Goal: Task Accomplishment & Management: Complete application form

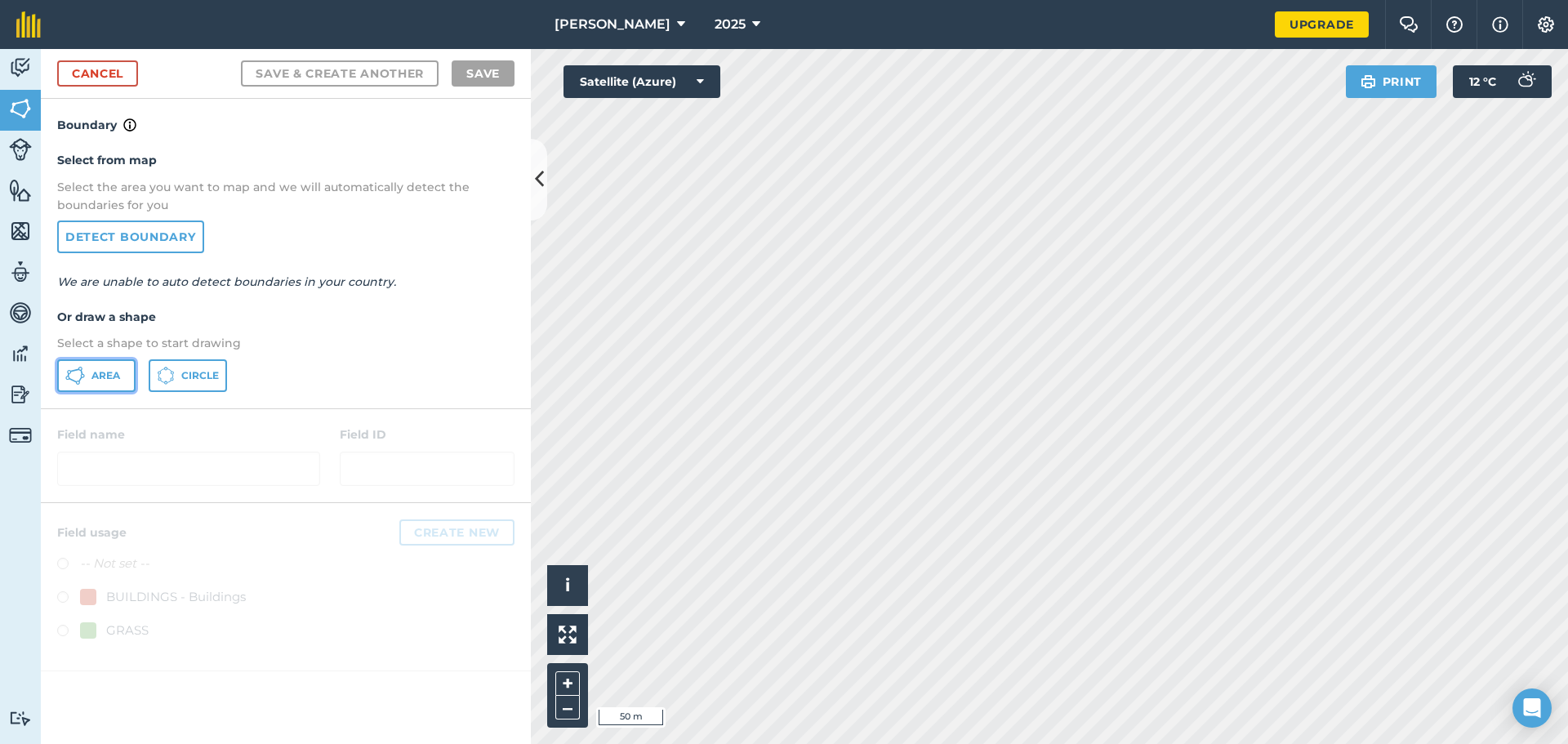
click at [104, 369] on span "Area" at bounding box center [106, 376] width 29 height 13
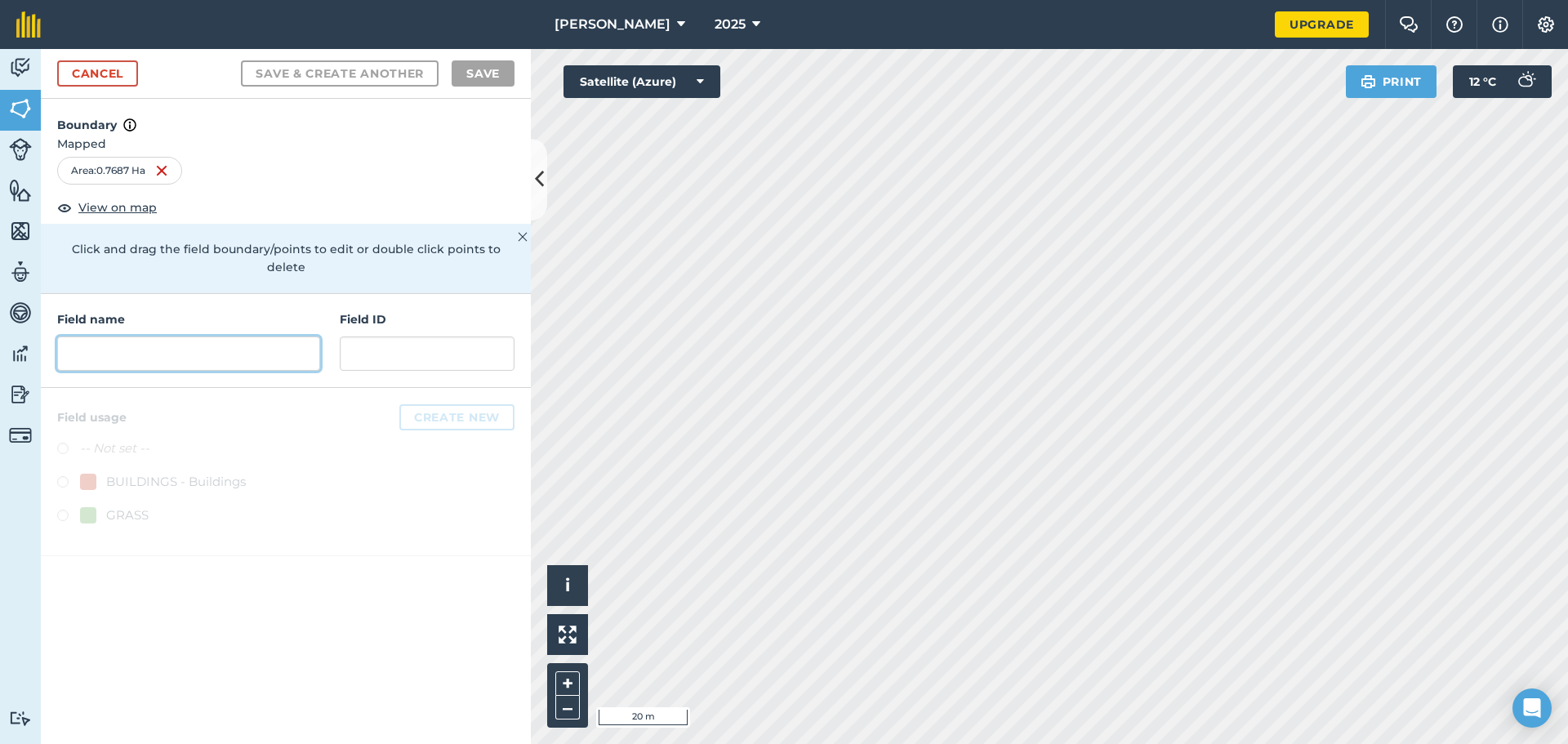
click at [197, 337] on input "text" at bounding box center [188, 354] width 263 height 34
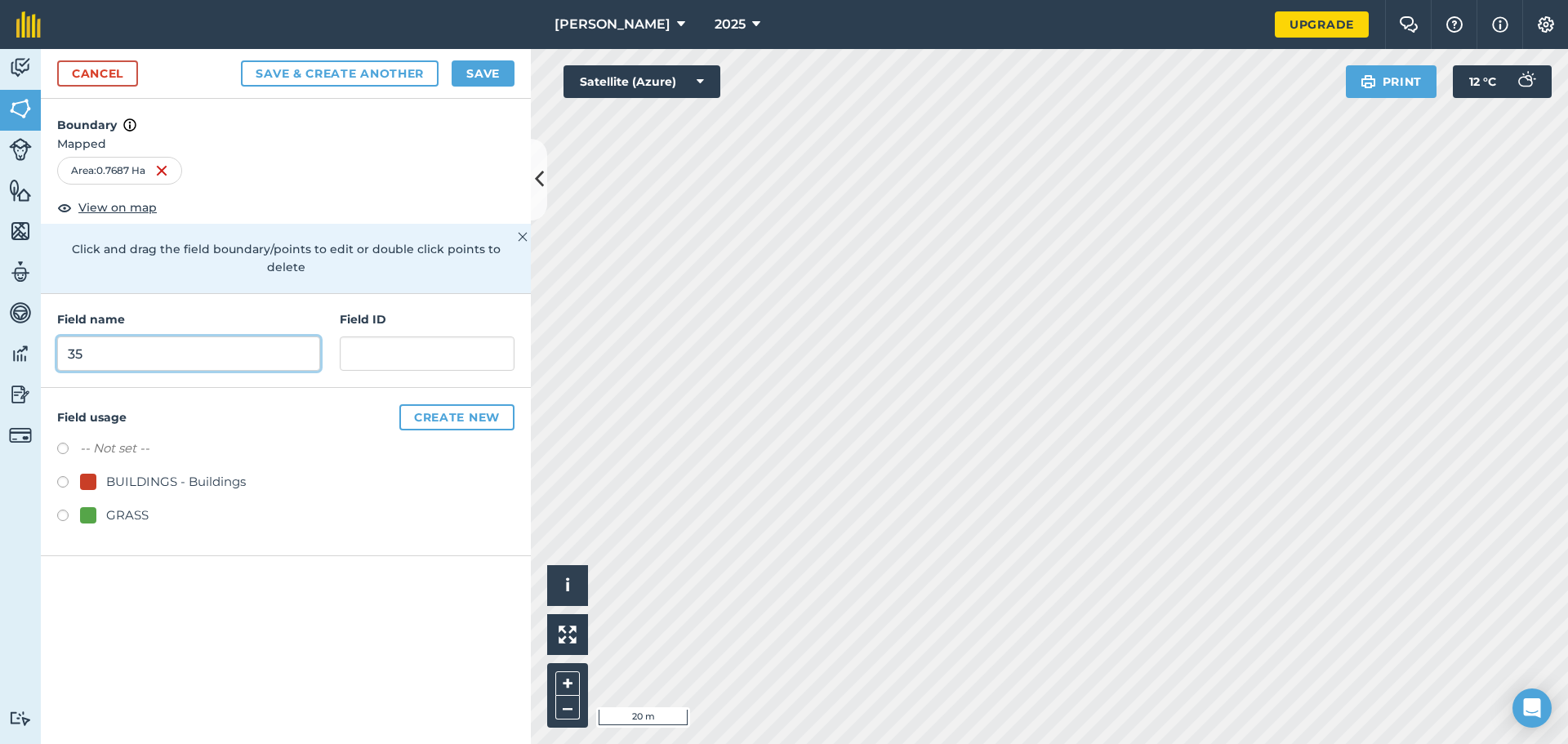
type input "35"
click at [461, 343] on input "text" at bounding box center [427, 354] width 175 height 34
click at [363, 337] on input "34.7687" at bounding box center [427, 354] width 175 height 34
type input "34-0.7687"
click at [88, 507] on div at bounding box center [88, 515] width 16 height 16
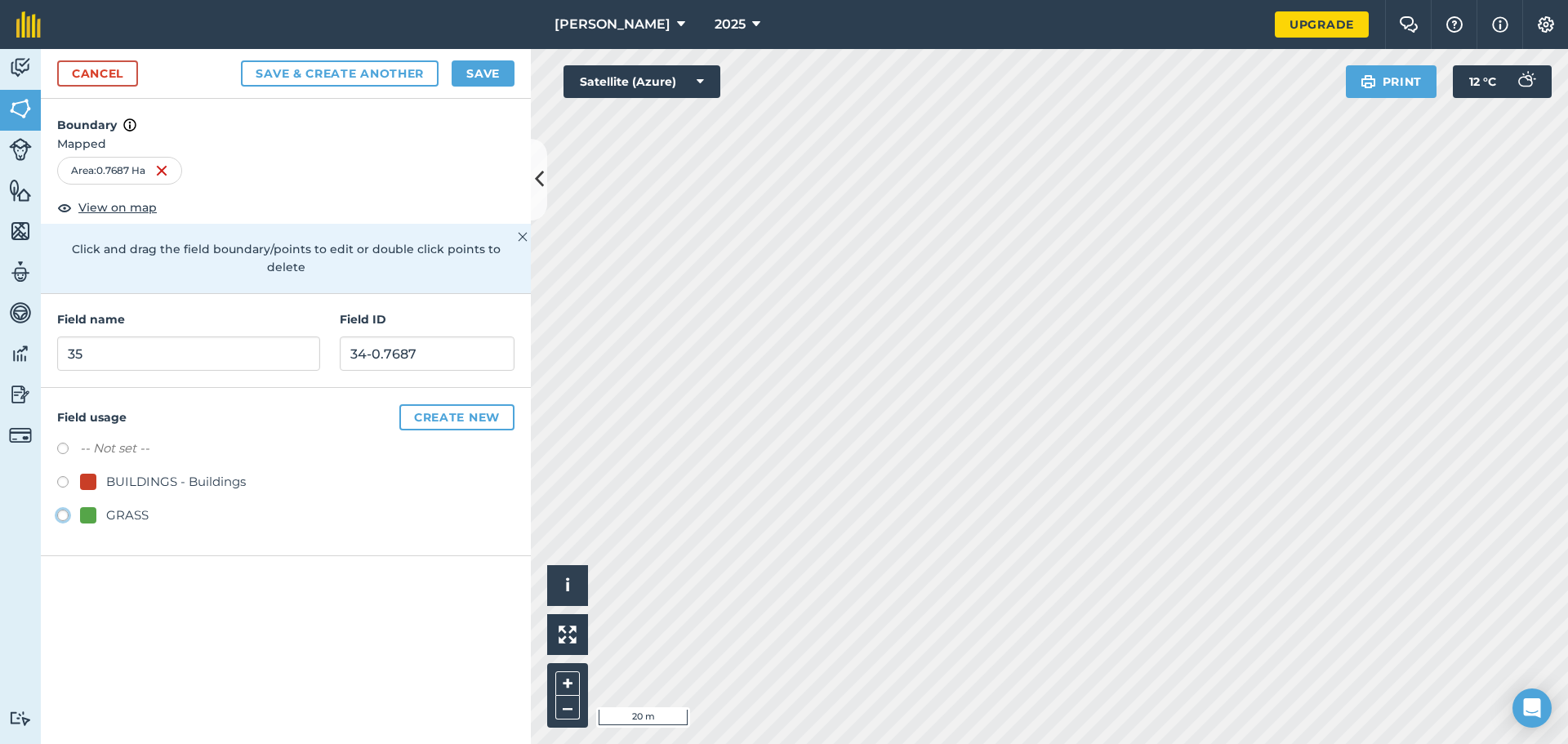
radio input "true"
click at [441, 404] on button "Create new" at bounding box center [457, 417] width 115 height 26
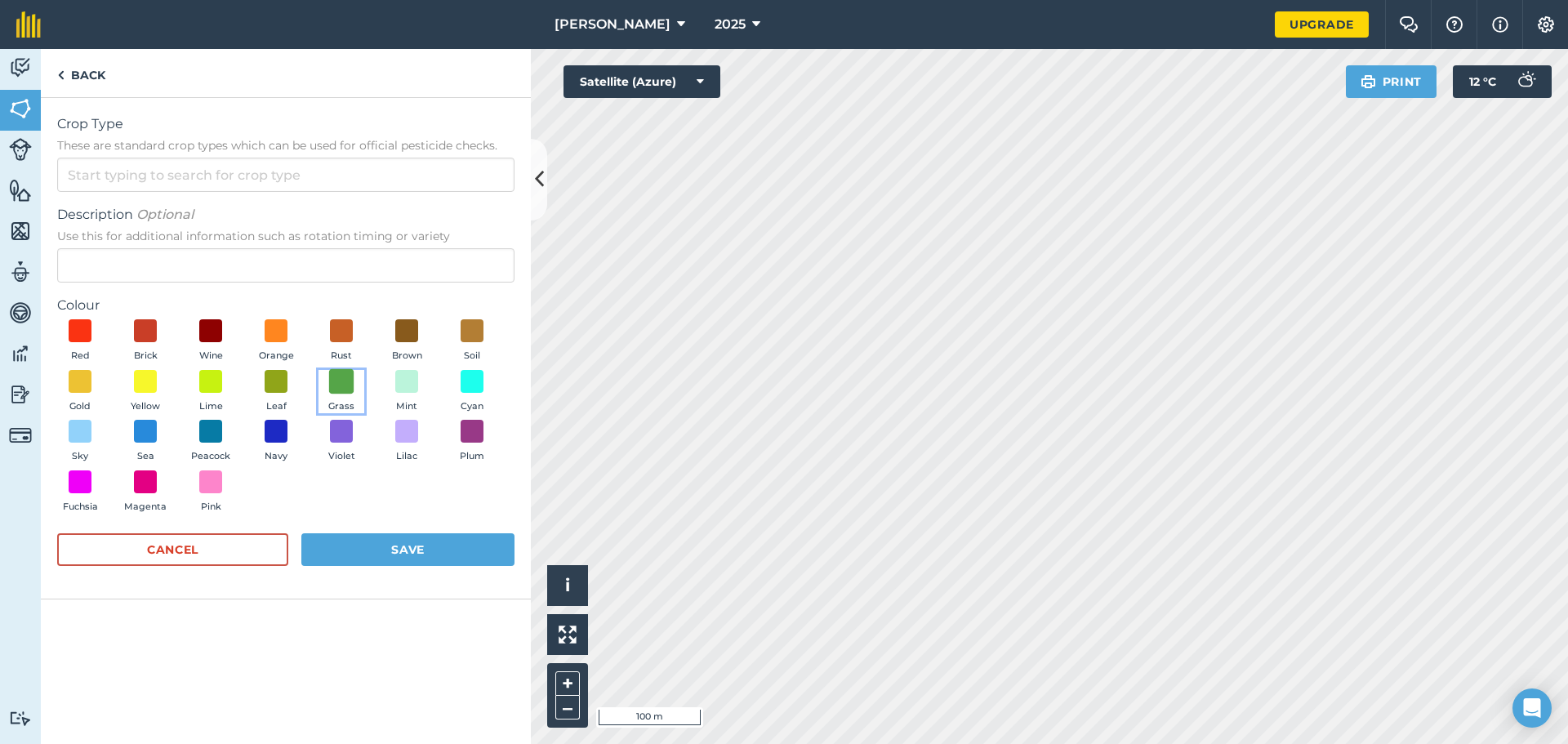
click at [350, 377] on span at bounding box center [342, 381] width 26 height 26
click at [396, 550] on button "Save" at bounding box center [408, 550] width 213 height 32
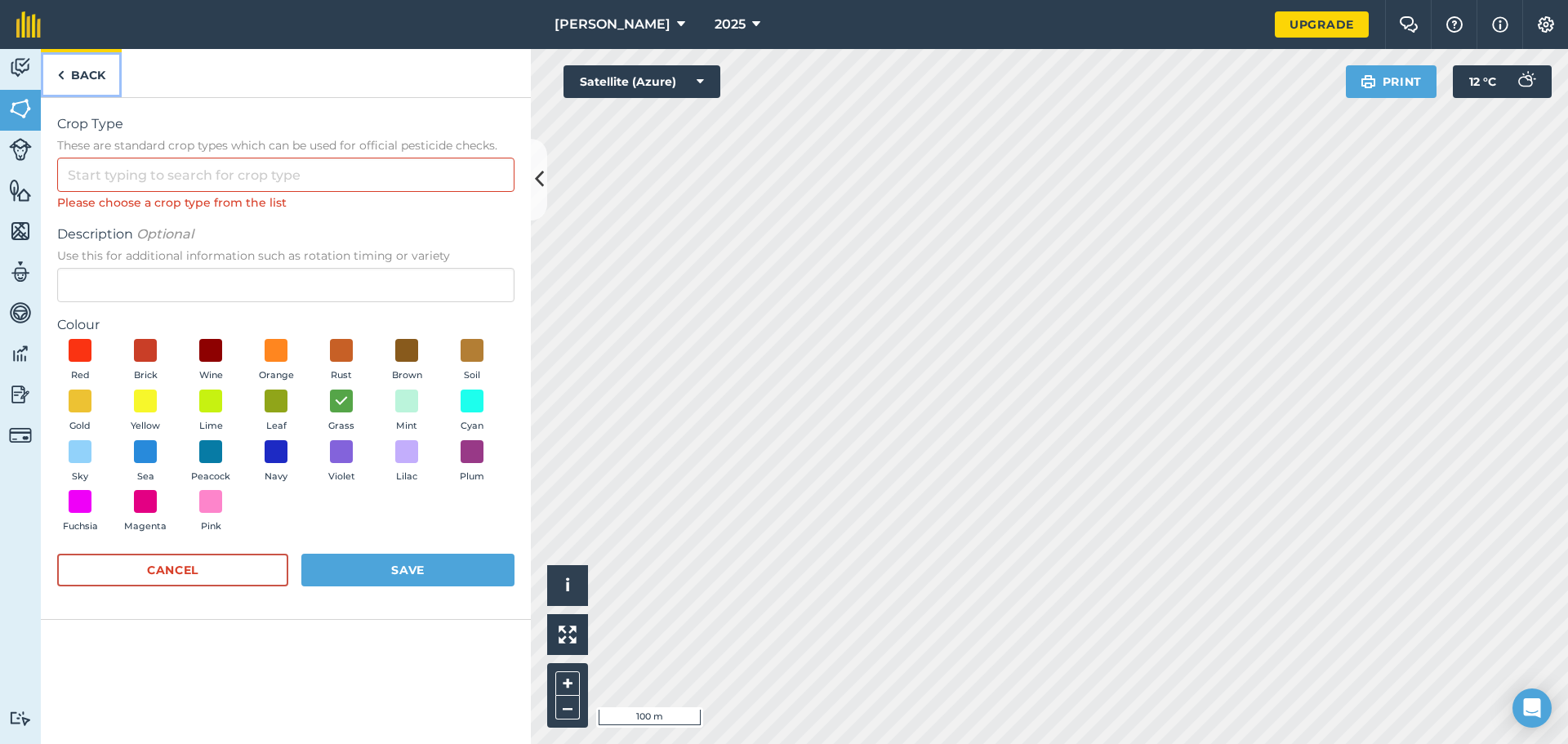
click at [69, 75] on link "Back" at bounding box center [81, 73] width 81 height 49
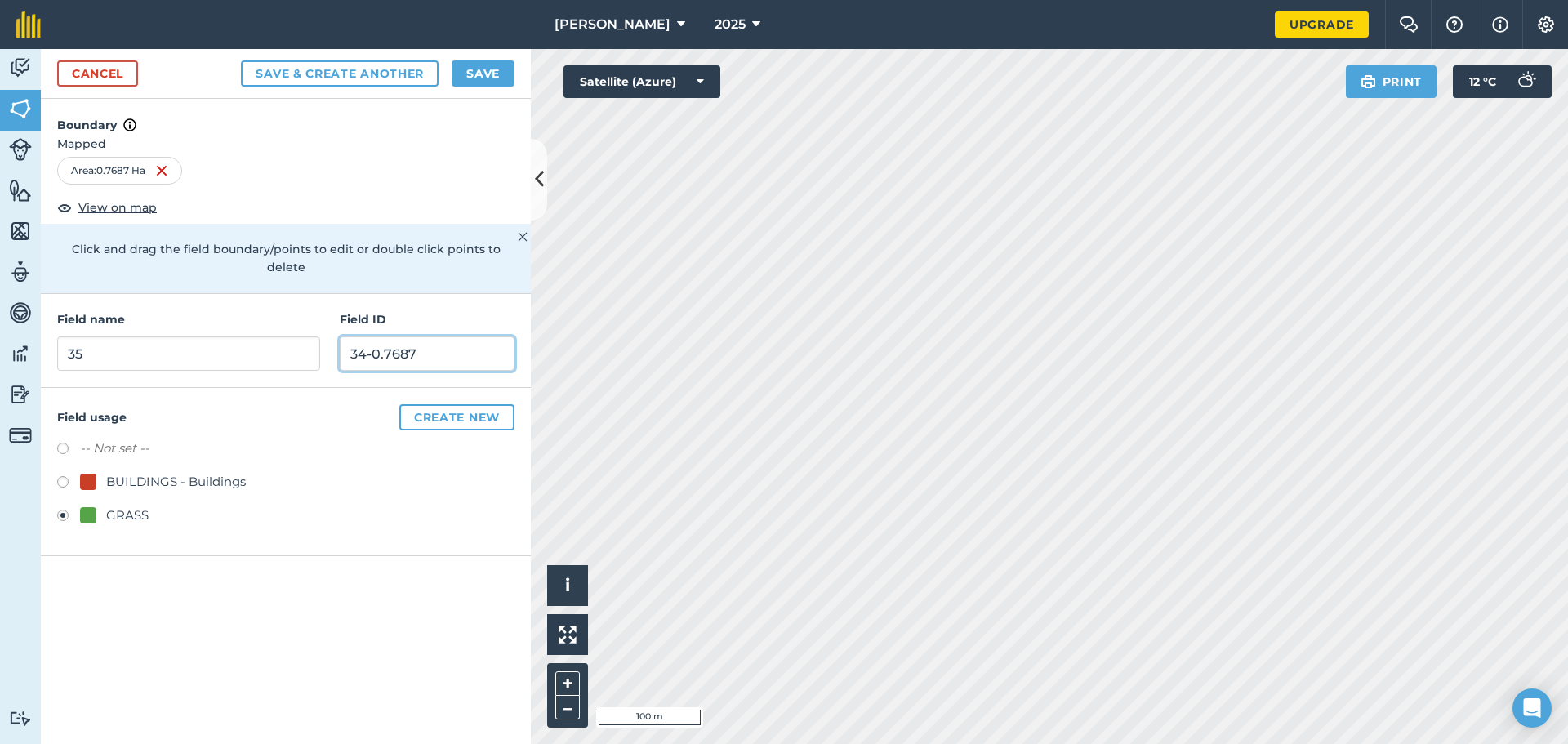
click at [366, 337] on input "34-0.7687" at bounding box center [427, 354] width 175 height 34
type input "35-0.7687"
click at [401, 75] on button "Save & Create Another" at bounding box center [340, 73] width 198 height 26
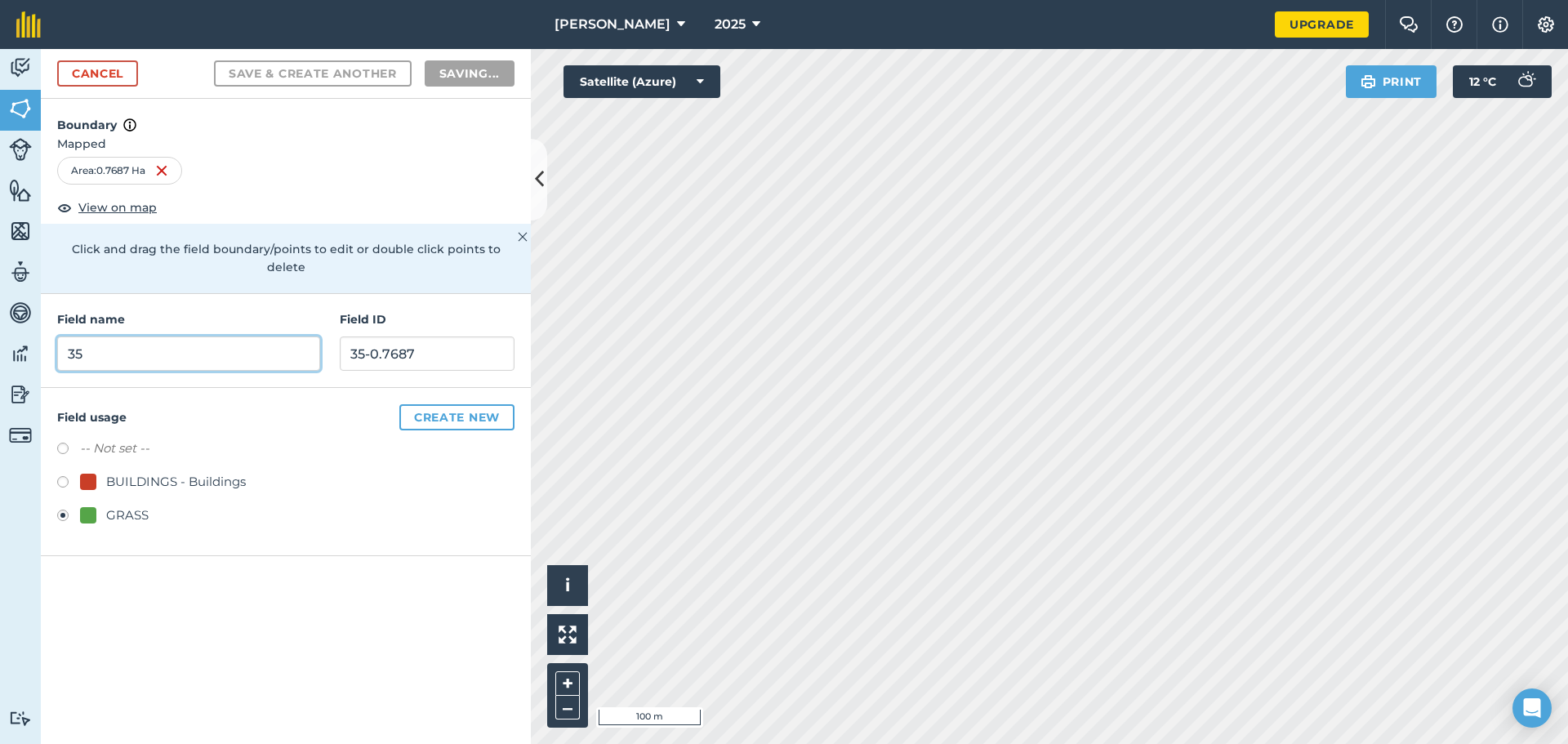
radio input "false"
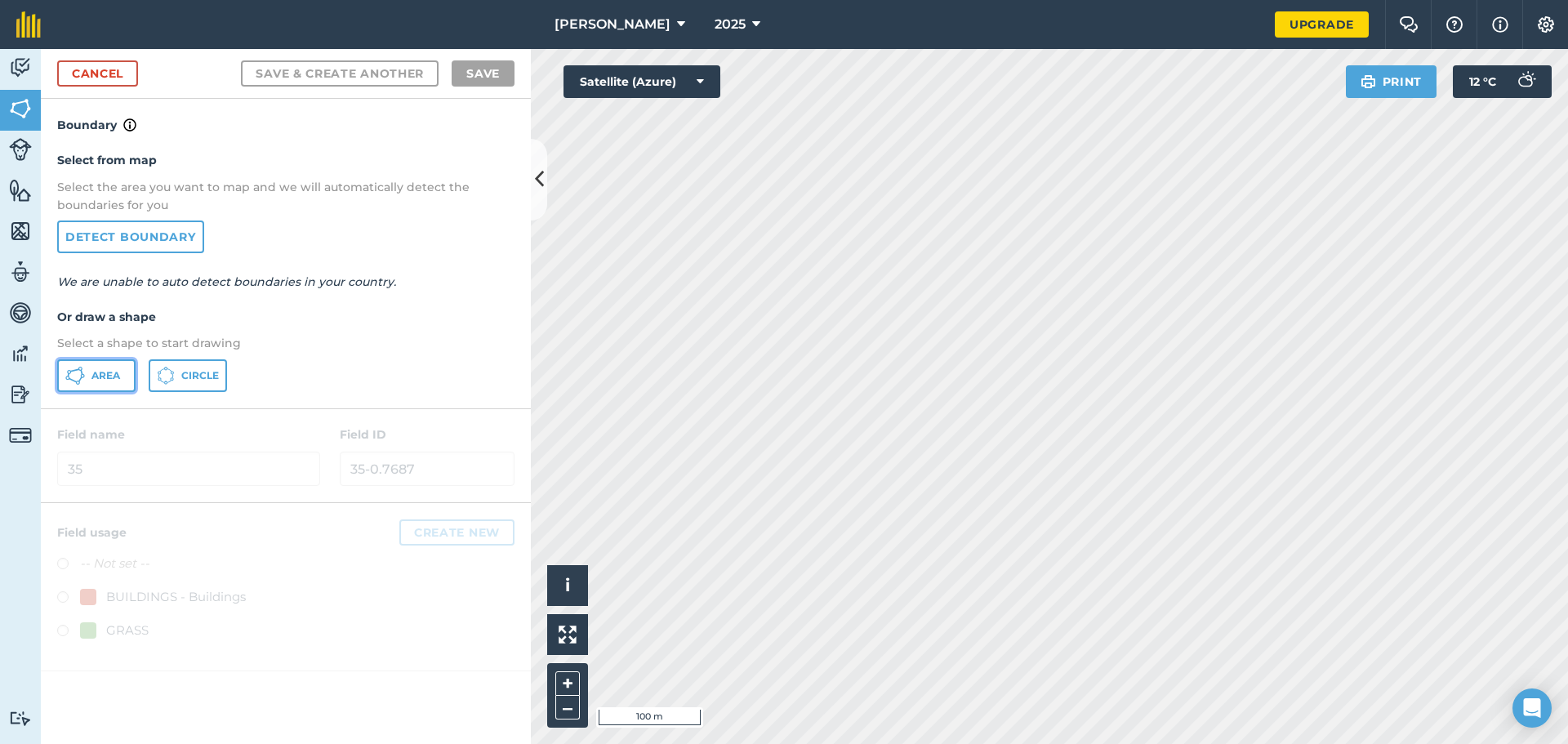
click at [79, 373] on icon at bounding box center [75, 376] width 20 height 20
click at [1205, 1] on div "[PERSON_NAME] 2025 Upgrade Farm Chat Help Info Settings Map printing is not ava…" at bounding box center [784, 372] width 1568 height 744
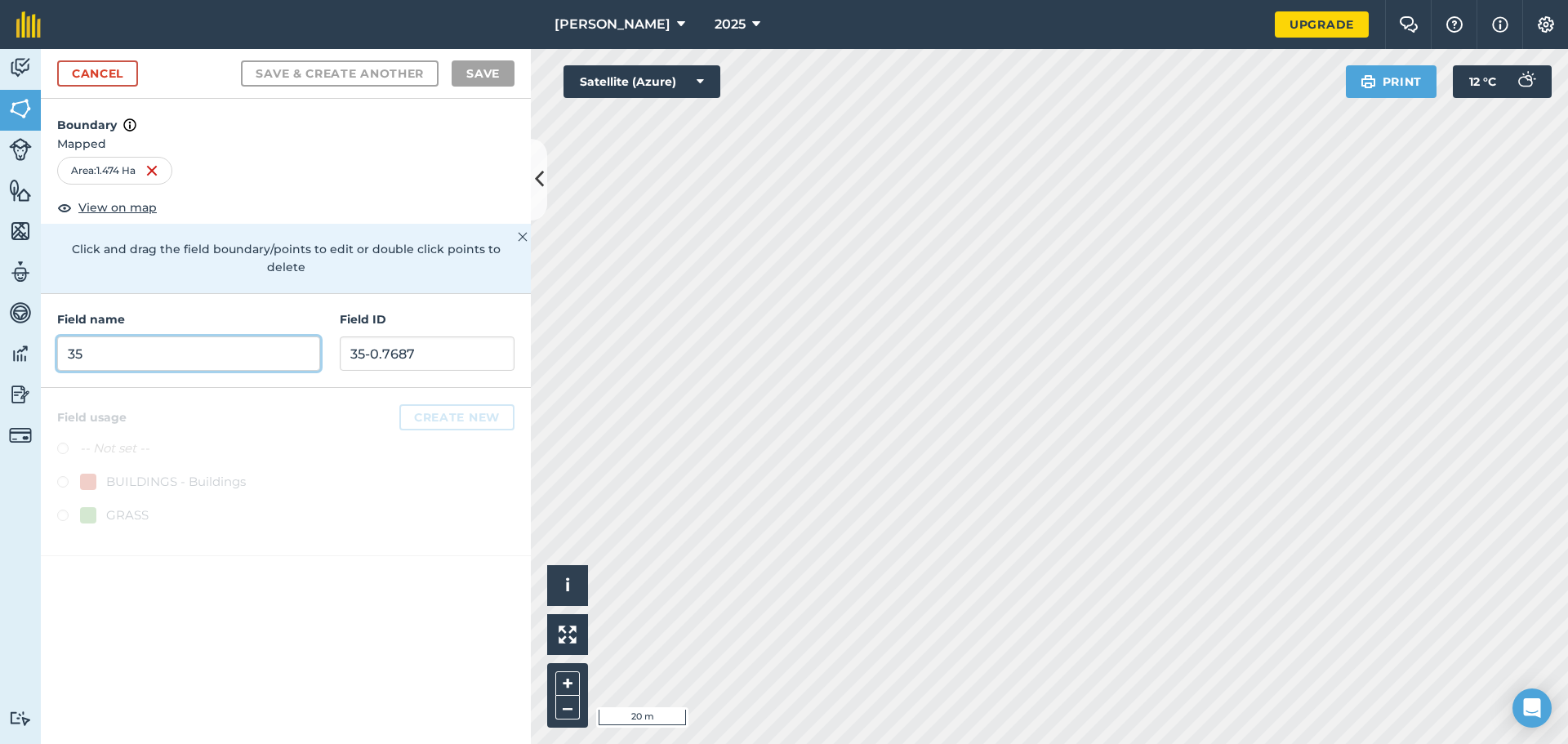
click at [284, 339] on input "35" at bounding box center [188, 354] width 263 height 34
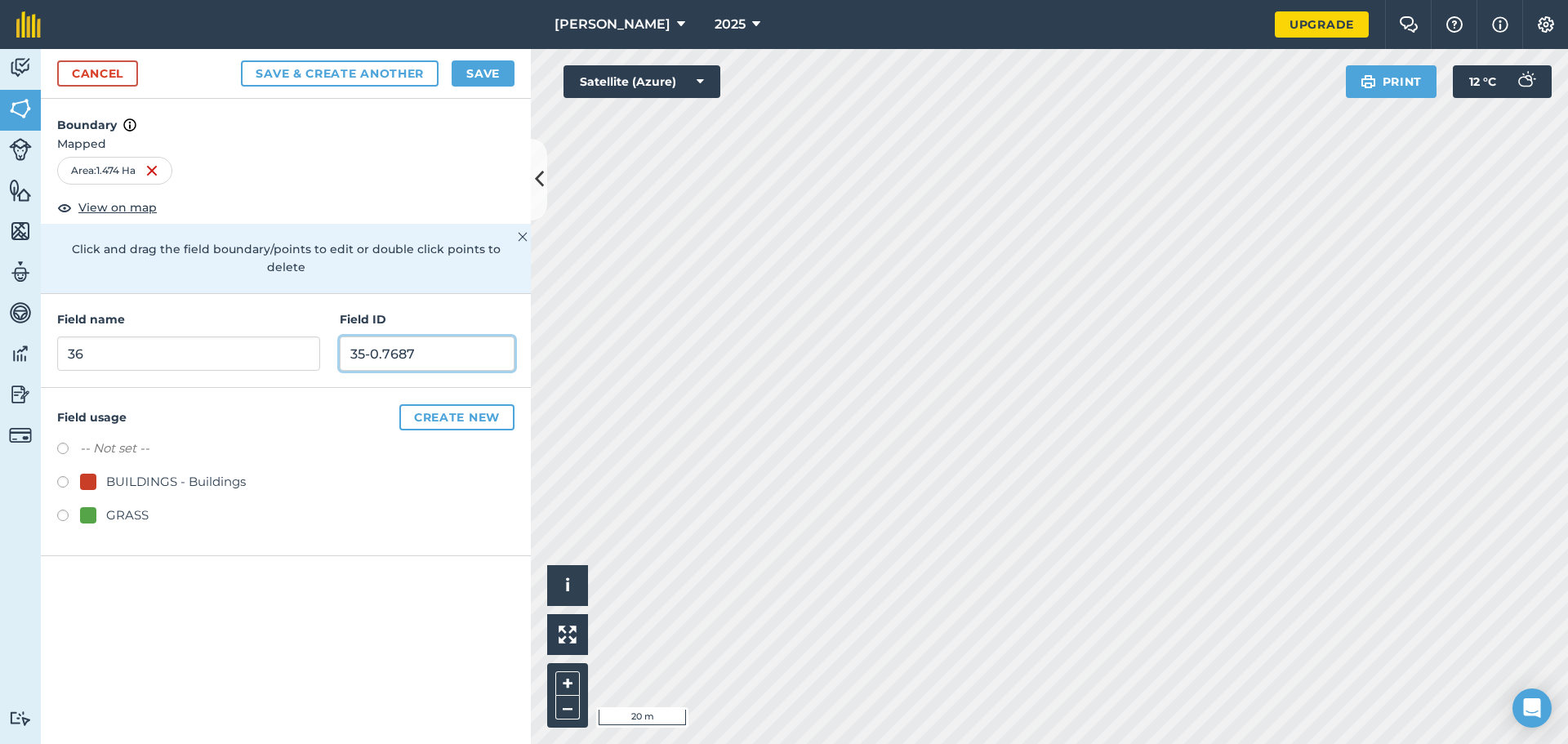
click at [418, 337] on input "35-0.7687" at bounding box center [427, 354] width 175 height 34
click at [158, 337] on input "36" at bounding box center [188, 354] width 263 height 34
type input "37"
click at [393, 338] on input "35-0.7687" at bounding box center [427, 354] width 175 height 34
type input "37-"
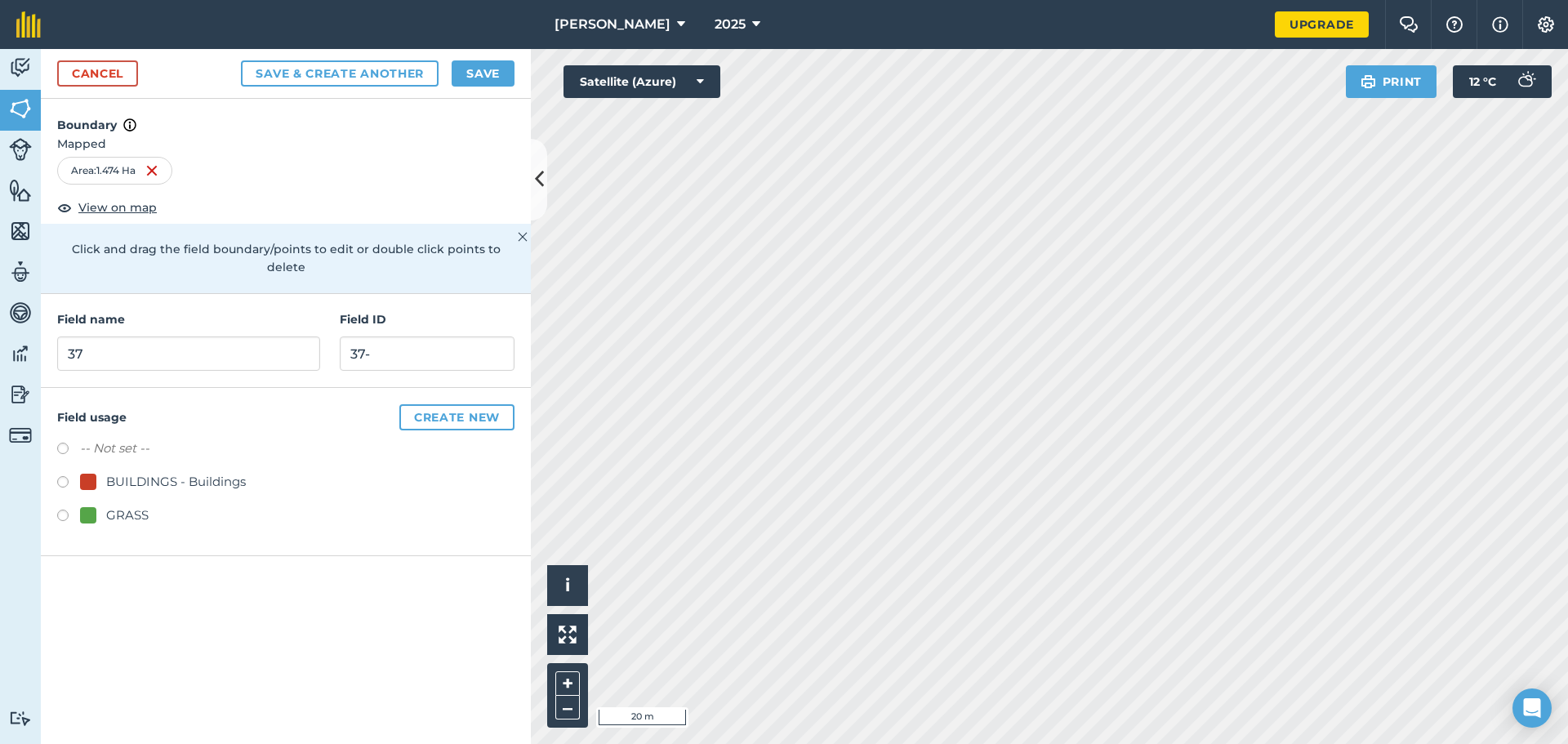
click at [59, 510] on label at bounding box center [69, 518] width 23 height 16
radio input "true"
click at [411, 337] on input "37-" at bounding box center [427, 354] width 175 height 34
click at [372, 337] on input "37-1474" at bounding box center [427, 354] width 175 height 34
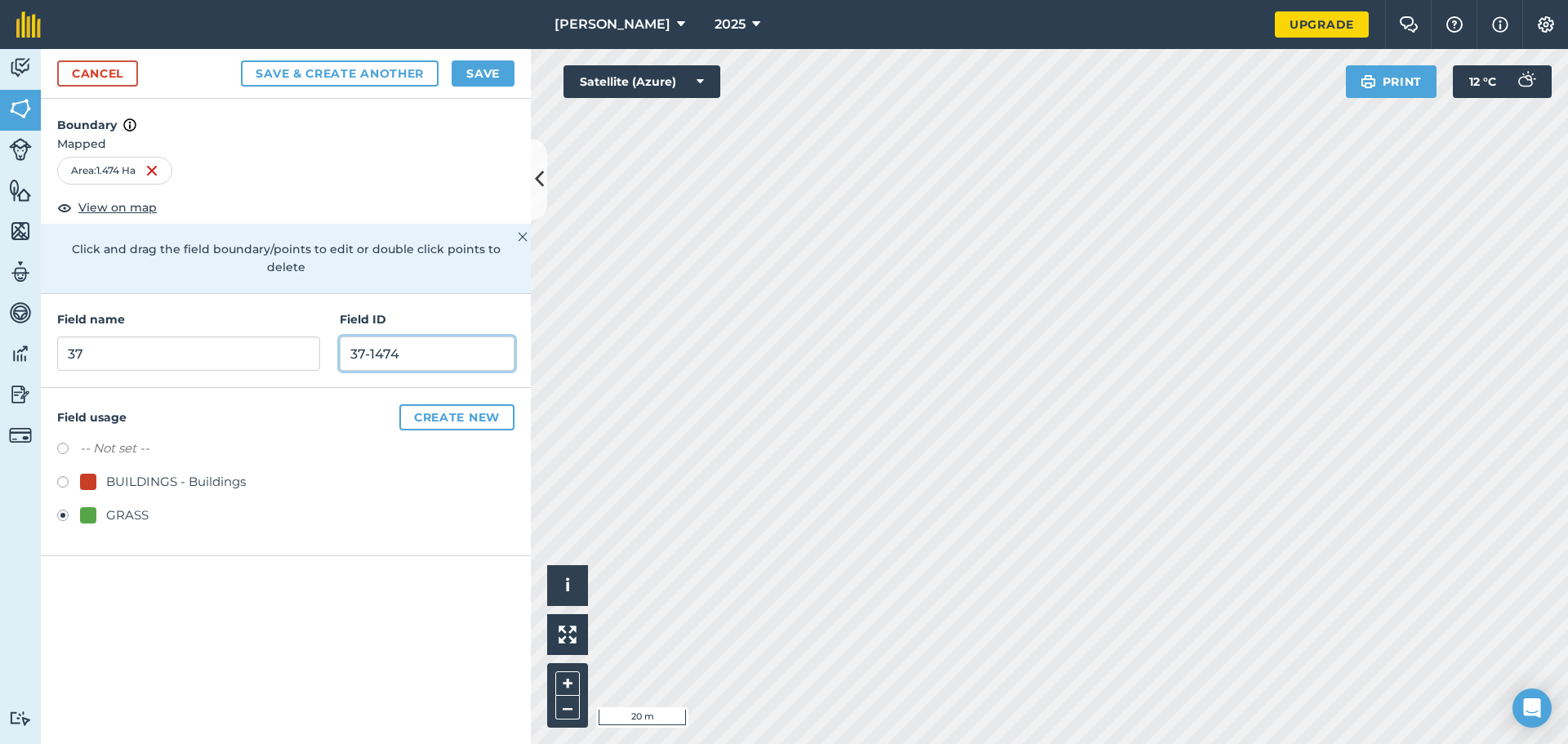
click at [377, 337] on input "37-1474" at bounding box center [427, 354] width 175 height 34
click at [475, 337] on input "37-1.474" at bounding box center [427, 354] width 175 height 34
type input "37-1.474Ha"
click at [398, 364] on div "Activity Fields Livestock Features Maps Team Vehicles Data Reporting Billing Tu…" at bounding box center [784, 397] width 1568 height 695
click at [404, 73] on button "Save & Create Another" at bounding box center [340, 73] width 198 height 26
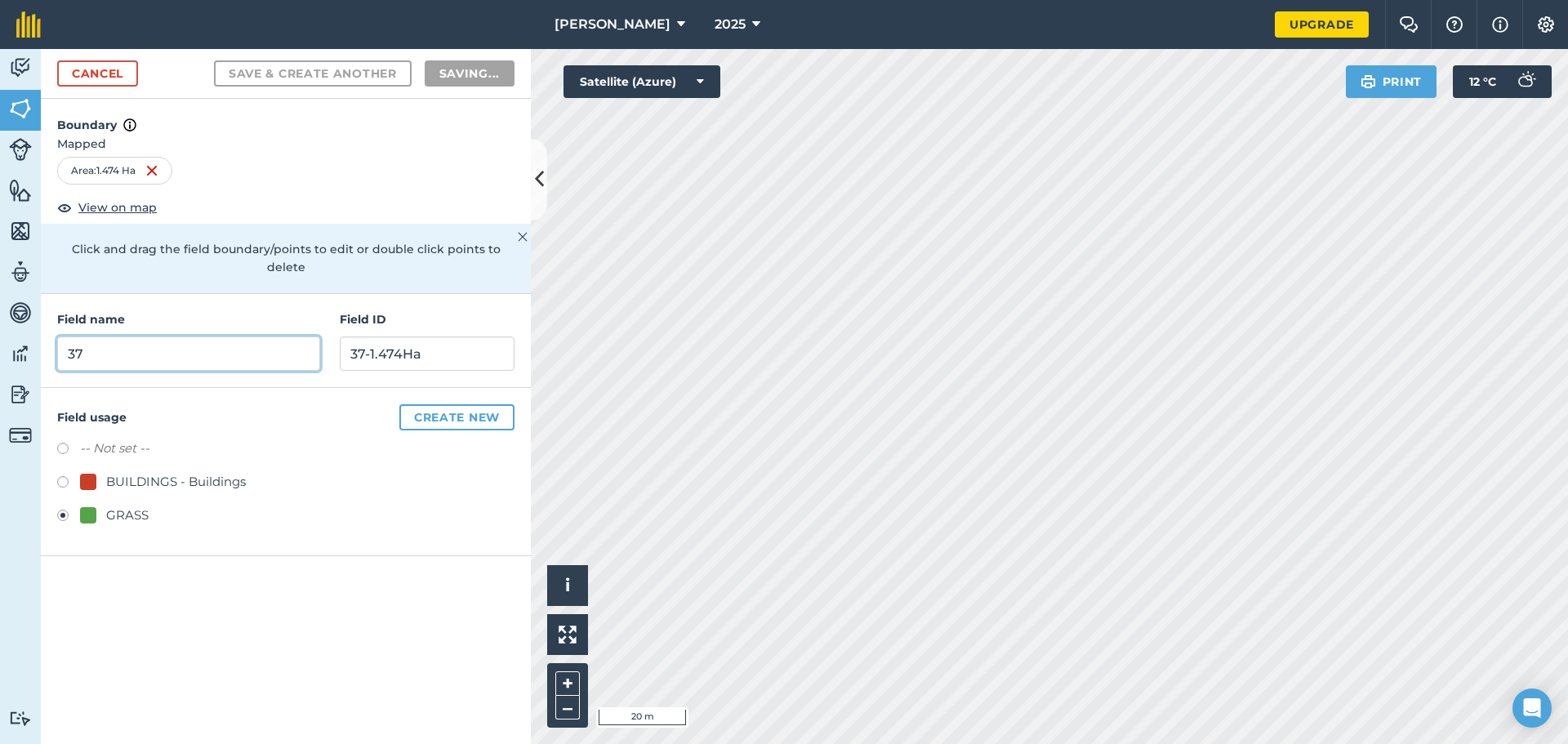
radio input "false"
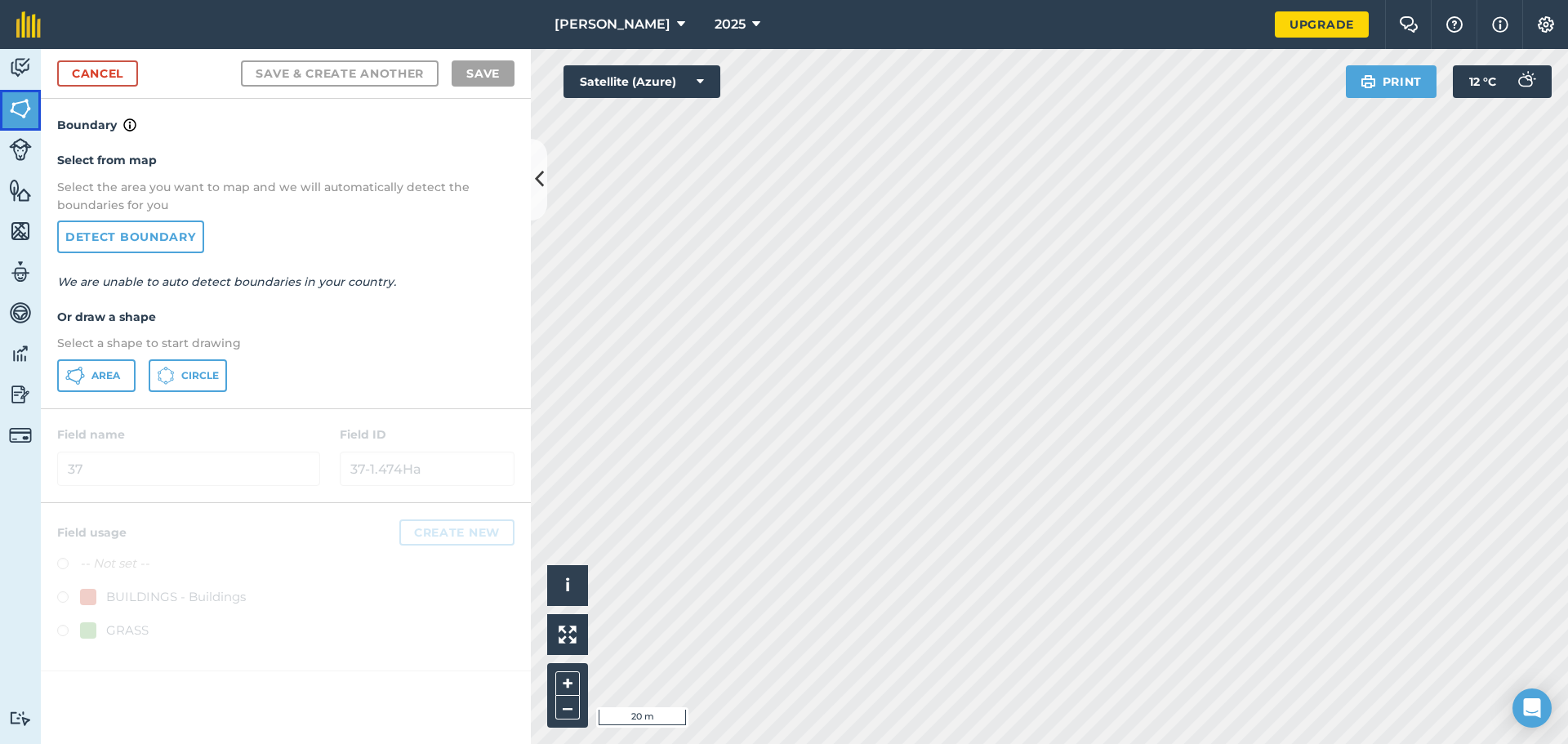
click at [32, 109] on link "Fields" at bounding box center [20, 109] width 41 height 41
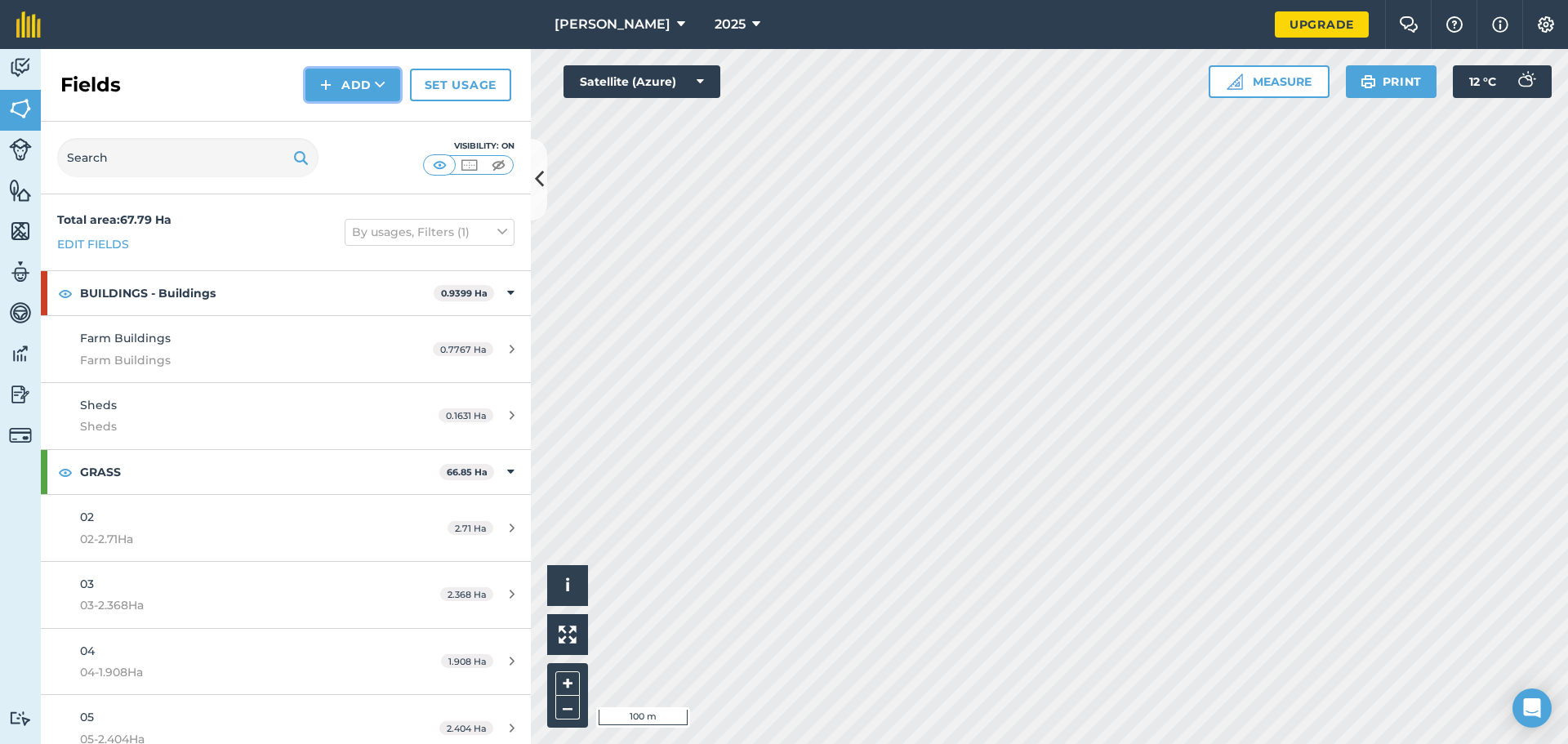
click at [372, 93] on button "Add" at bounding box center [353, 85] width 95 height 32
click at [349, 87] on button "Add" at bounding box center [353, 85] width 95 height 32
click at [356, 122] on link "Draw" at bounding box center [353, 122] width 89 height 36
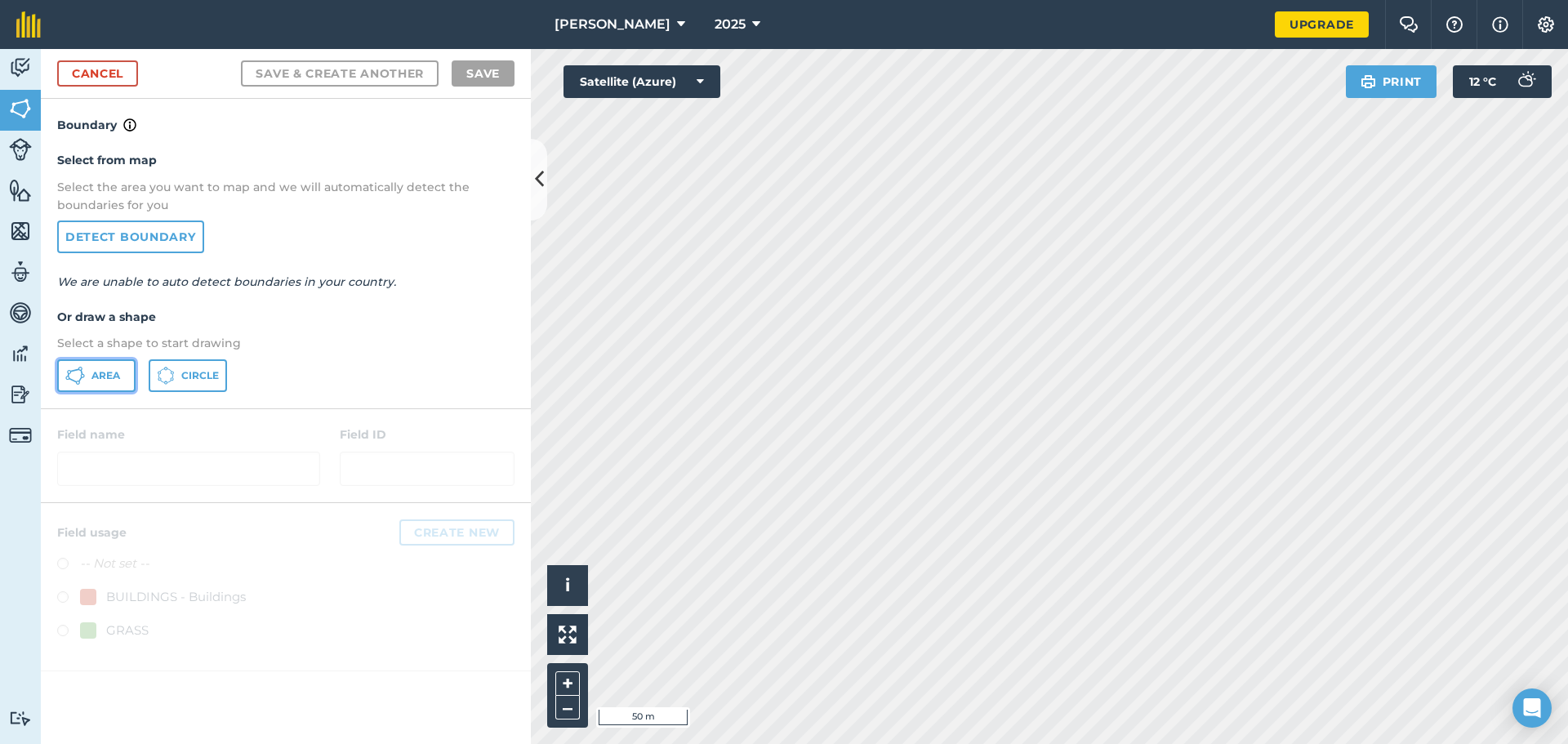
click at [113, 377] on span "Area" at bounding box center [106, 376] width 29 height 13
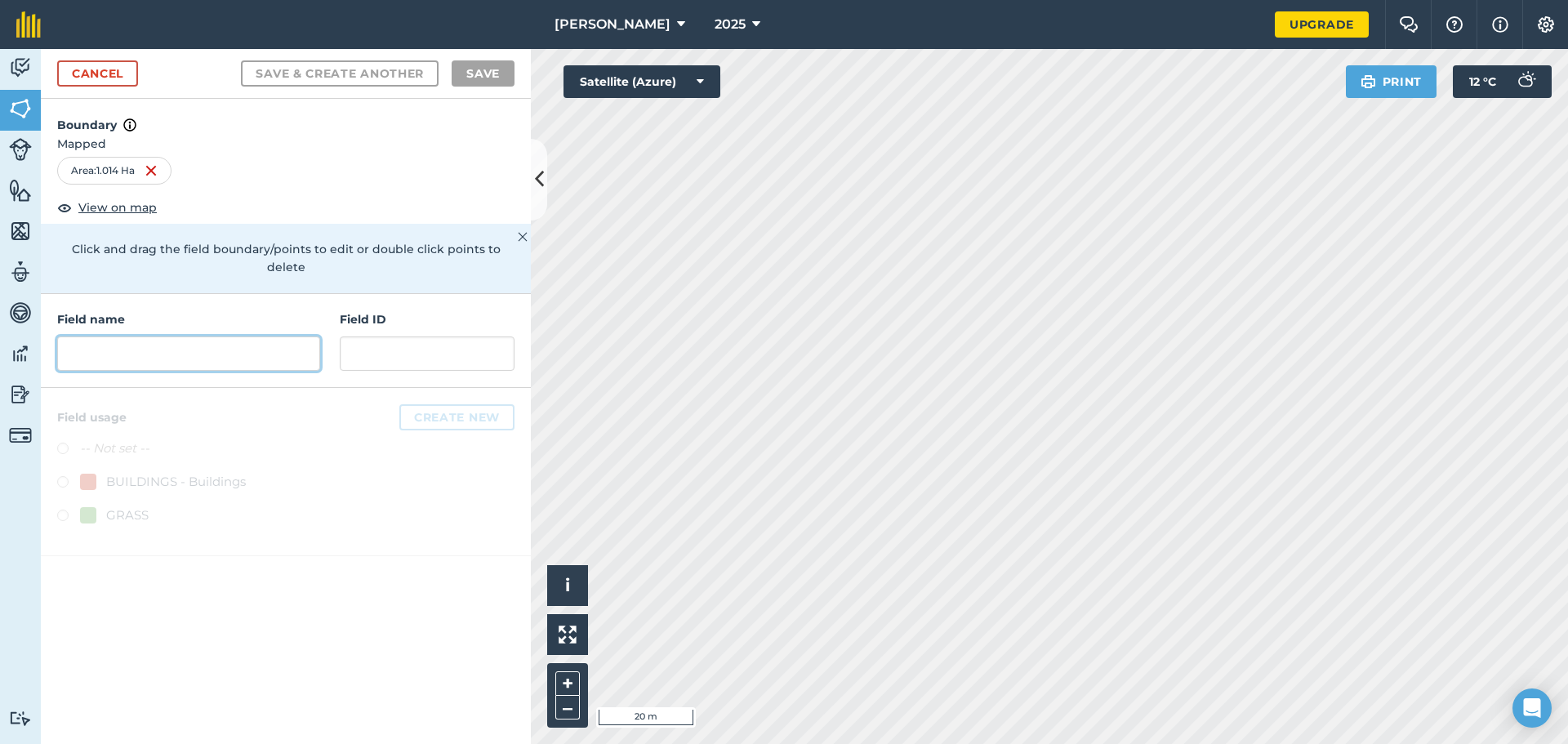
click at [232, 337] on input "text" at bounding box center [188, 354] width 263 height 34
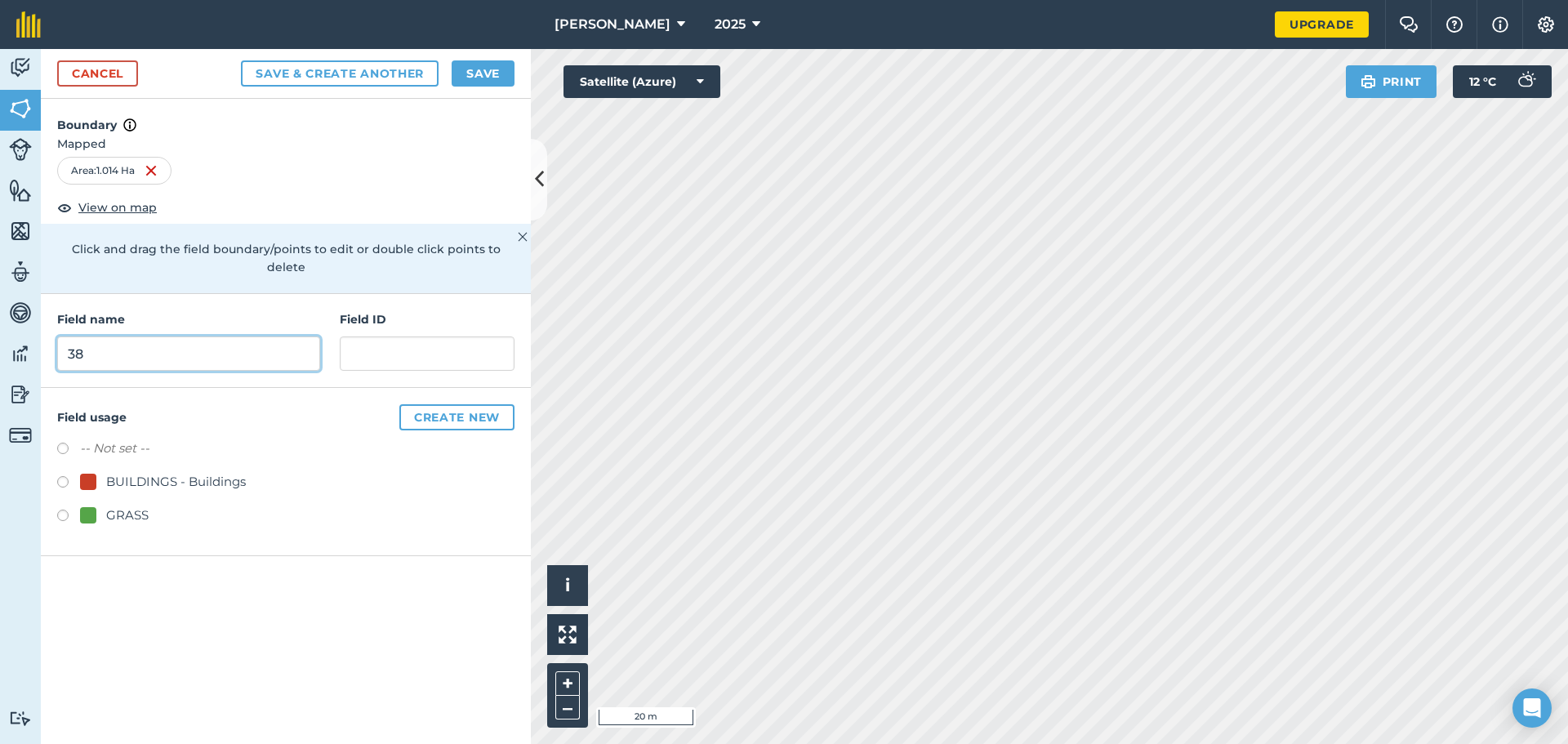
type input "38"
type input "38-1.014"
click at [54, 494] on div "Field usage Create new -- Not set -- BUILDINGS - Buildings GRASS" at bounding box center [285, 472] width 490 height 168
click at [63, 510] on label at bounding box center [69, 518] width 23 height 16
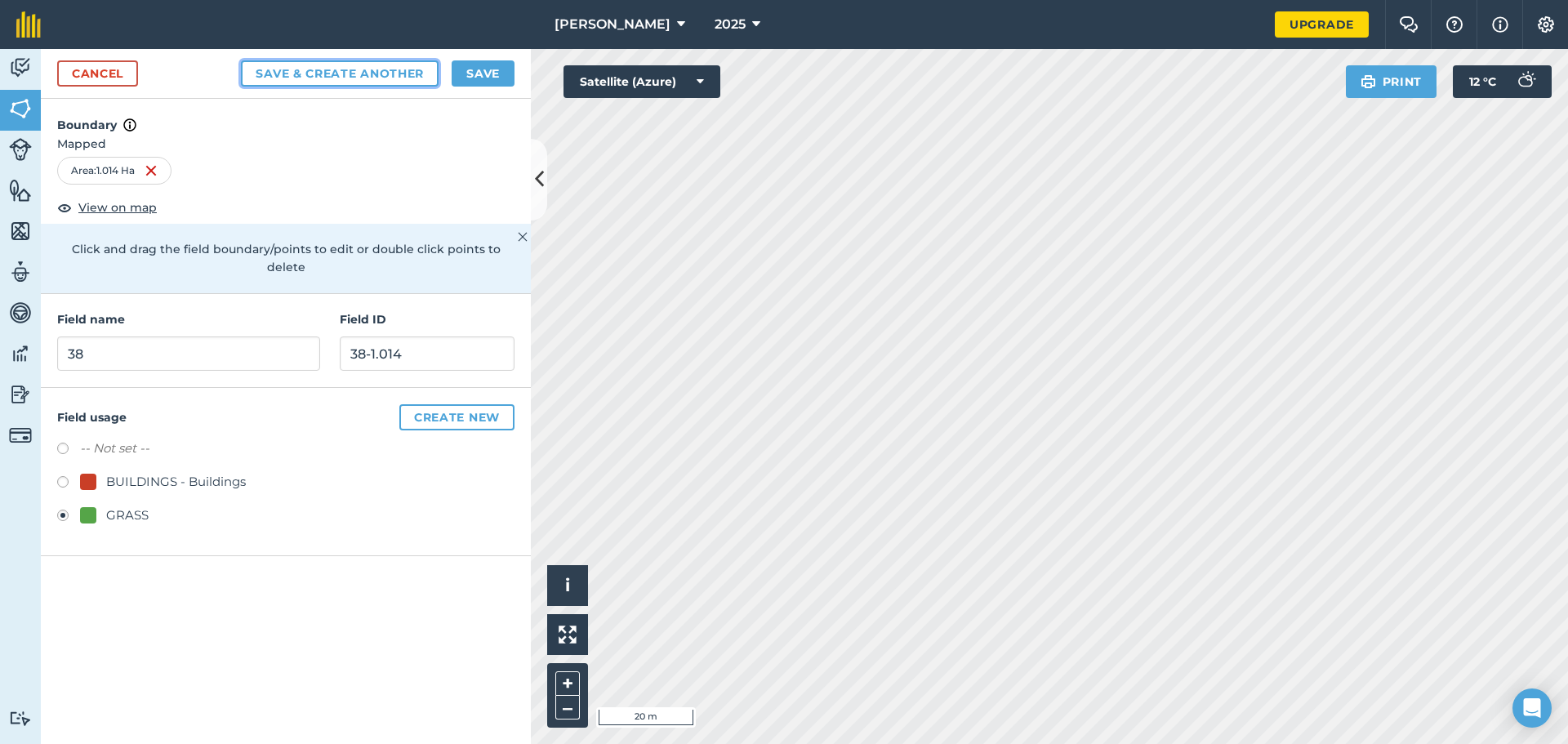
click at [376, 72] on button "Save & Create Another" at bounding box center [340, 73] width 198 height 26
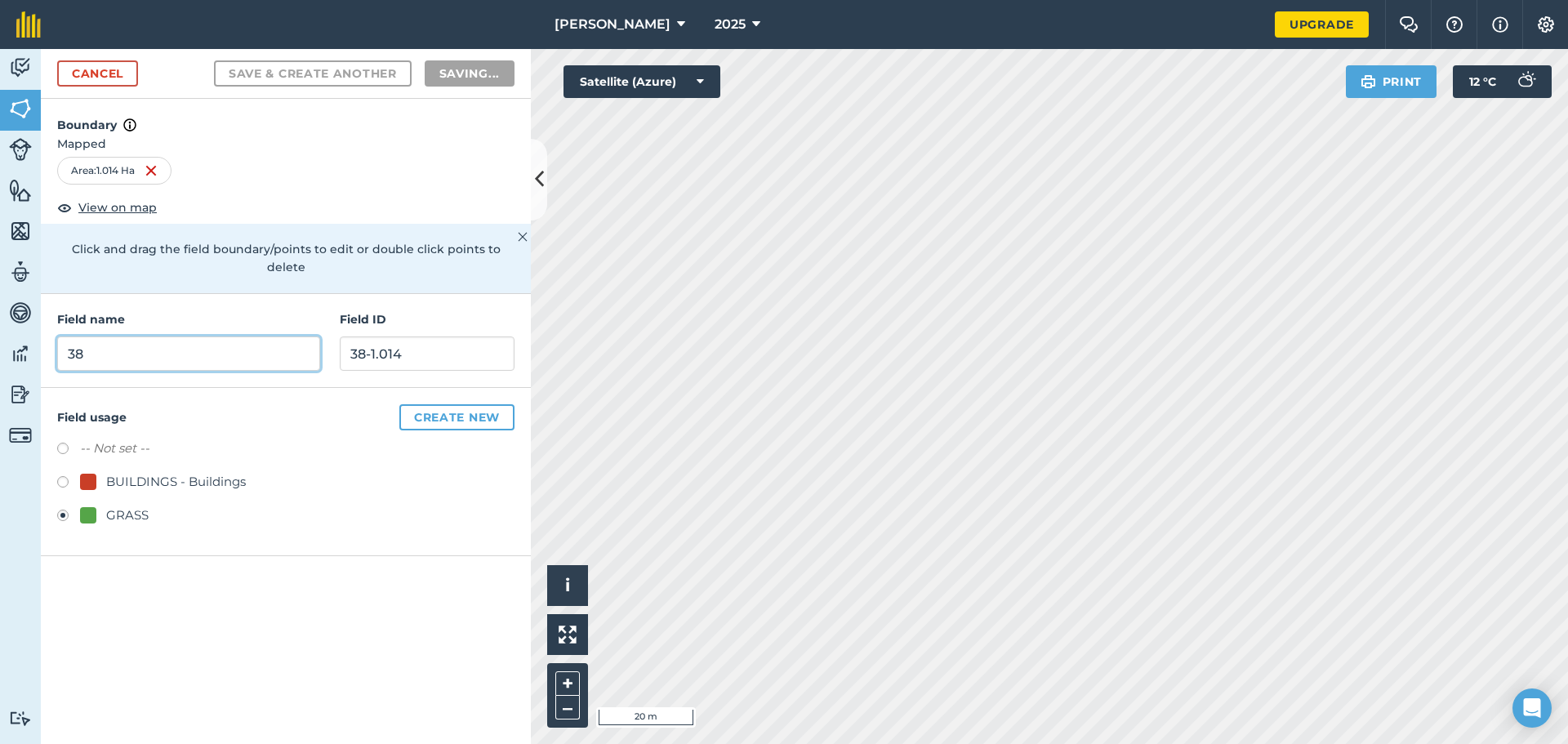
radio input "false"
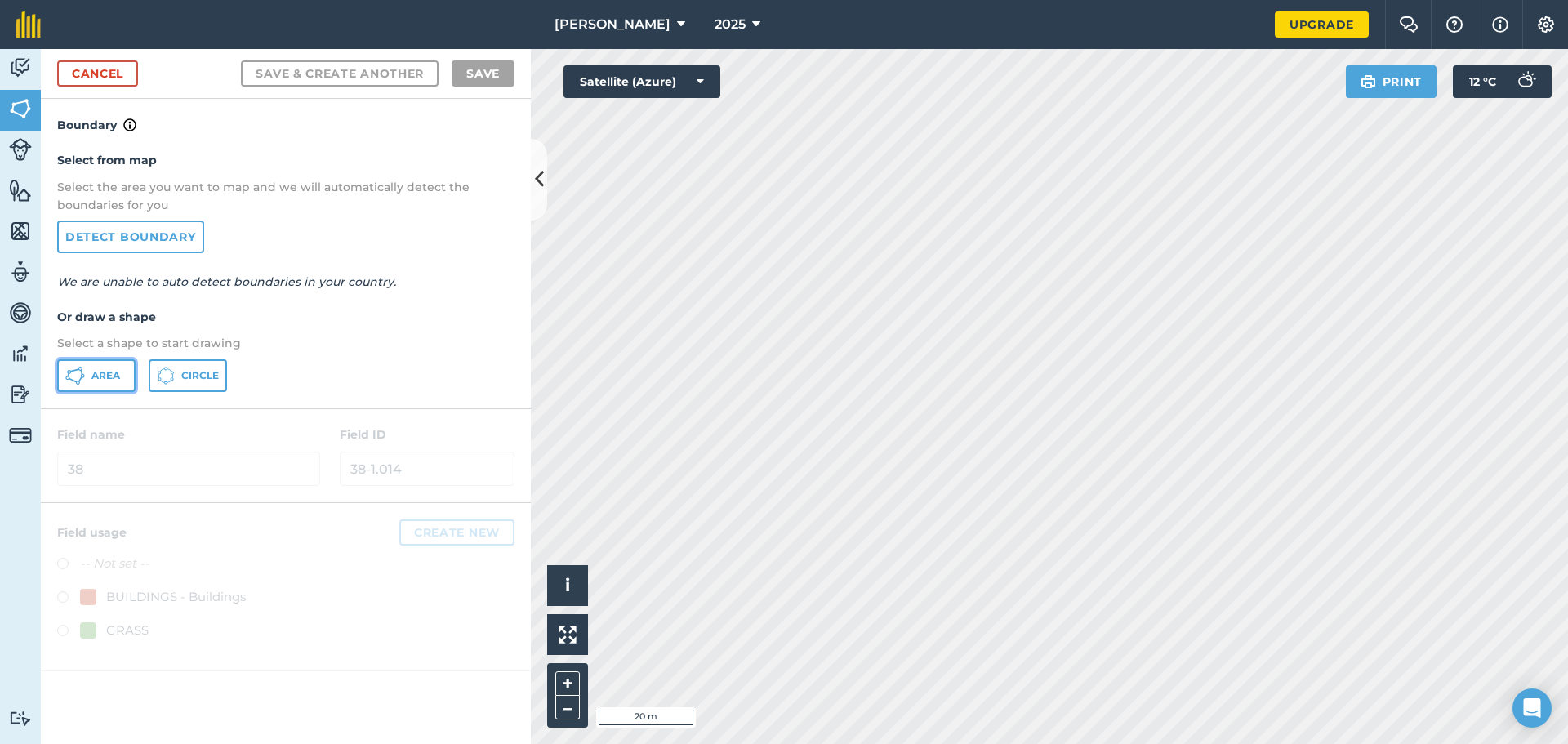
click at [103, 378] on span "Area" at bounding box center [106, 376] width 29 height 13
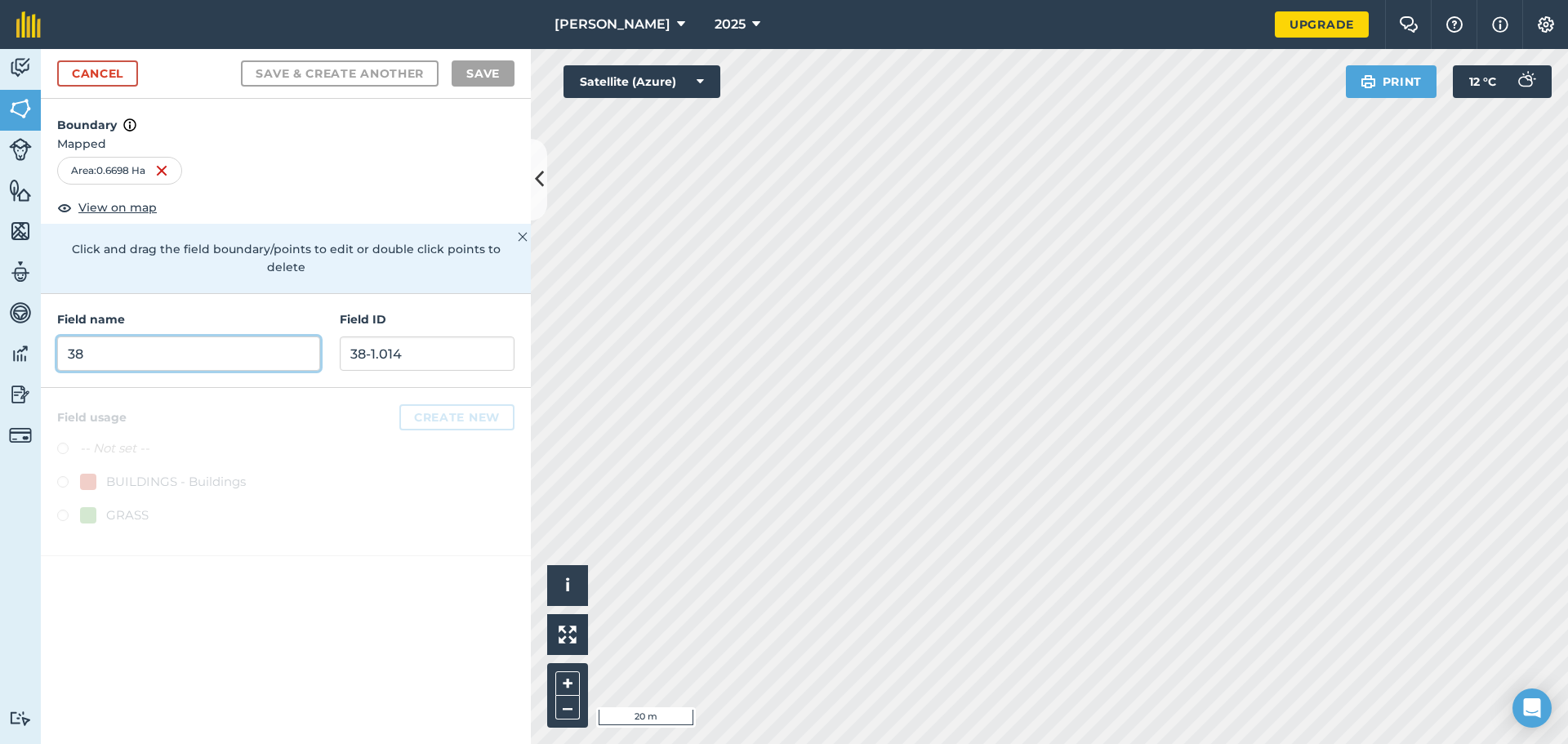
click at [243, 345] on input "38" at bounding box center [188, 354] width 263 height 34
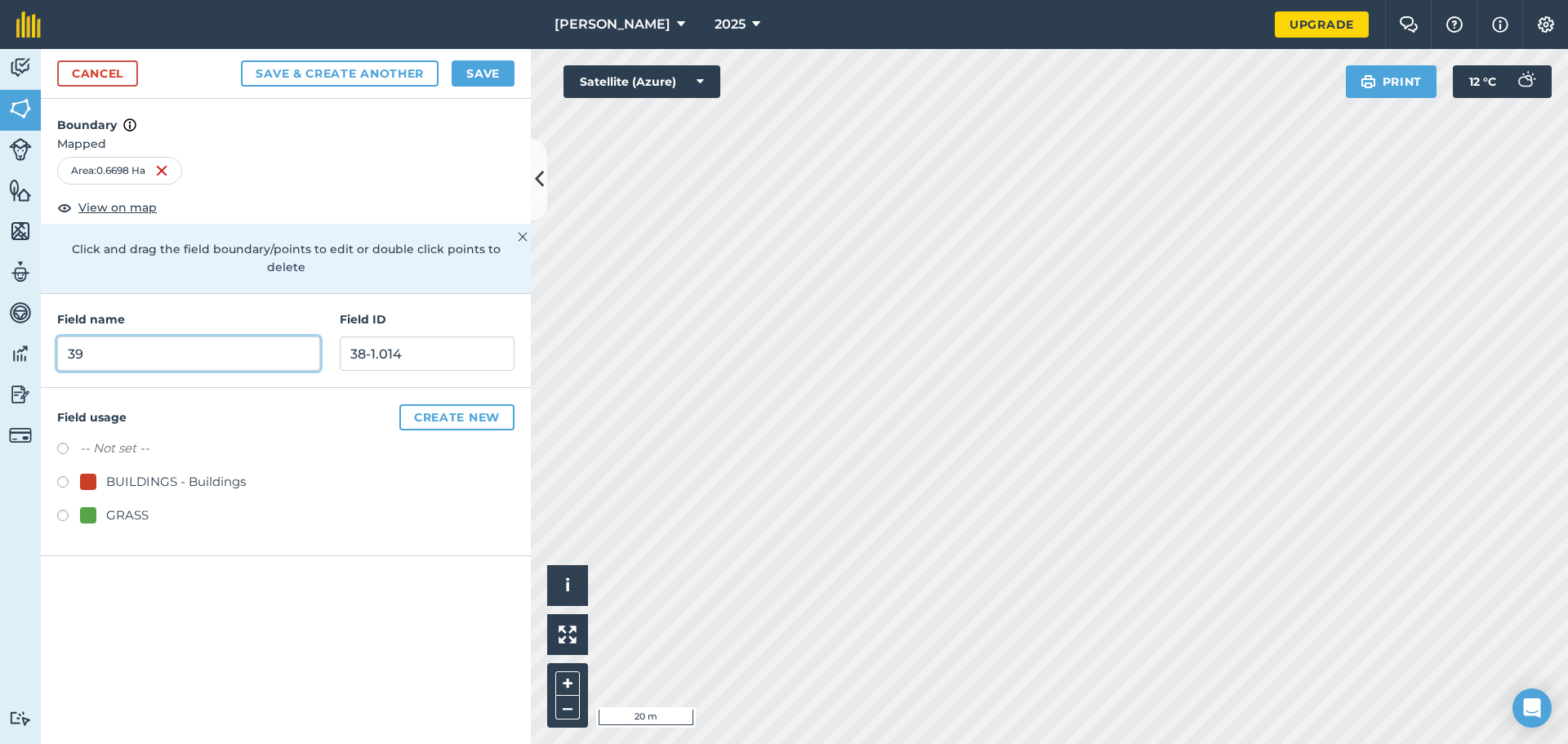
type input "39"
type input "39-0.6698Ha"
drag, startPoint x: 57, startPoint y: 496, endPoint x: 127, endPoint y: 401, distance: 118.0
click at [57, 510] on label at bounding box center [69, 518] width 23 height 16
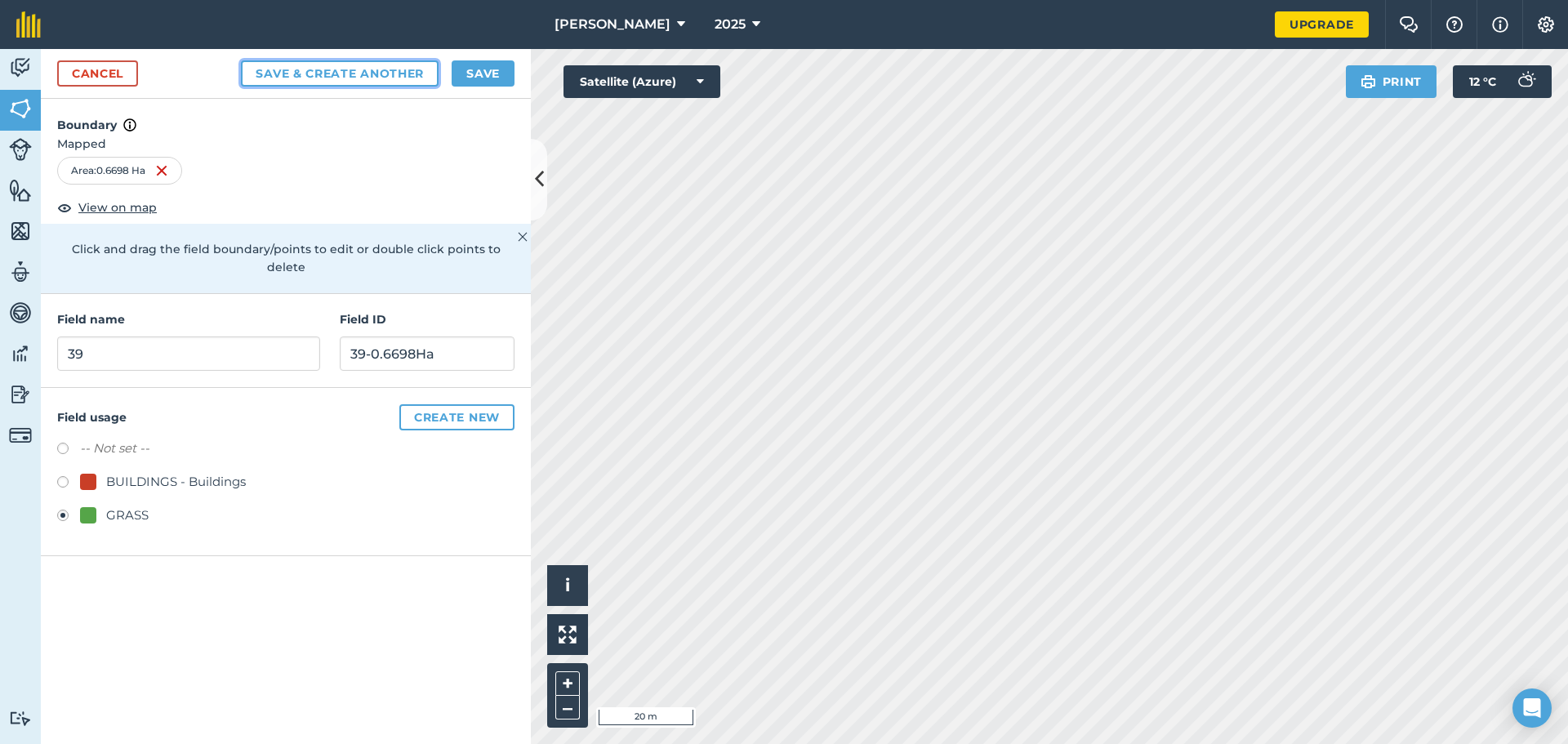
click at [333, 78] on button "Save & Create Another" at bounding box center [340, 73] width 198 height 26
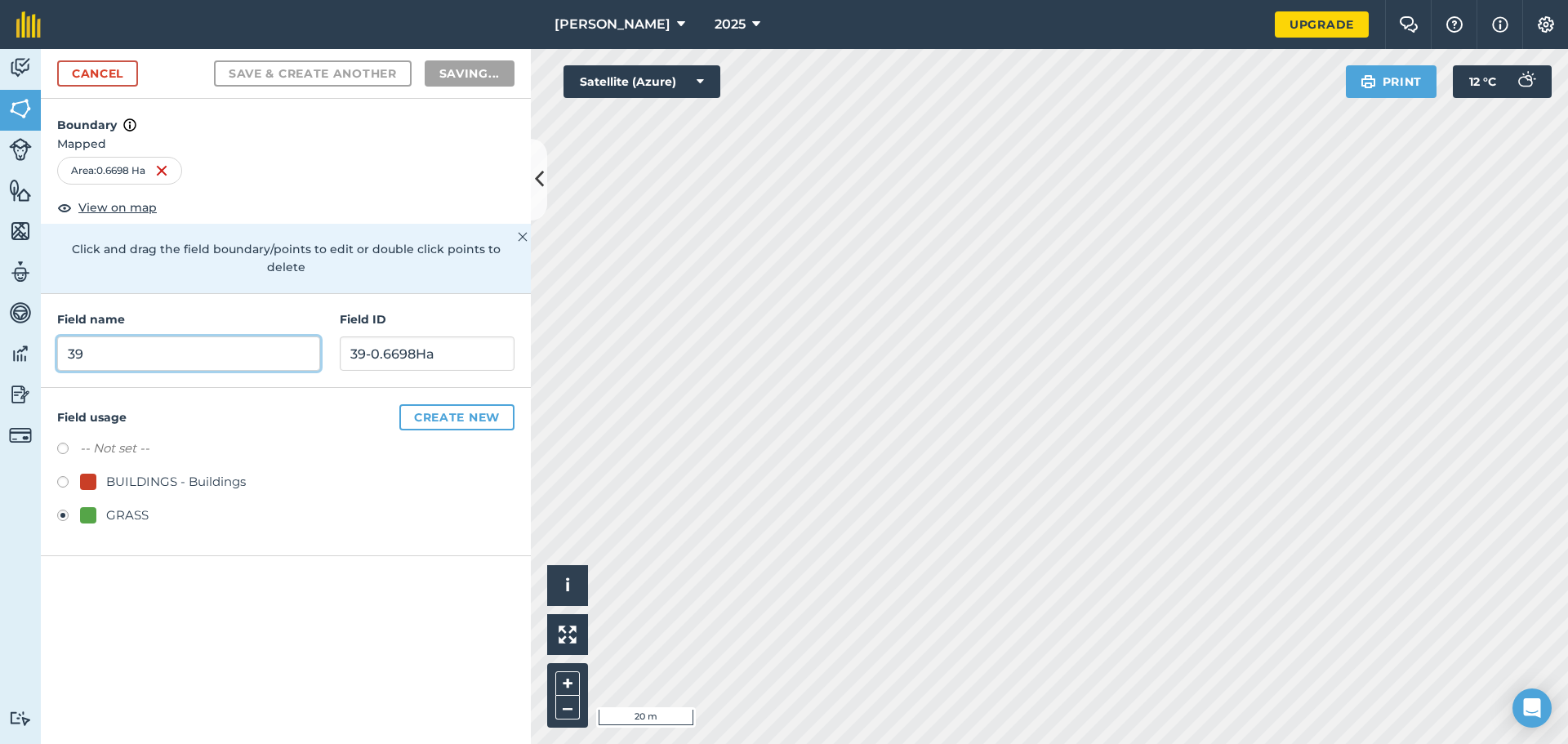
radio input "false"
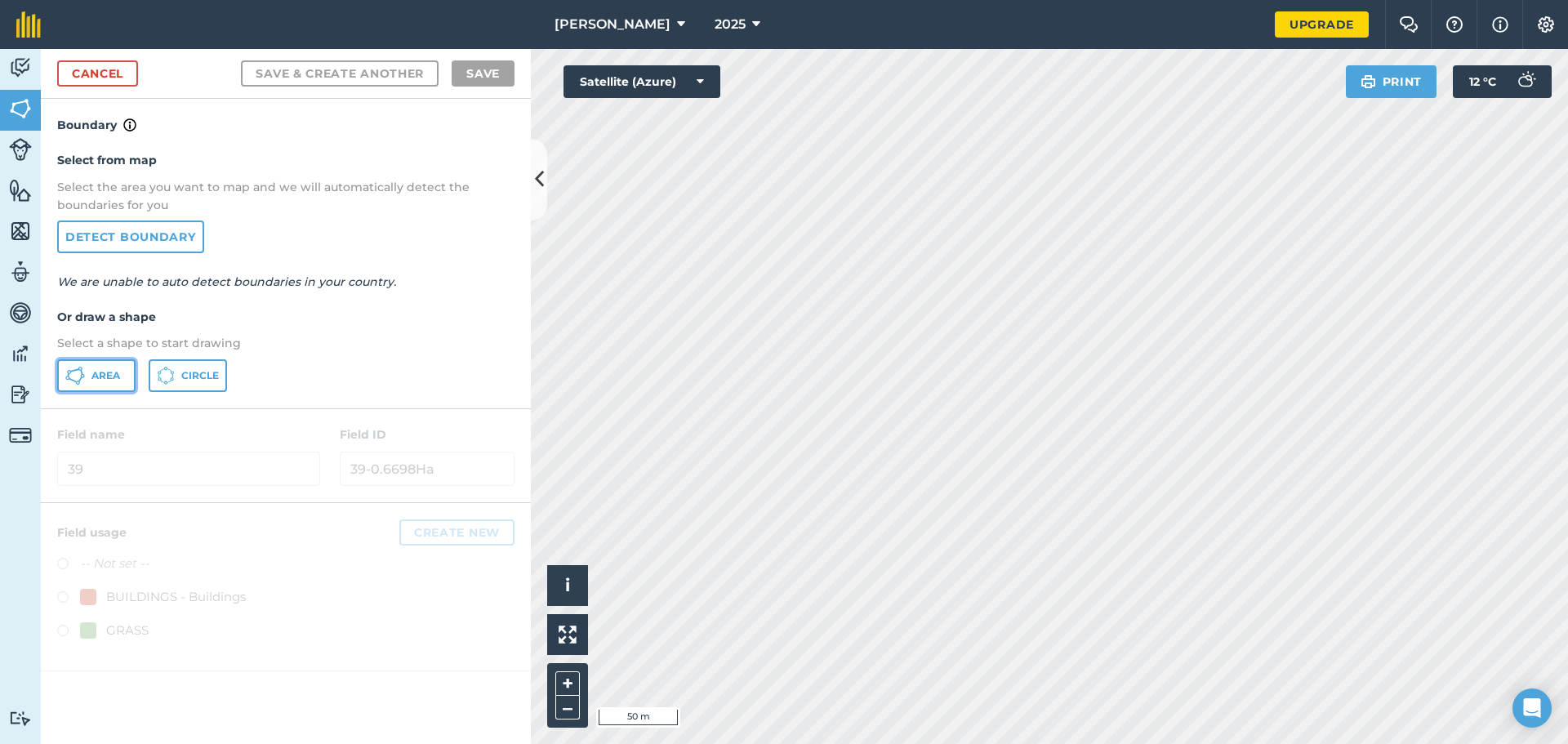
drag, startPoint x: 89, startPoint y: 379, endPoint x: 147, endPoint y: 377, distance: 58.0
click at [91, 378] on button "Area" at bounding box center [96, 376] width 78 height 32
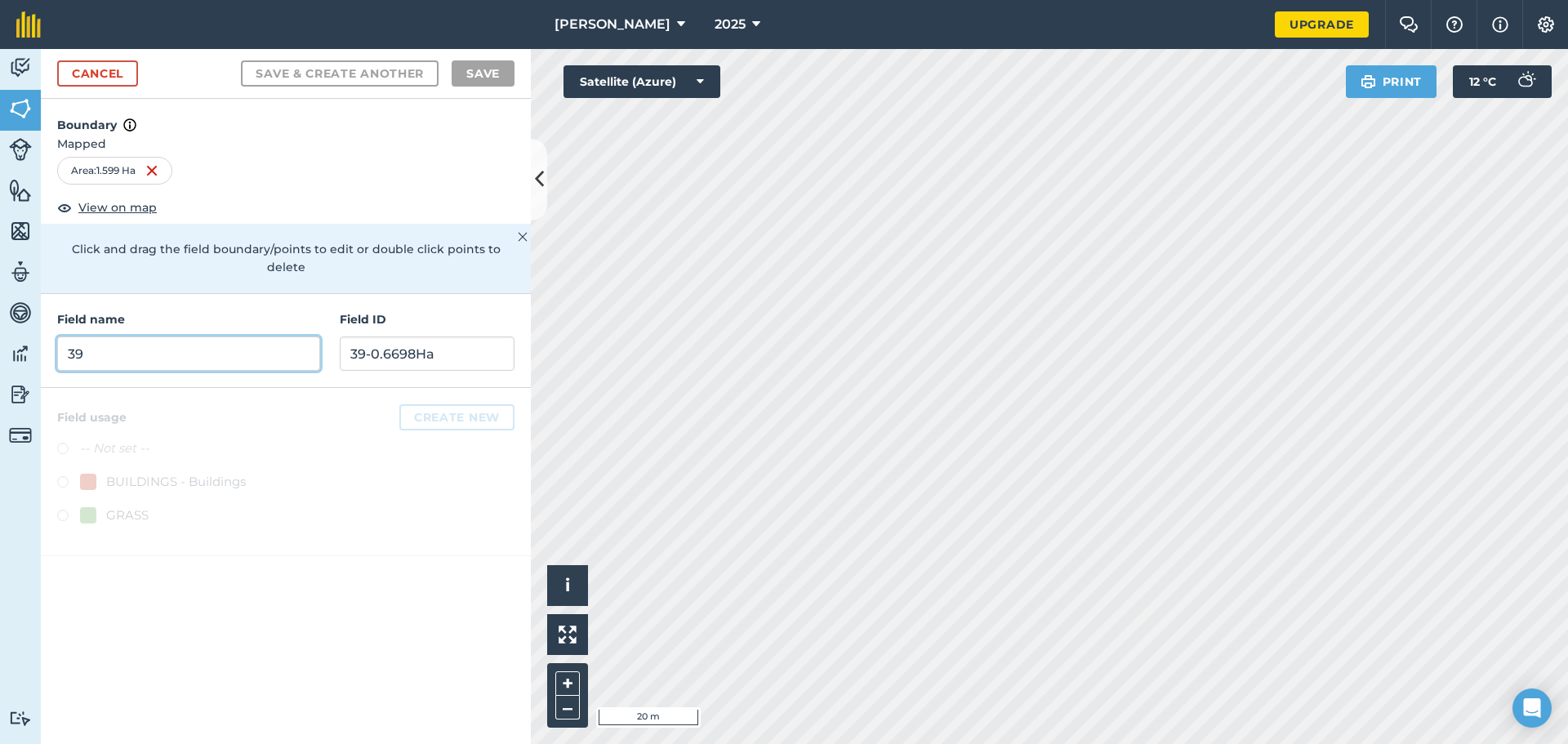
click at [210, 341] on input "39" at bounding box center [188, 354] width 263 height 34
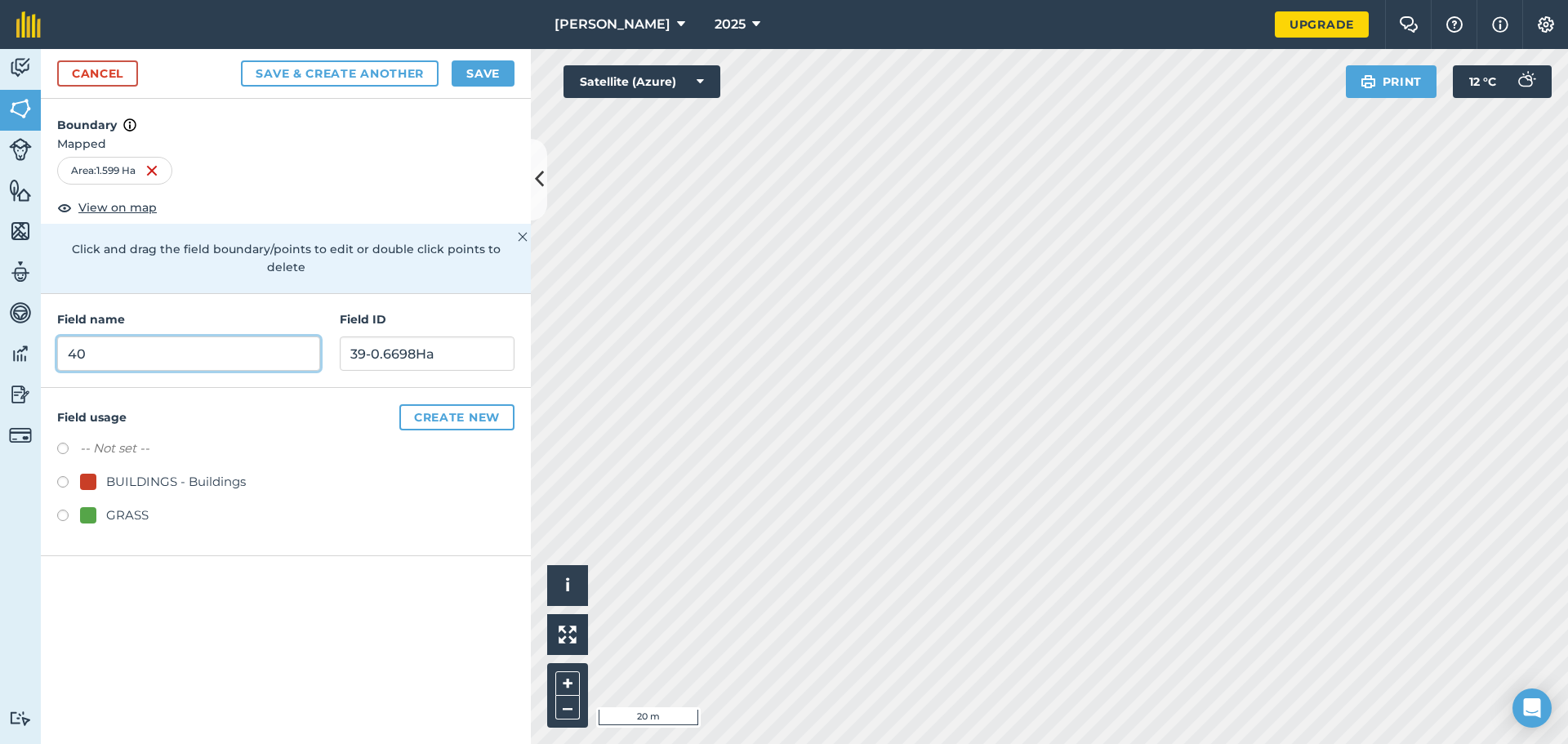
type input "40"
click at [357, 338] on input "39-0.6698Ha" at bounding box center [427, 354] width 175 height 34
type input "40-1.599Ha"
click at [62, 510] on label at bounding box center [69, 518] width 23 height 16
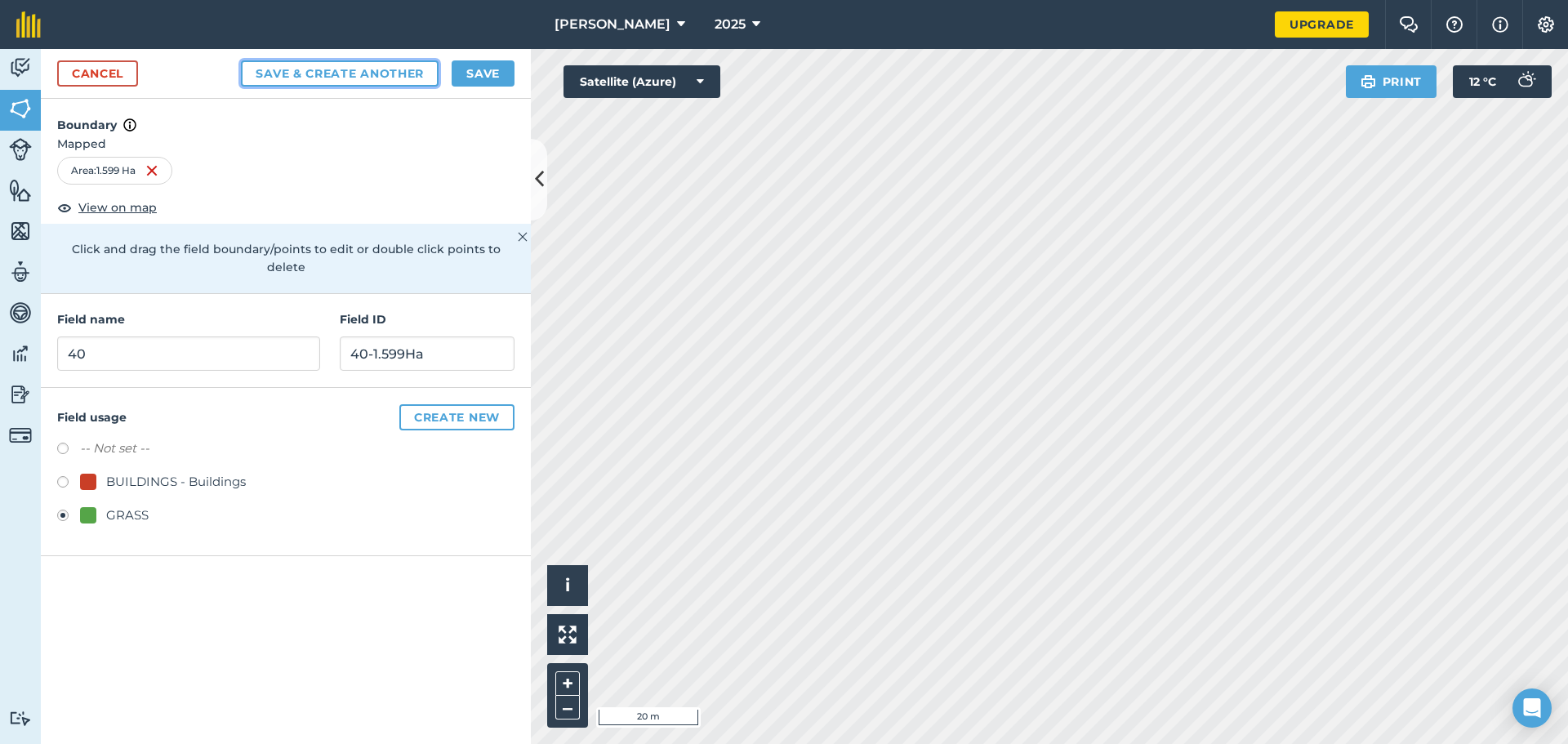
click at [315, 76] on button "Save & Create Another" at bounding box center [340, 73] width 198 height 26
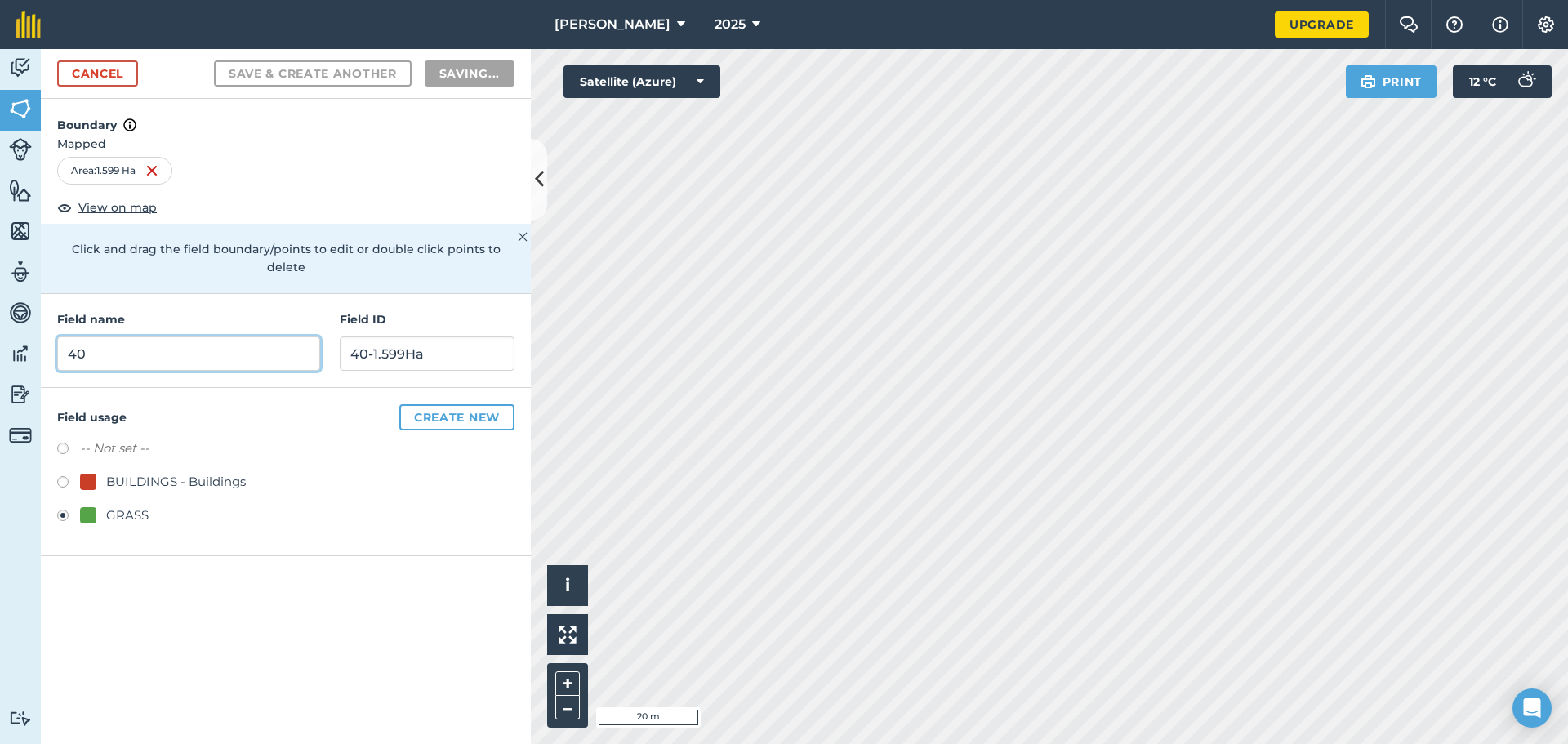
radio input "false"
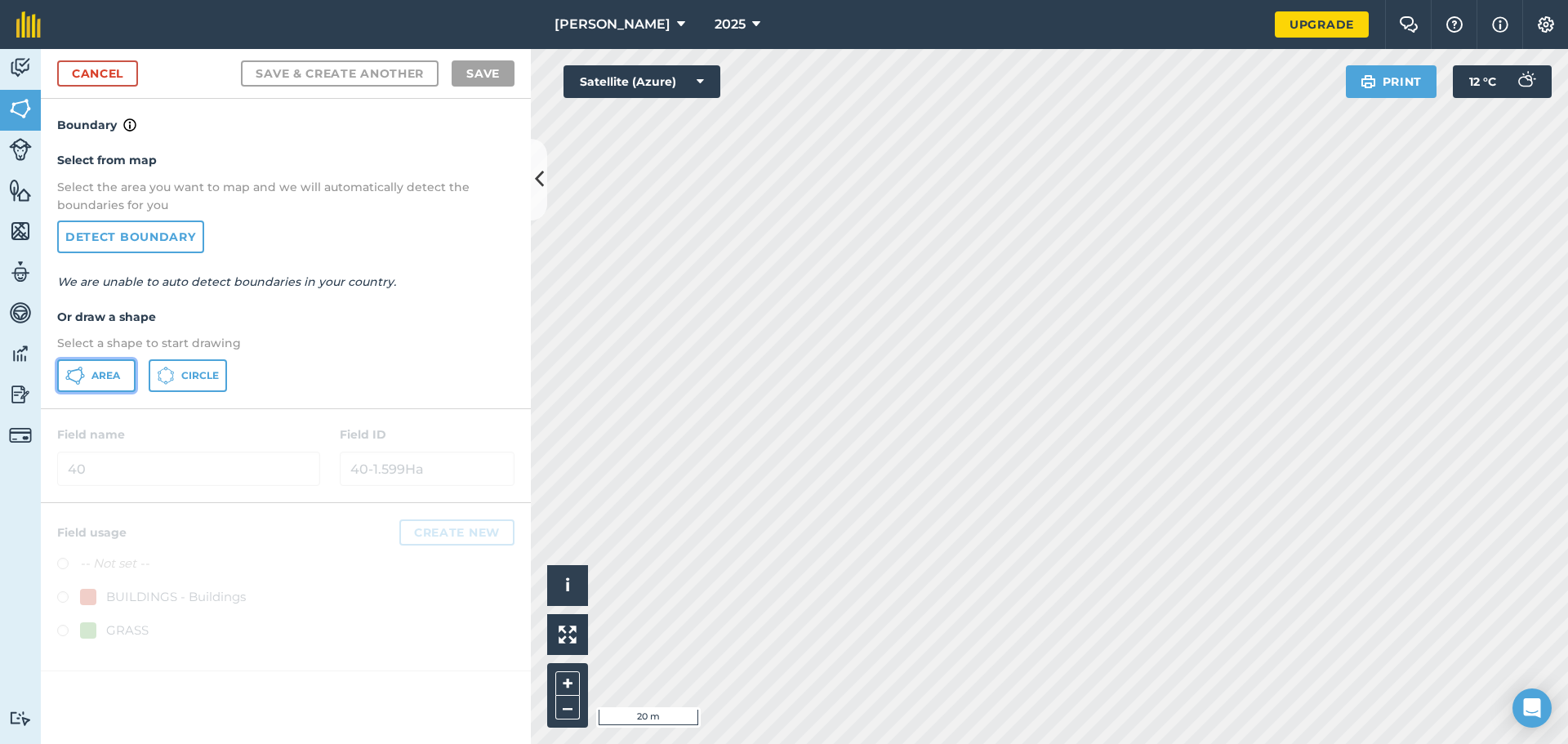
click at [100, 380] on span "Area" at bounding box center [106, 376] width 29 height 13
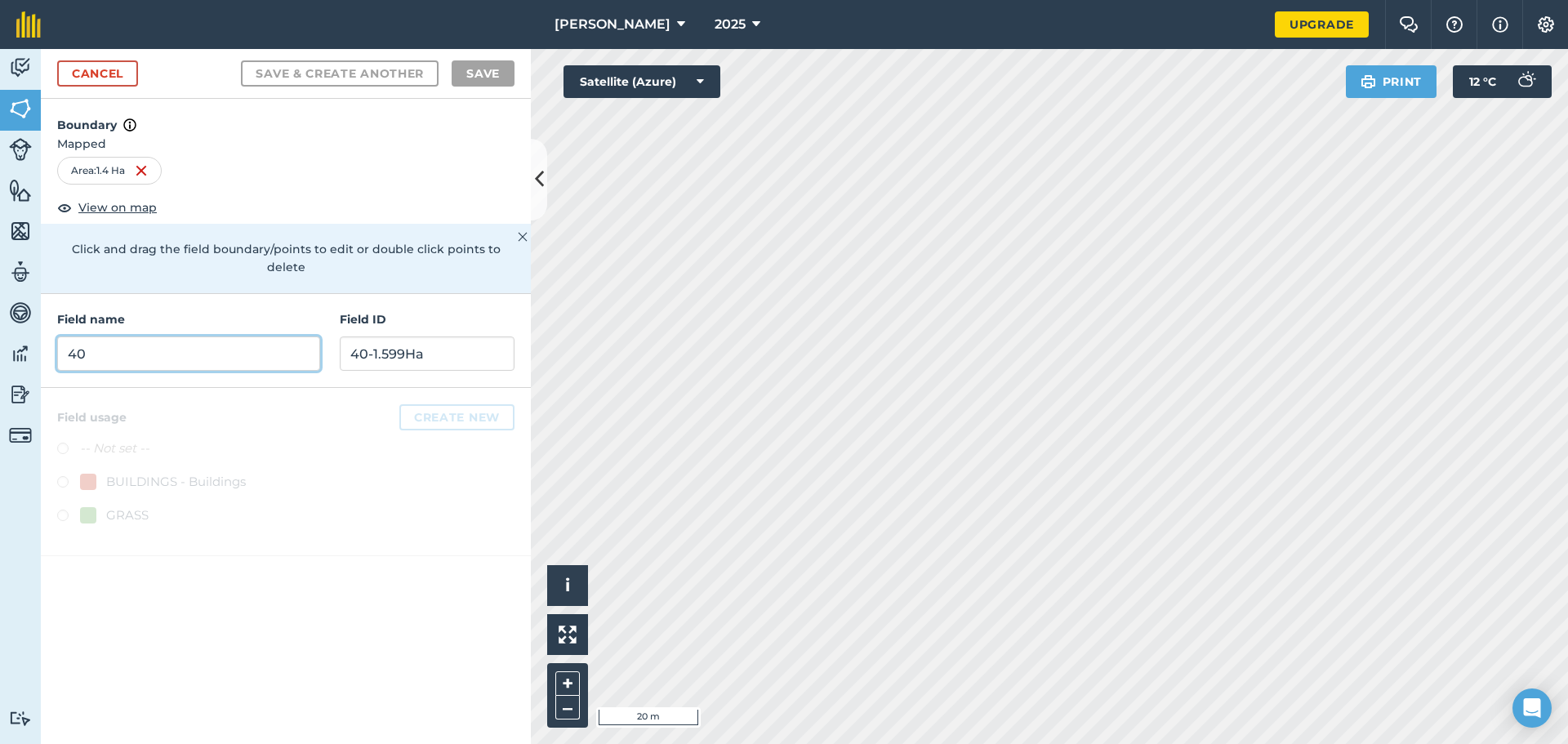
click at [227, 344] on input "40" at bounding box center [188, 354] width 263 height 34
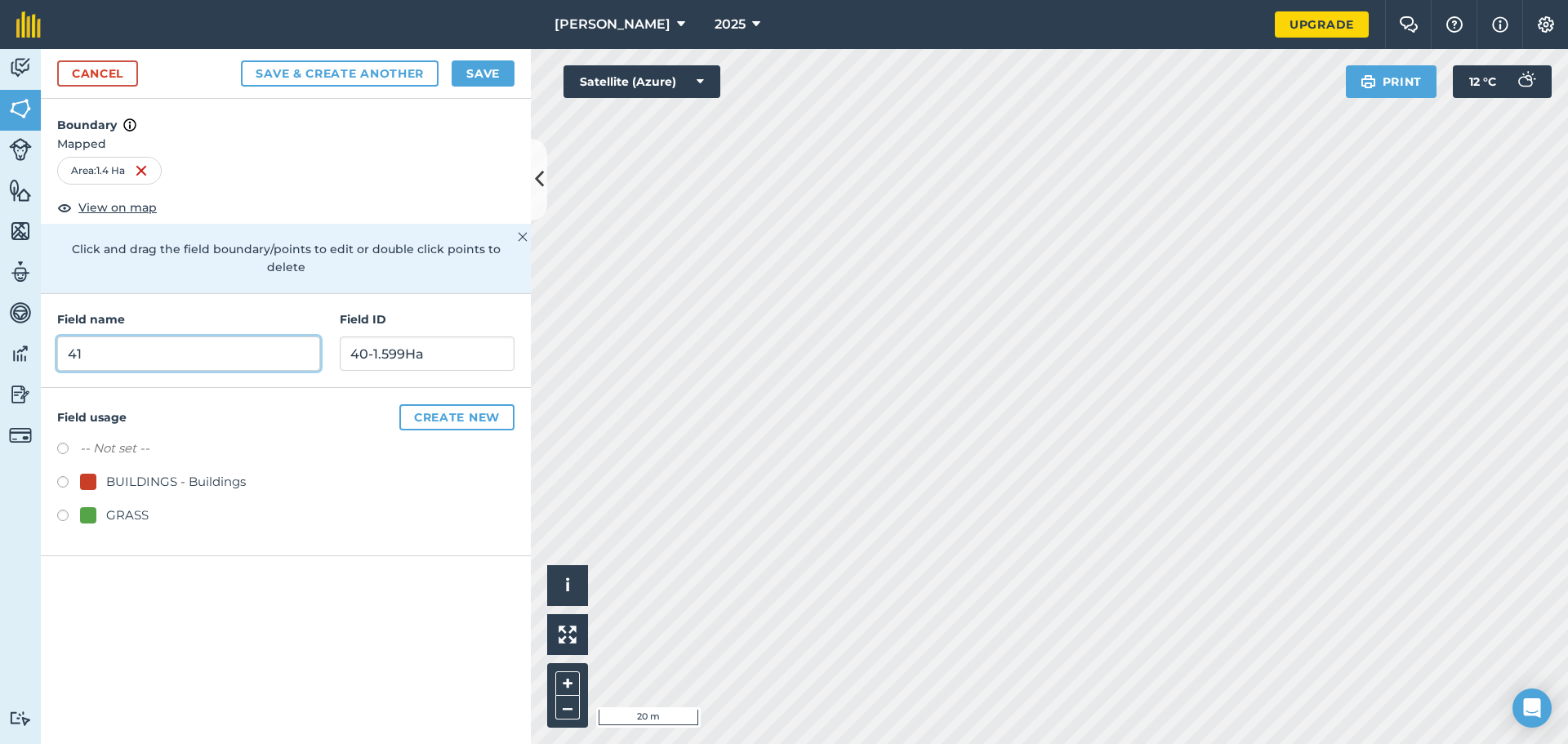
type input "41"
type input "41-1.4Ha"
click at [141, 505] on div "GRASS" at bounding box center [127, 515] width 43 height 20
click at [403, 73] on button "Save & Create Another" at bounding box center [340, 73] width 198 height 26
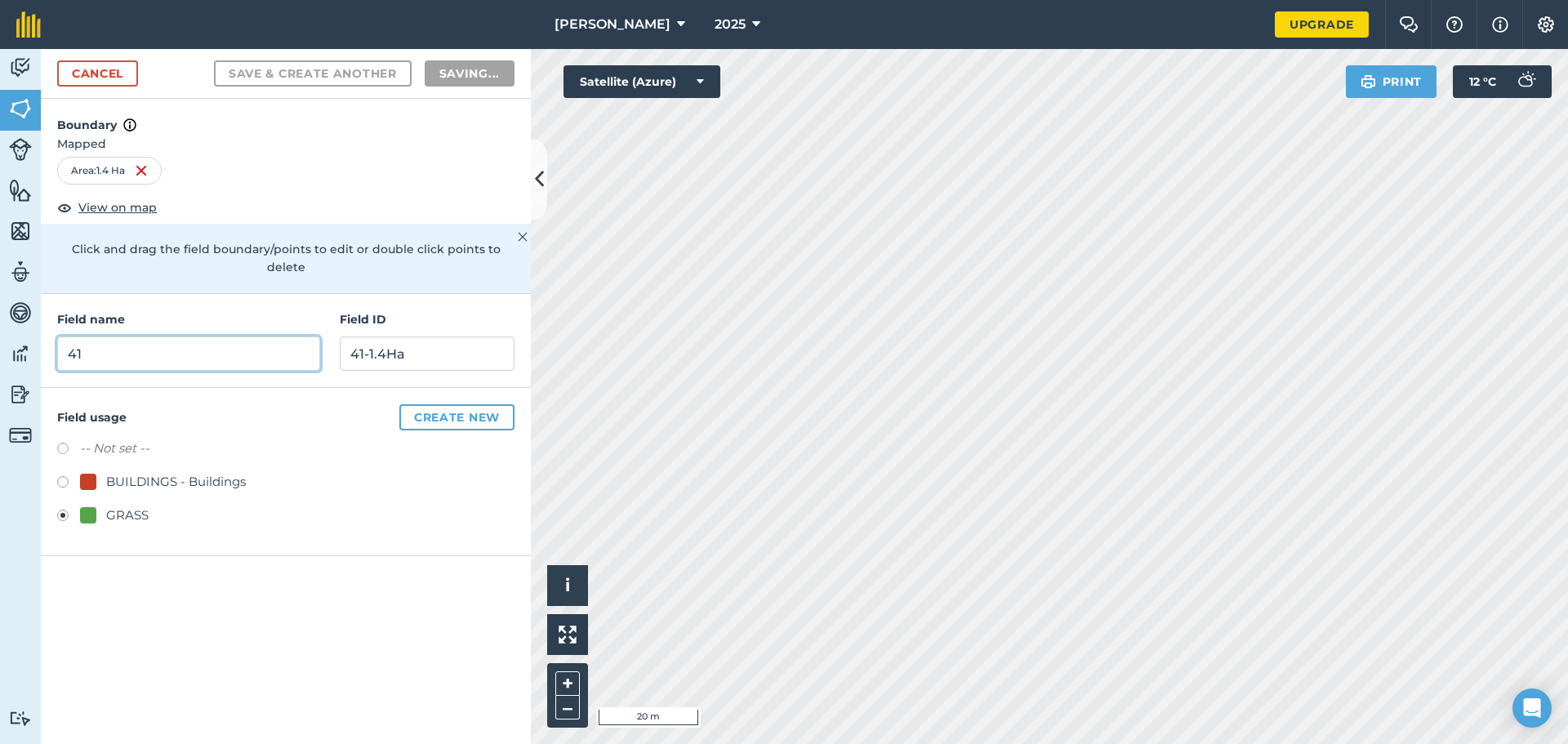
radio input "false"
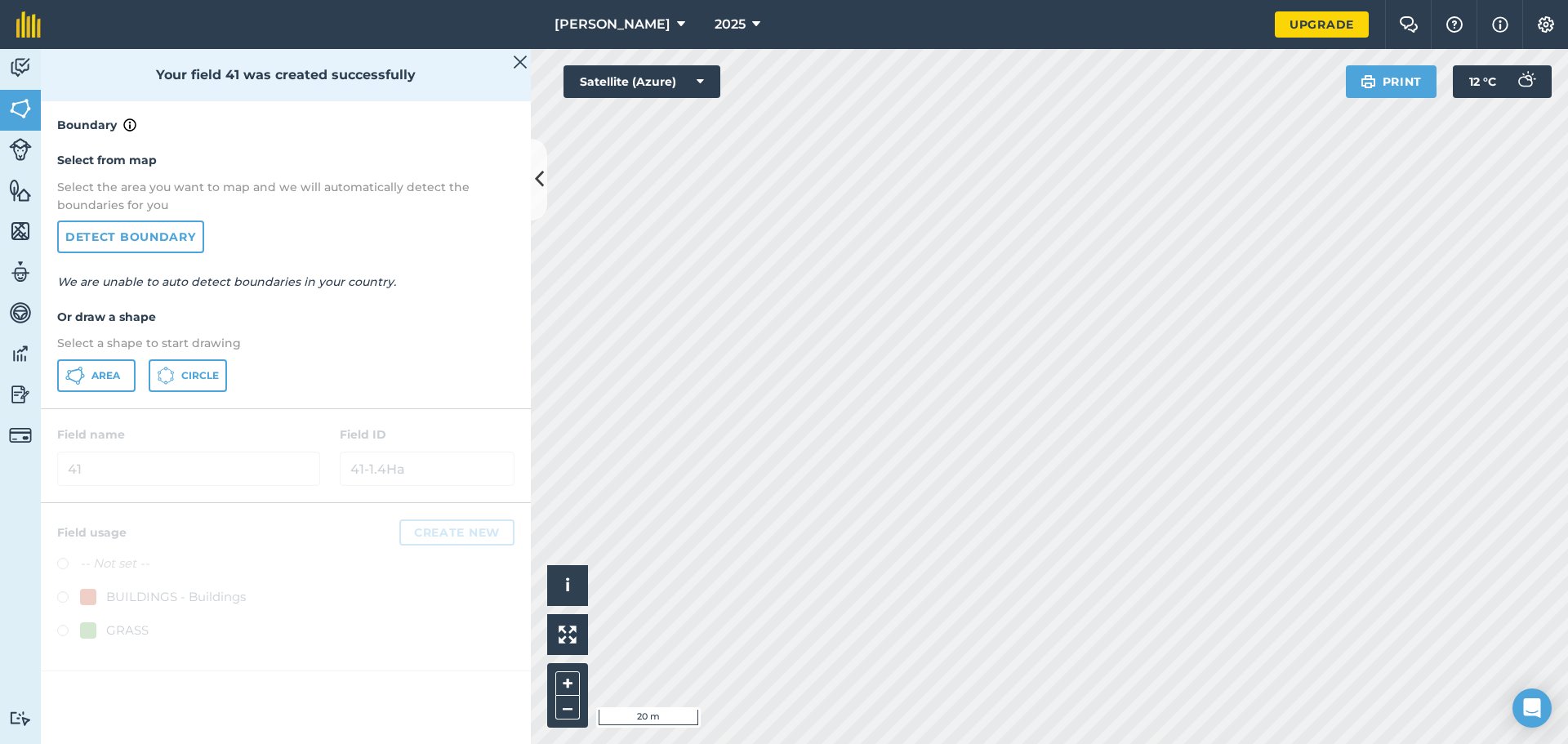
click at [927, 743] on html "[PERSON_NAME] 2025 Upgrade Farm Chat Help Info Settings Map printing is not ava…" at bounding box center [784, 372] width 1568 height 744
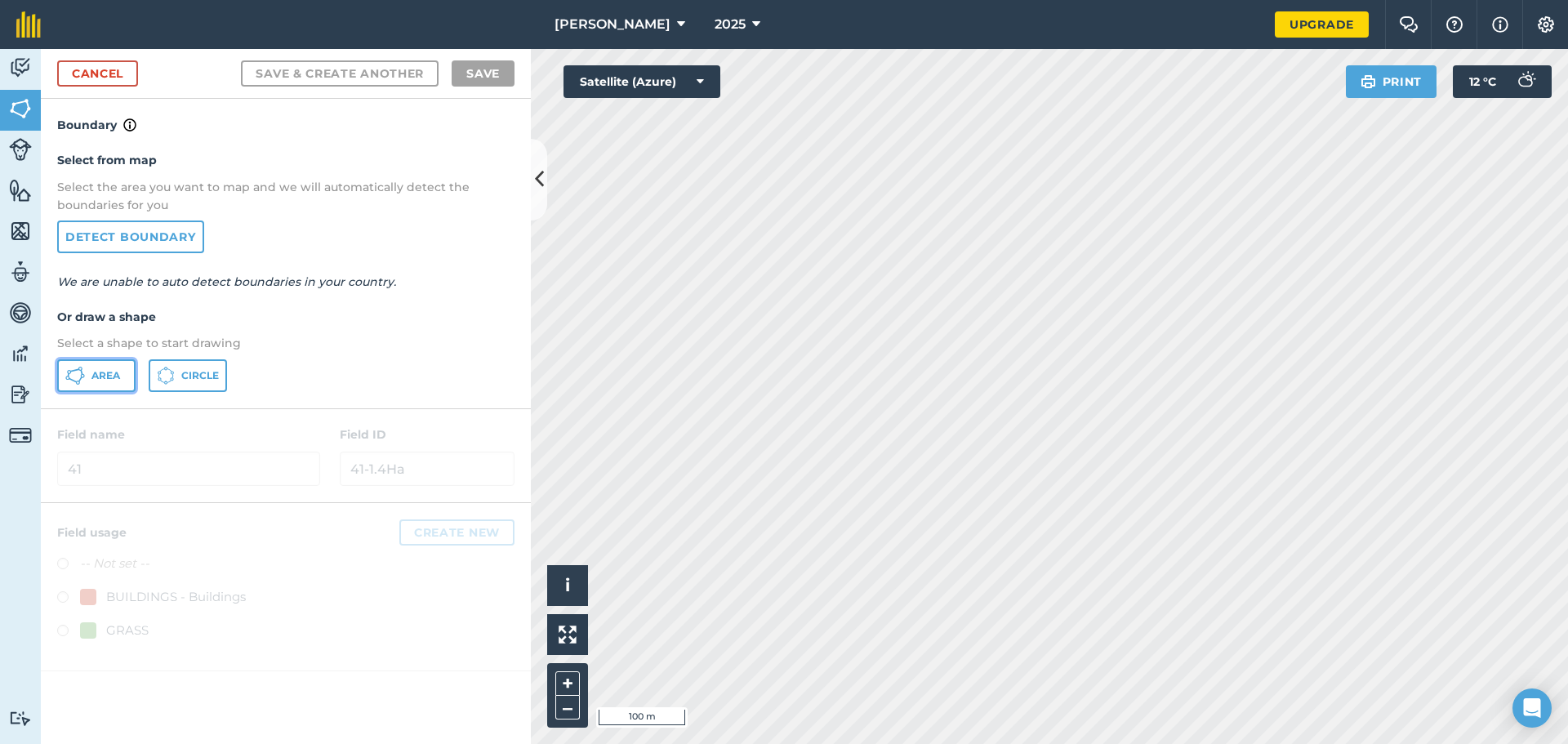
drag, startPoint x: 91, startPoint y: 377, endPoint x: 118, endPoint y: 372, distance: 27.5
click at [93, 377] on span "Area" at bounding box center [106, 376] width 29 height 13
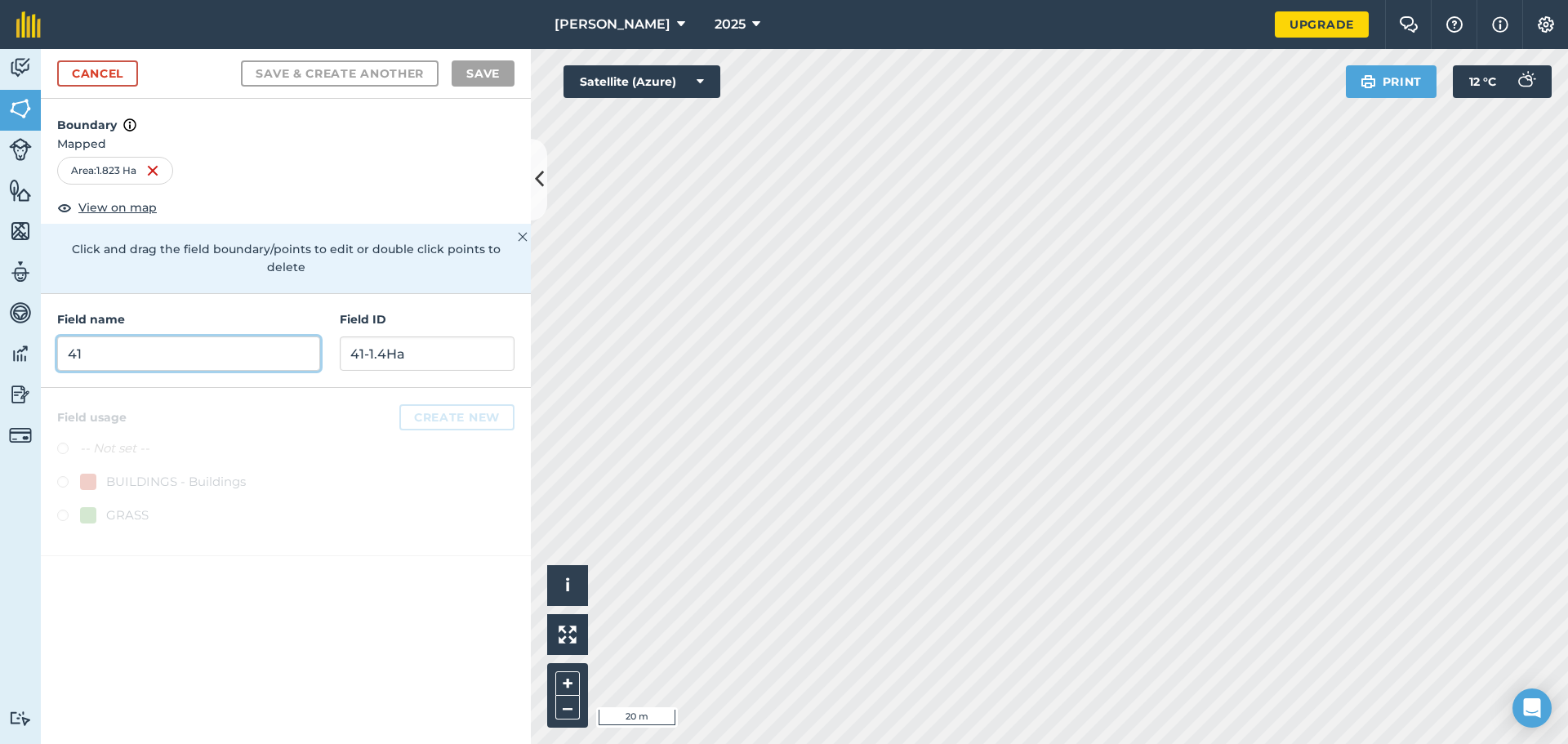
click at [165, 341] on input "41" at bounding box center [188, 354] width 263 height 34
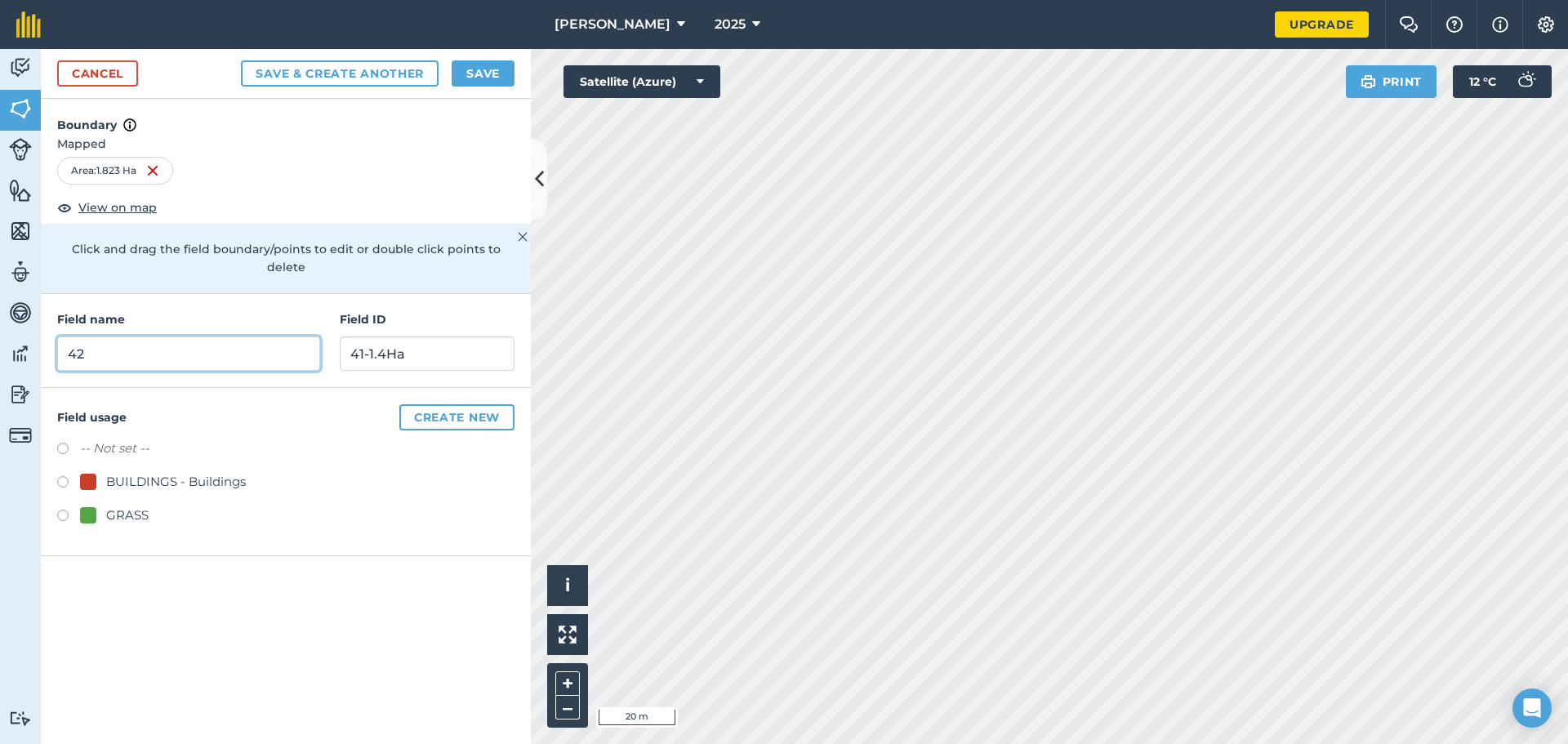
type input "42"
click at [425, 344] on input "41-1.4Ha" at bounding box center [427, 354] width 175 height 34
type input "42-1.823Ha"
click at [137, 505] on div "GRASS" at bounding box center [127, 515] width 43 height 20
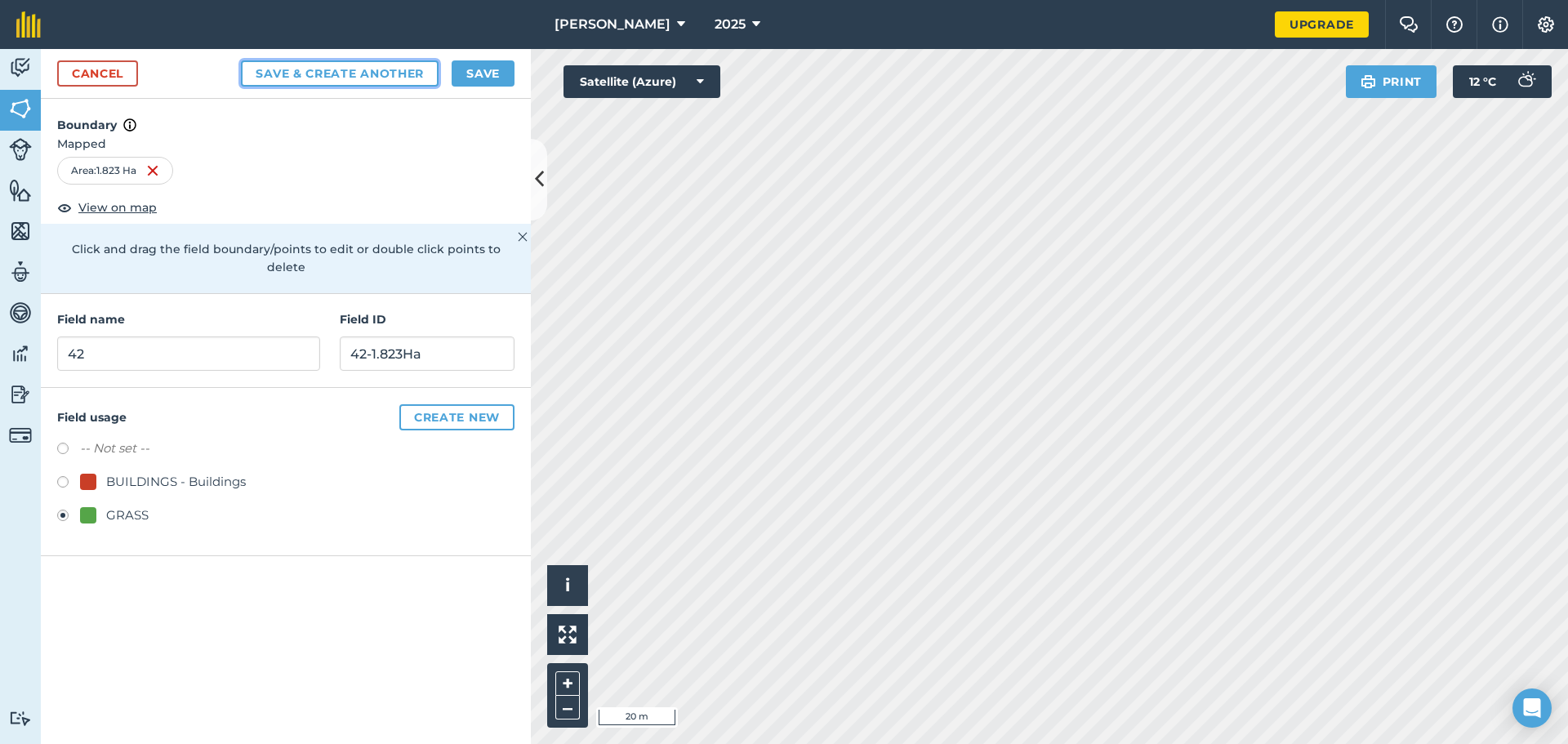
click at [421, 69] on button "Save & Create Another" at bounding box center [340, 73] width 198 height 26
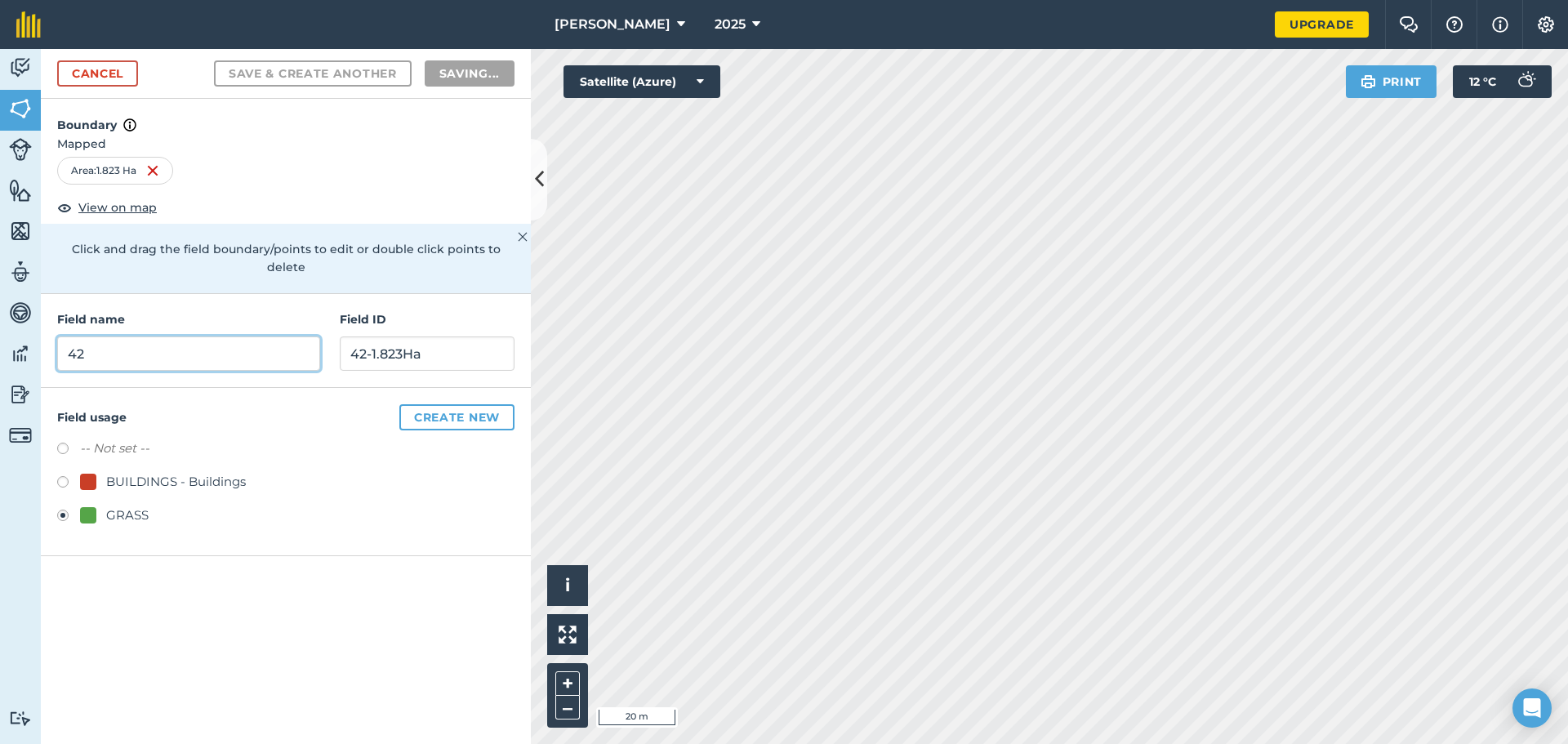
radio input "false"
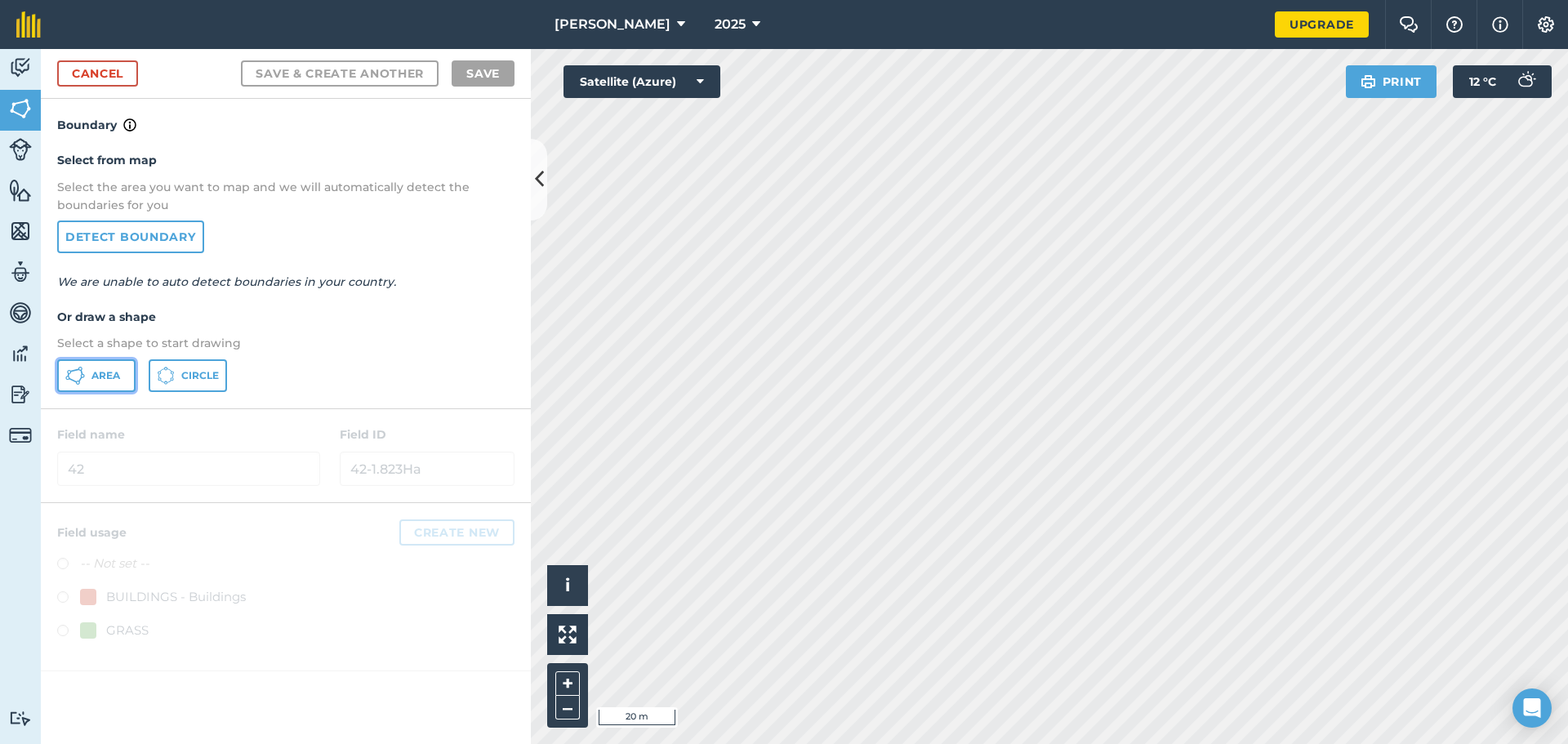
click at [109, 375] on span "Area" at bounding box center [106, 376] width 29 height 13
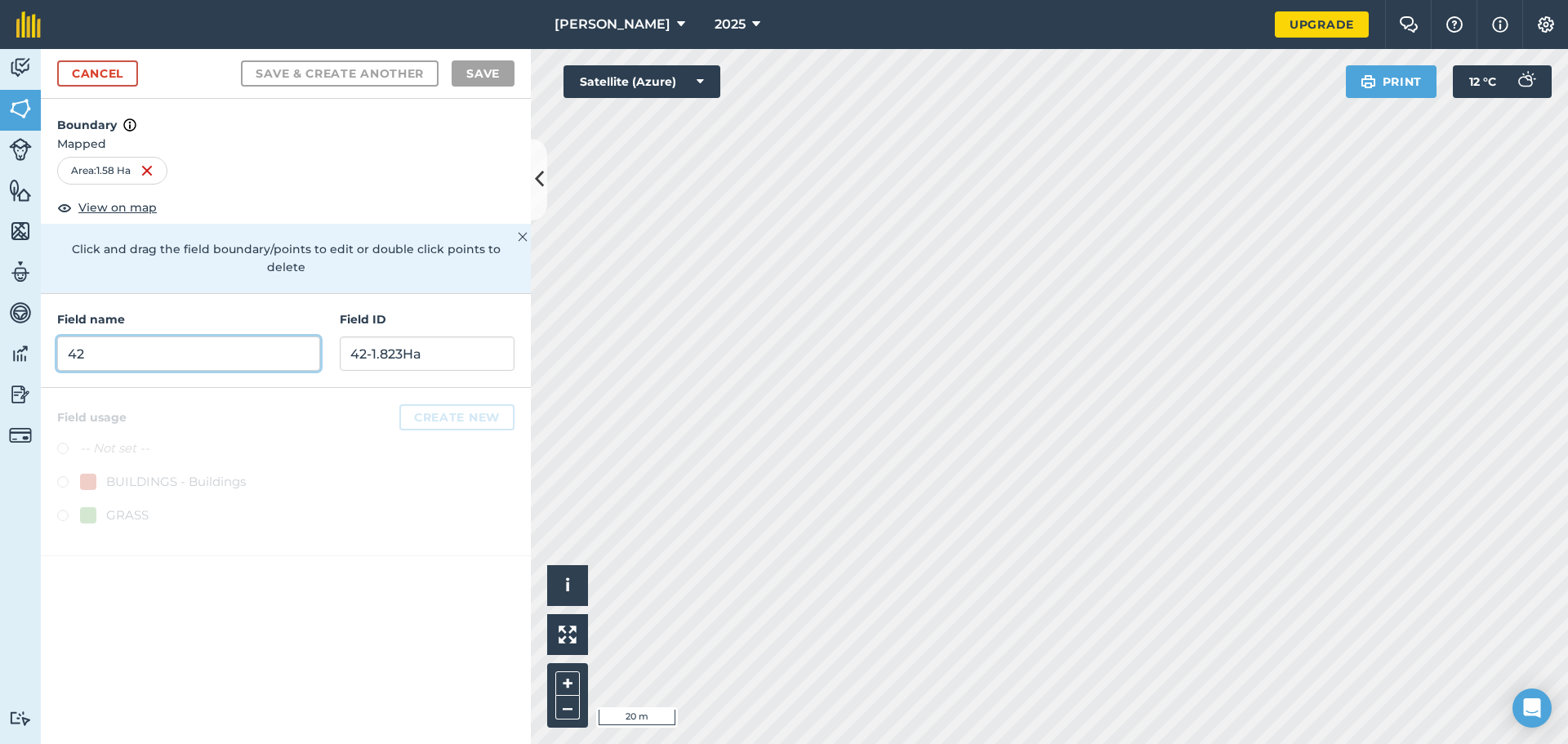
click at [223, 337] on input "42" at bounding box center [188, 354] width 263 height 34
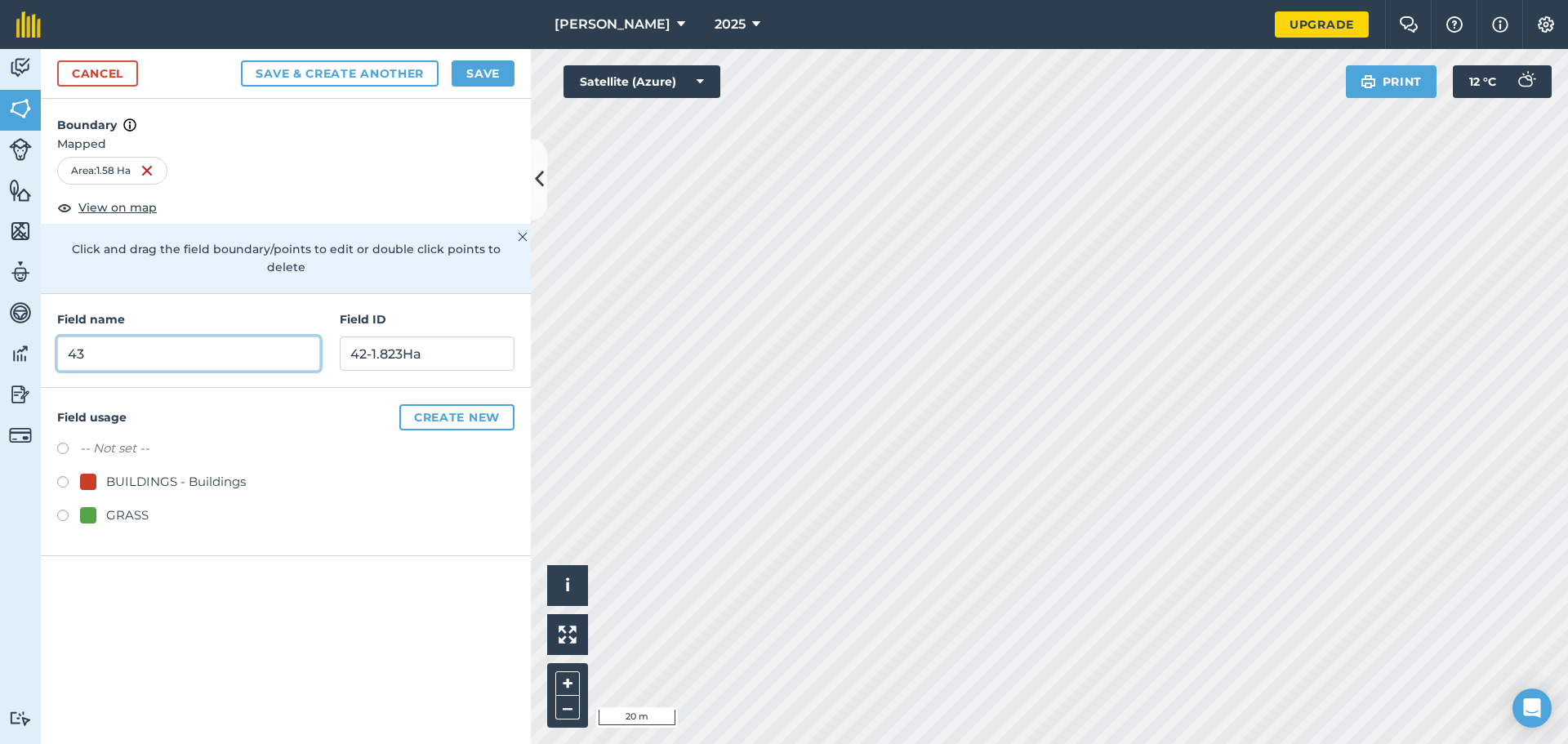
type input "43"
type input "43=1.58Ha"
click at [61, 510] on label at bounding box center [69, 518] width 23 height 16
click at [360, 73] on button "Save & Create Another" at bounding box center [340, 73] width 198 height 26
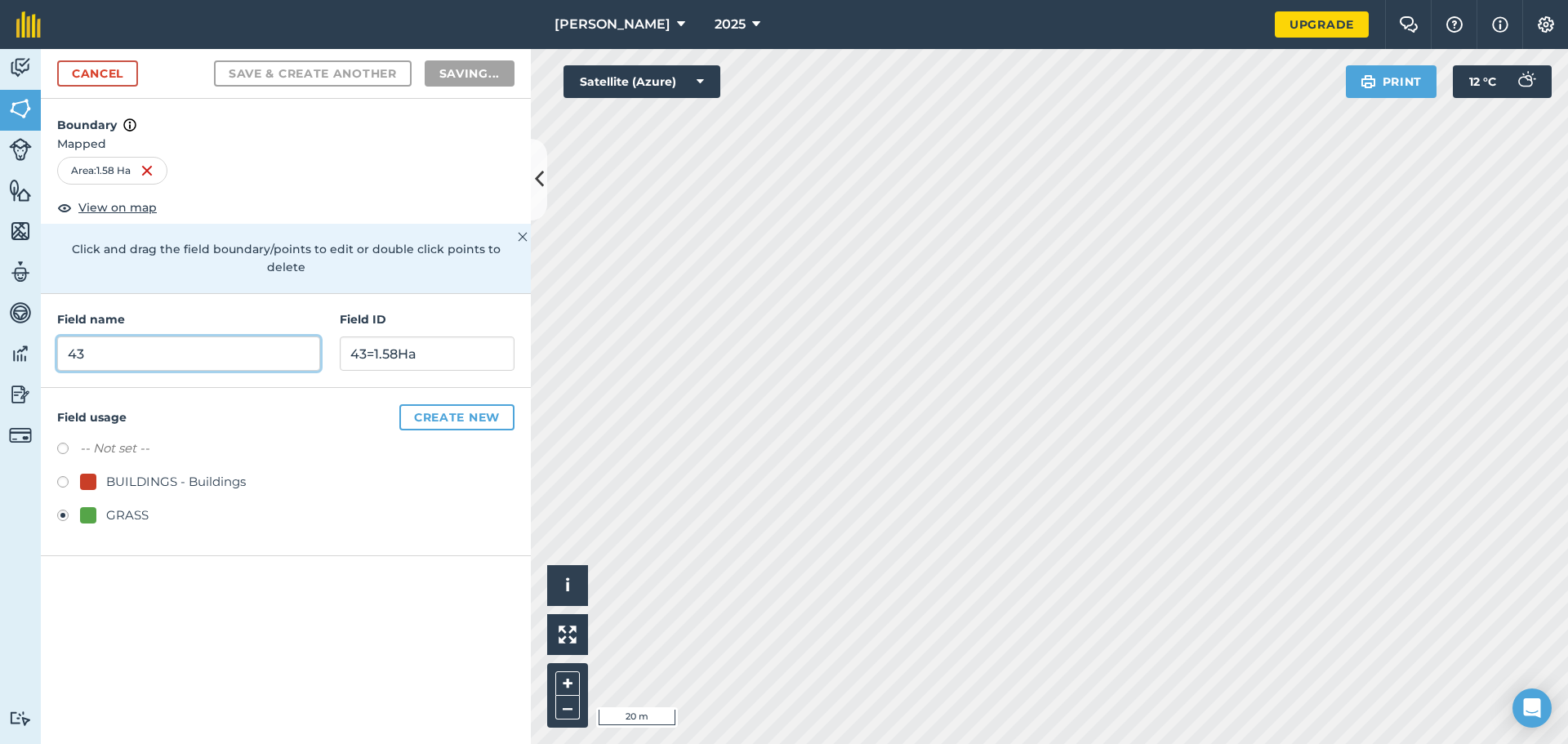
radio input "false"
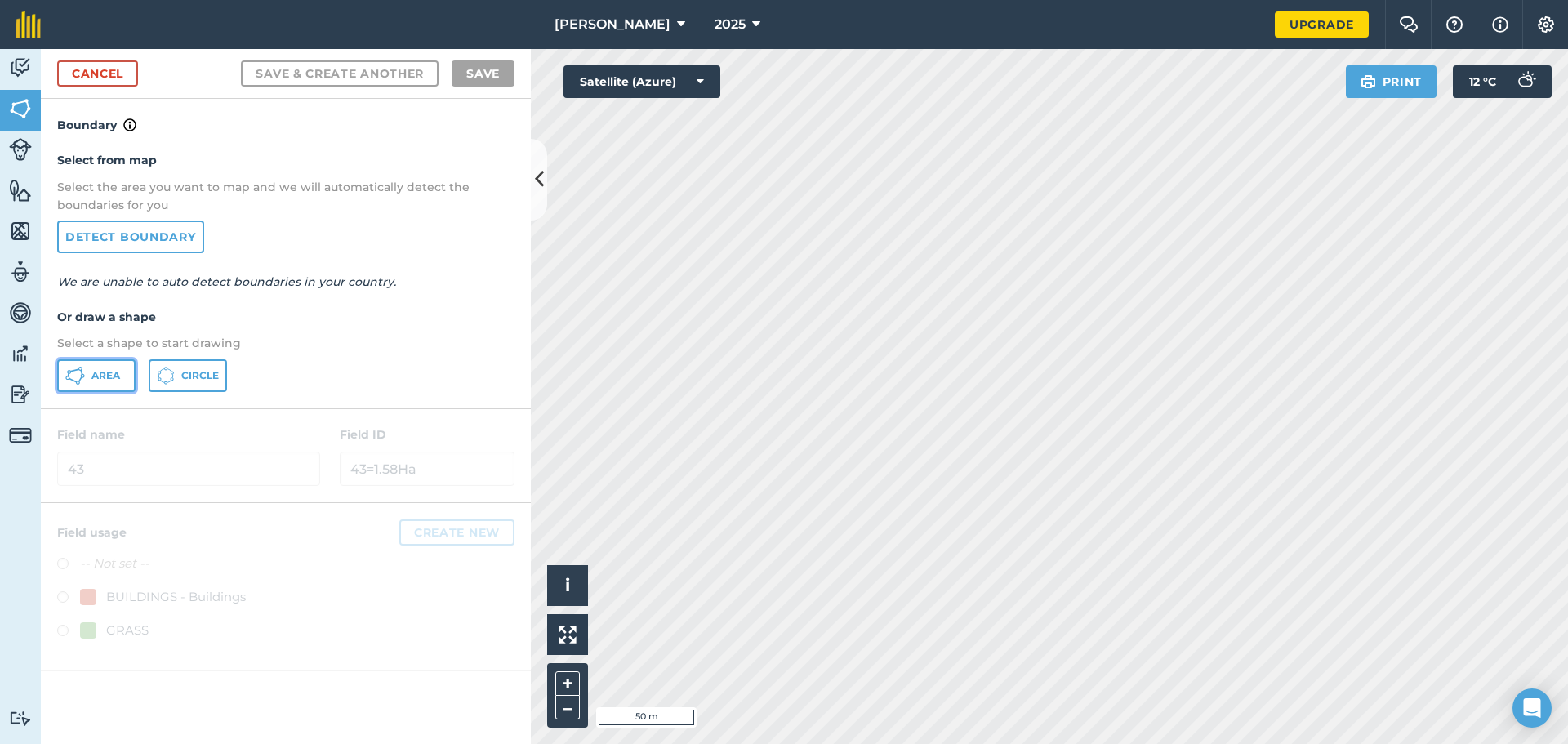
click at [101, 376] on span "Area" at bounding box center [106, 376] width 29 height 13
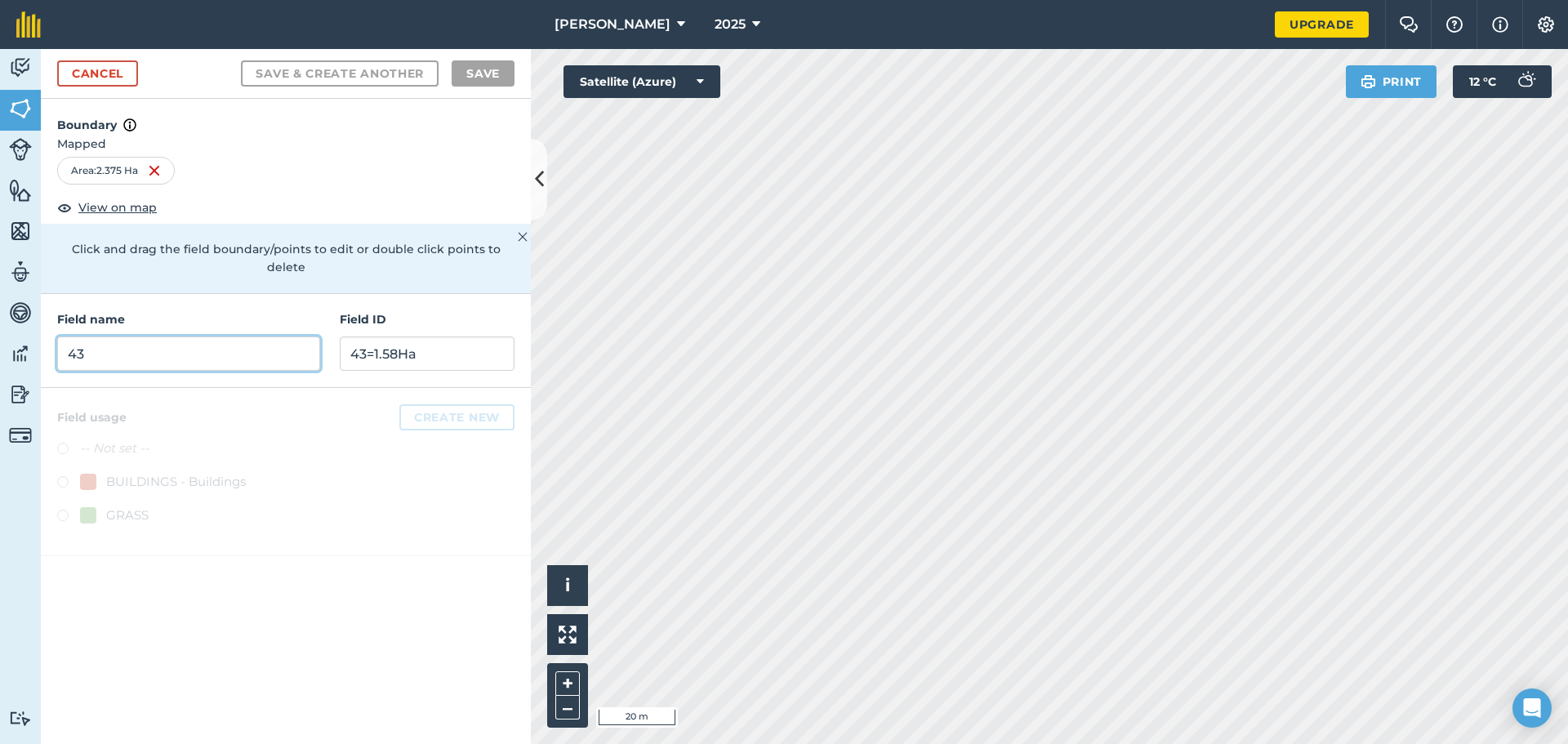
click at [135, 337] on input "43" at bounding box center [188, 354] width 263 height 34
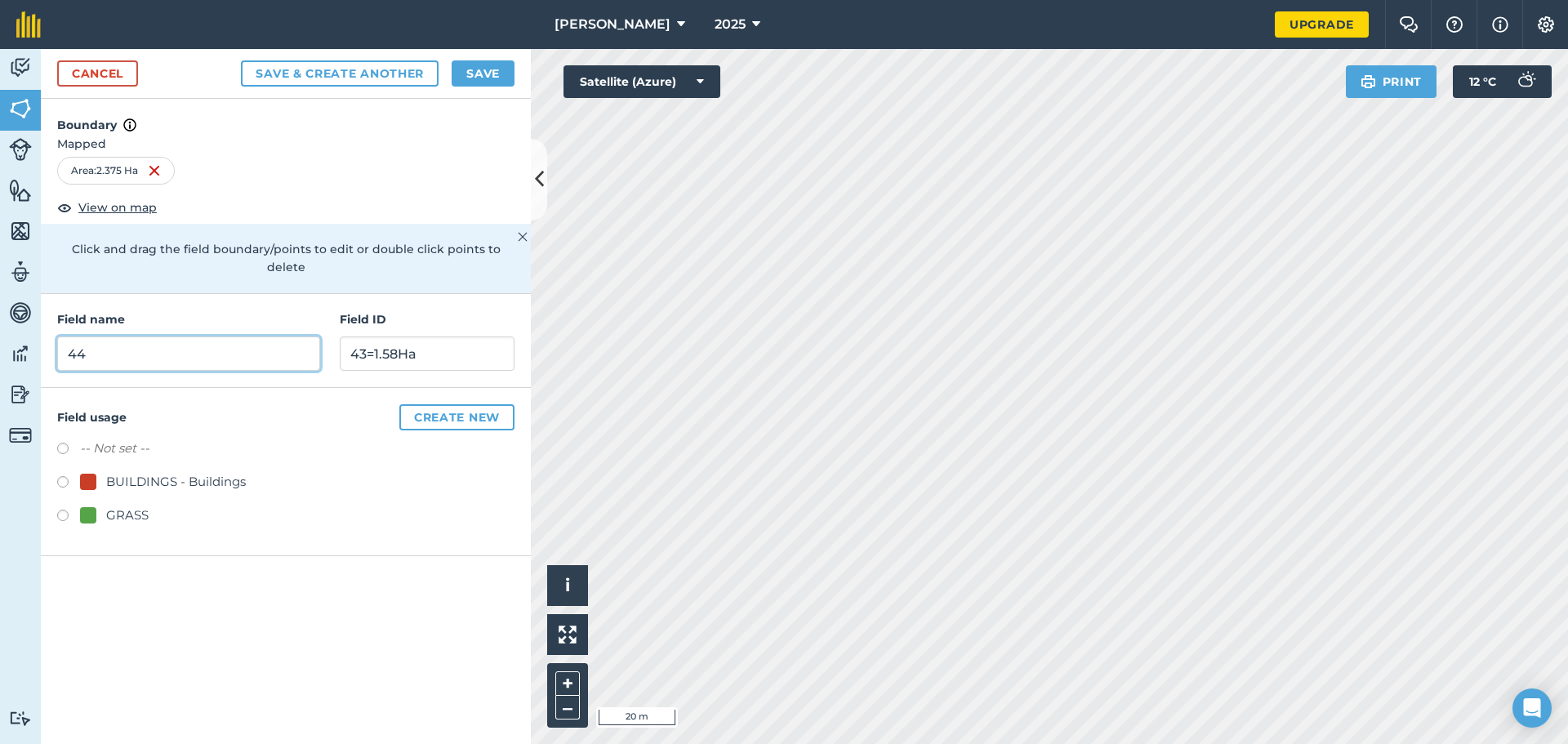
type input "44"
click at [385, 337] on input "43=1.58Ha" at bounding box center [427, 354] width 175 height 34
type input "44-2.375Ha"
click at [67, 510] on label at bounding box center [69, 518] width 23 height 16
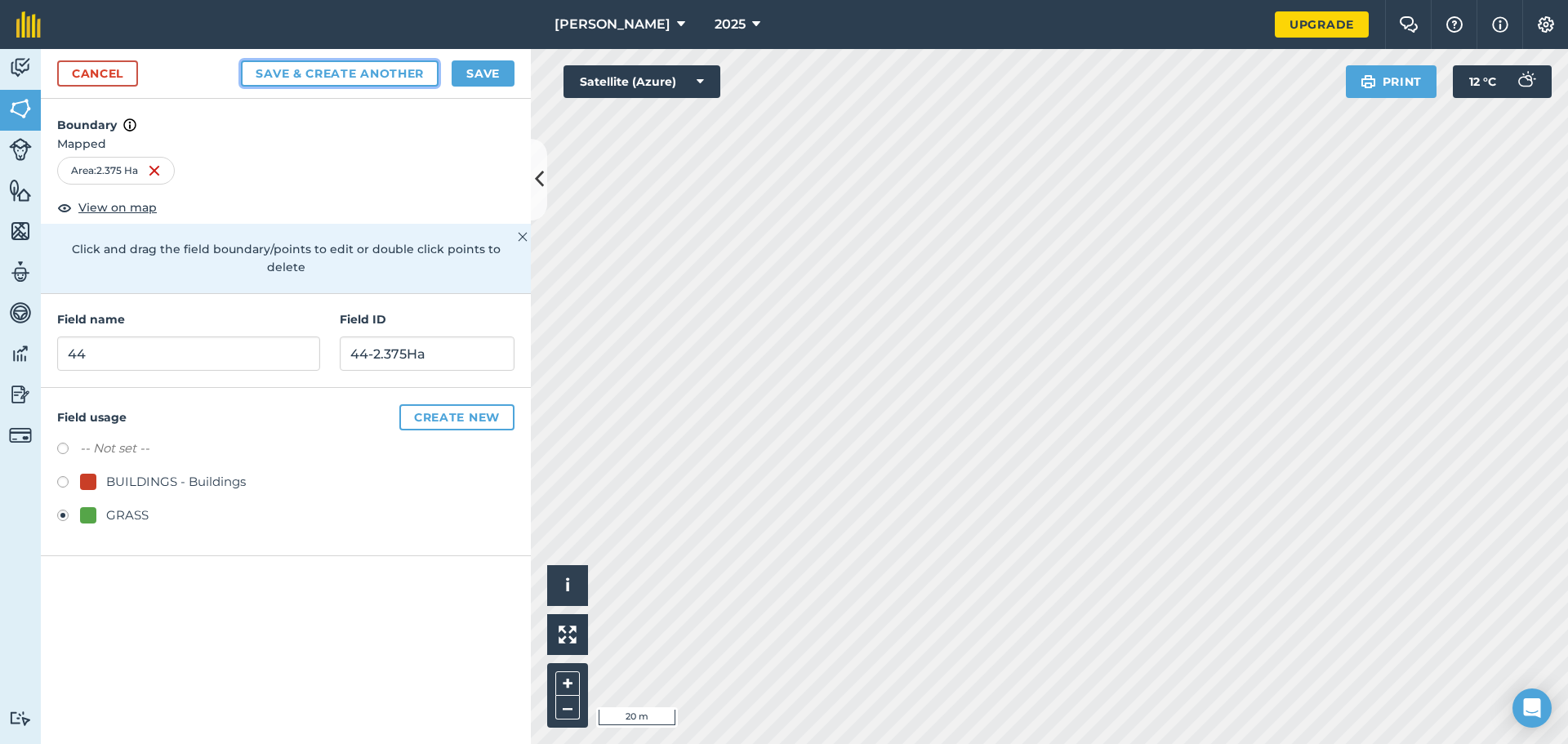
click at [315, 75] on button "Save & Create Another" at bounding box center [340, 73] width 198 height 26
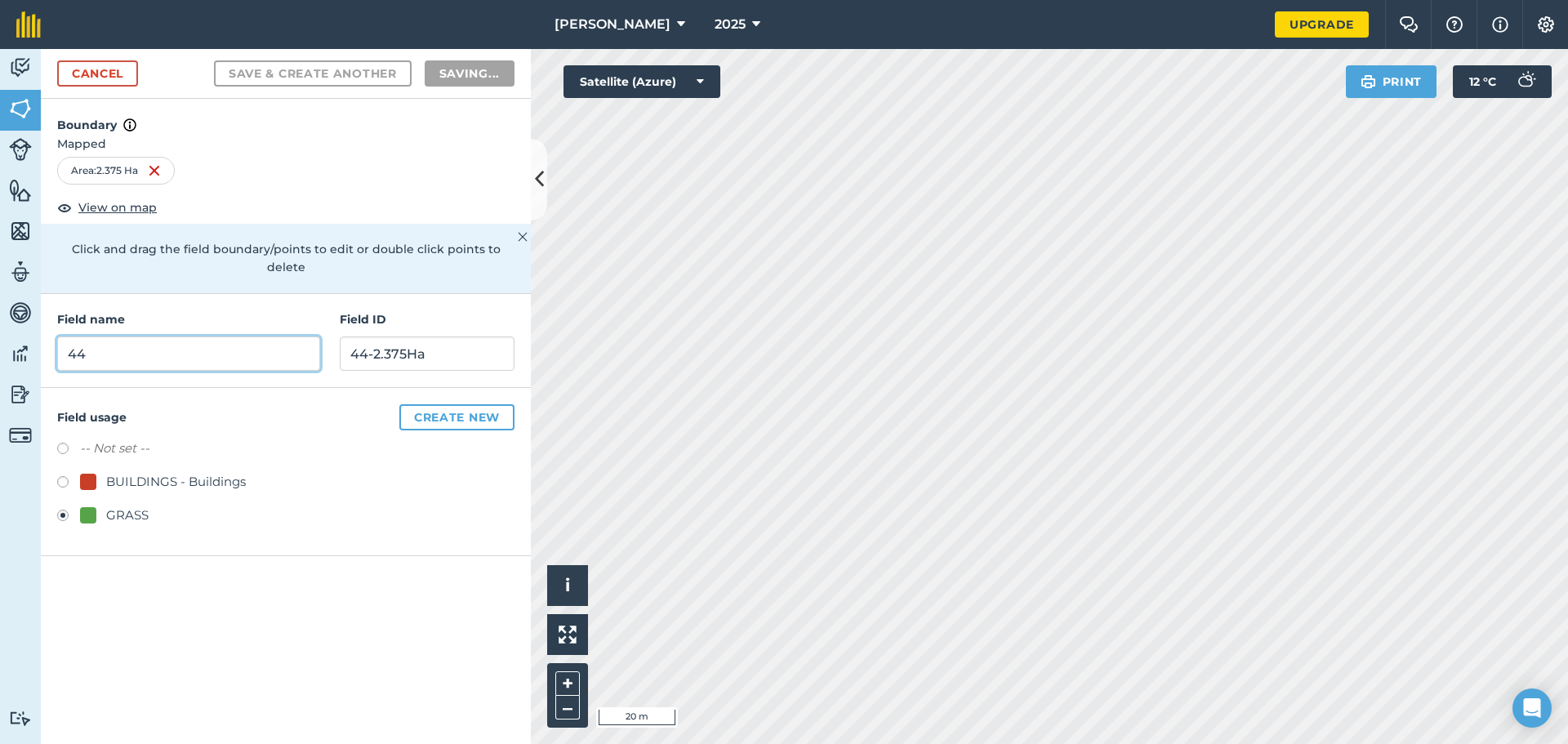
radio input "false"
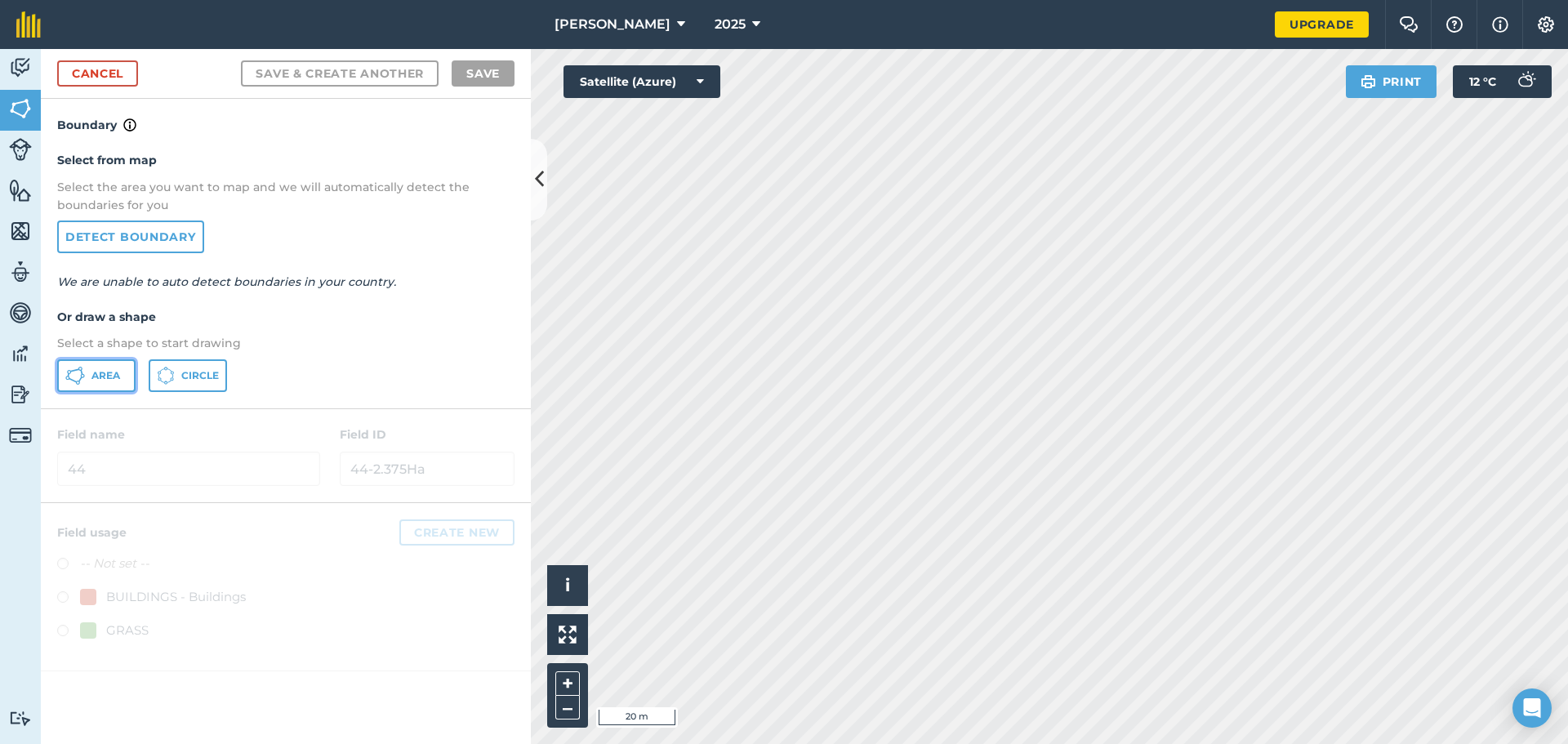
click at [109, 381] on span "Area" at bounding box center [106, 376] width 29 height 13
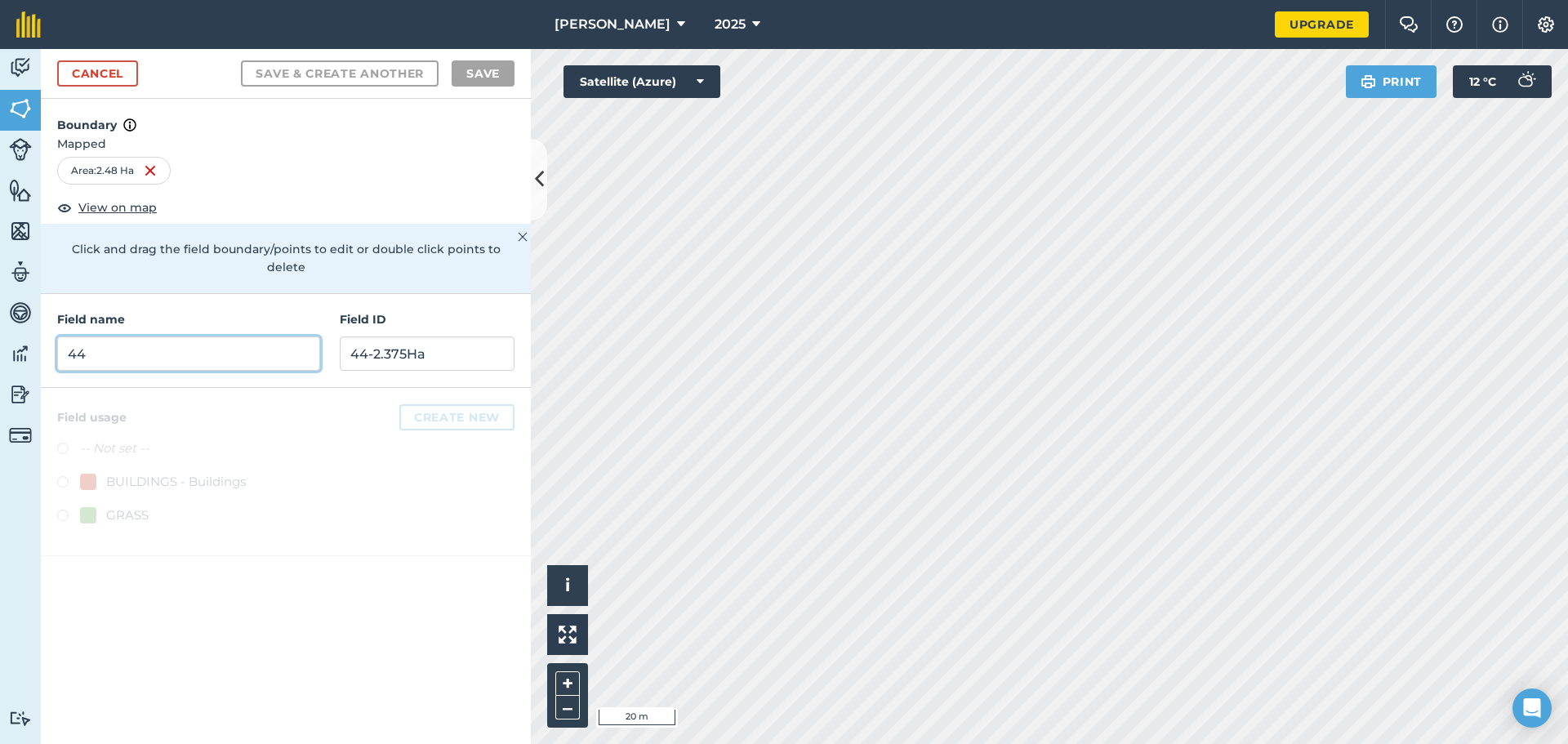
drag, startPoint x: 220, startPoint y: 339, endPoint x: 224, endPoint y: 323, distance: 16.5
click at [222, 338] on input "44" at bounding box center [188, 354] width 263 height 34
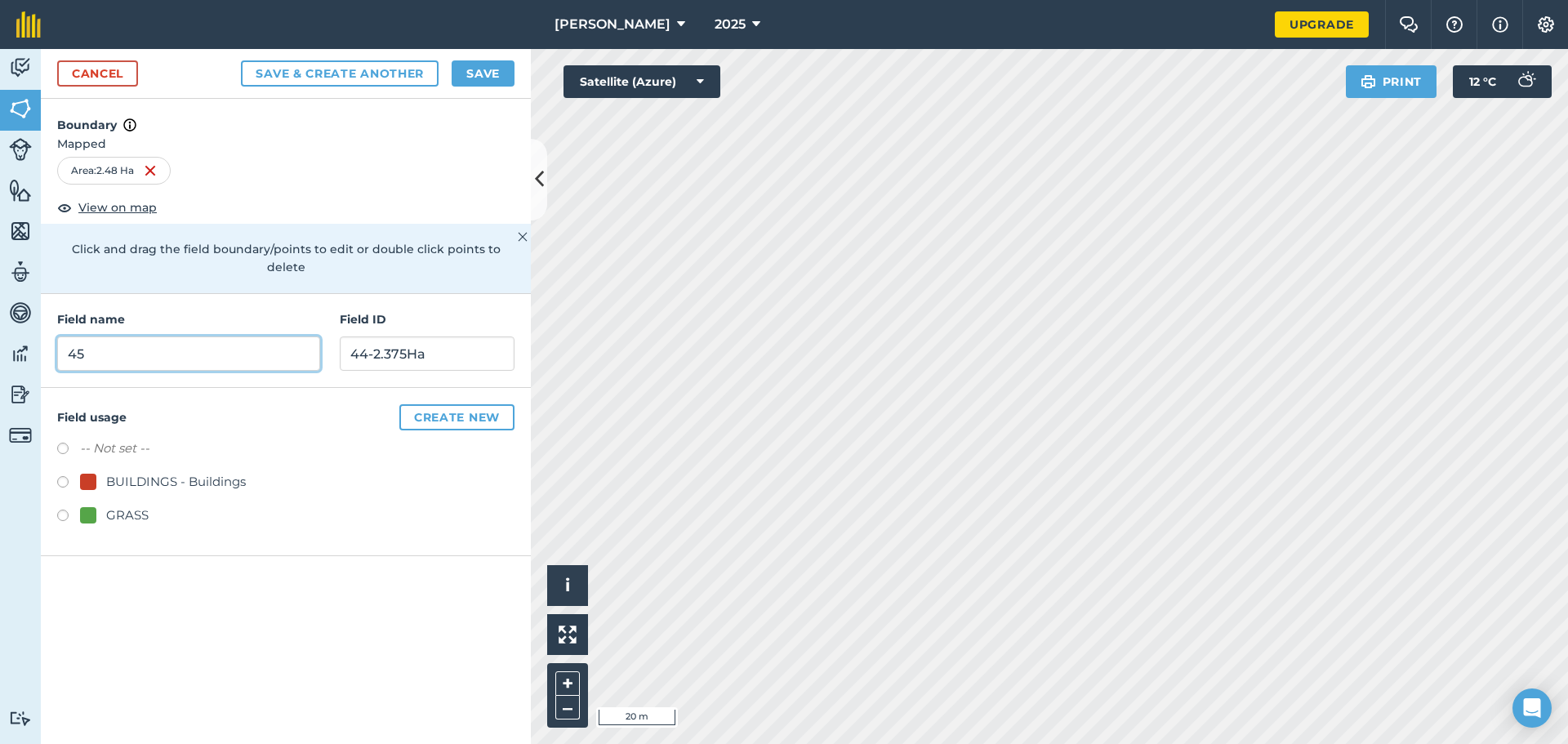
type input "45"
click at [399, 340] on input "44-2.375Ha" at bounding box center [427, 354] width 175 height 34
type input "45-2.48Ha"
click at [349, 77] on button "Save & Create Another" at bounding box center [340, 73] width 198 height 26
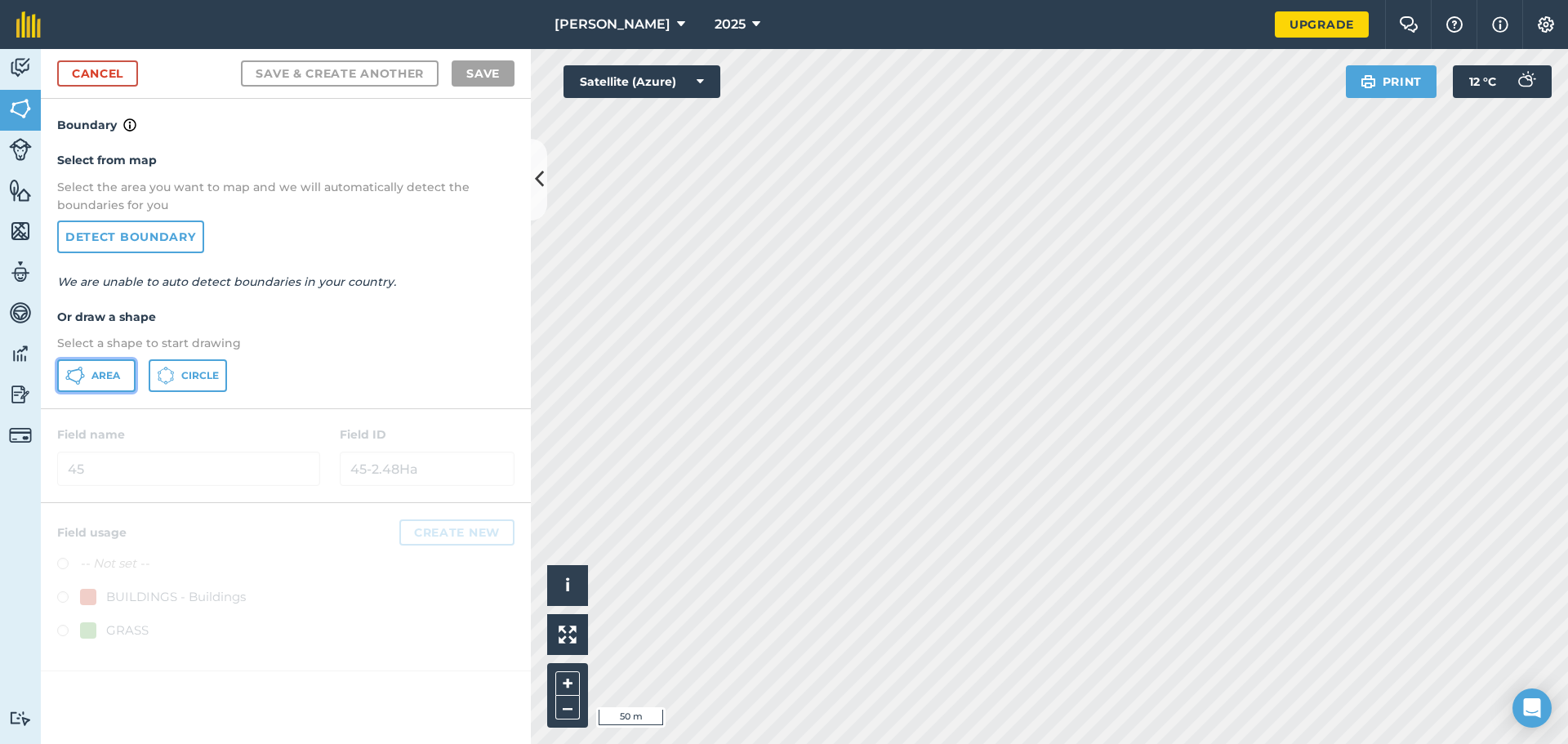
click at [109, 382] on span "Area" at bounding box center [106, 376] width 29 height 13
click at [1182, 9] on div "[PERSON_NAME] 2025 Upgrade Farm Chat Help Info Settings Map printing is not ava…" at bounding box center [784, 372] width 1568 height 744
click at [1513, 715] on body "[PERSON_NAME] 2025 Upgrade Farm Chat Help Info Settings Map printing is not ava…" at bounding box center [784, 372] width 1568 height 744
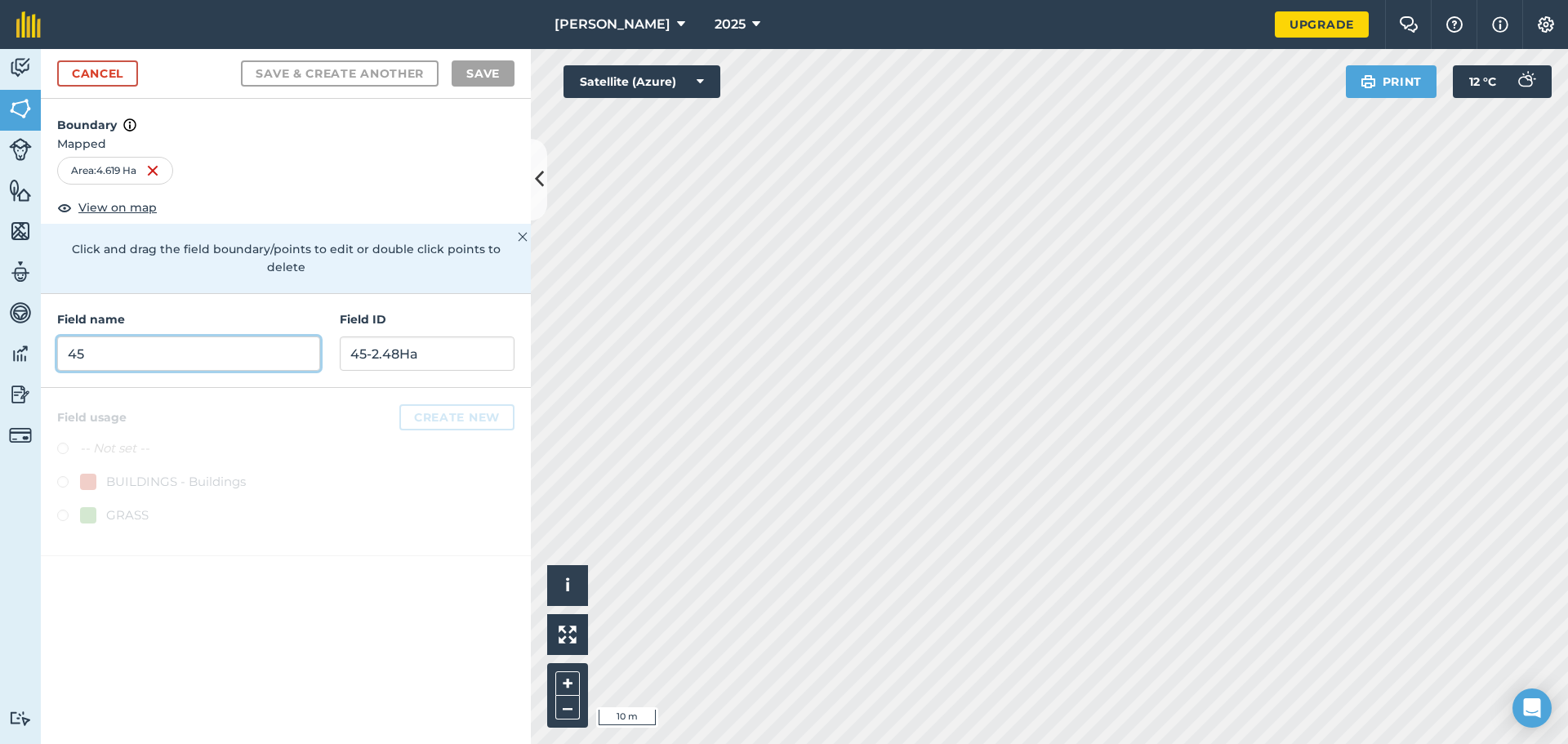
click at [245, 337] on input "45" at bounding box center [188, 354] width 263 height 34
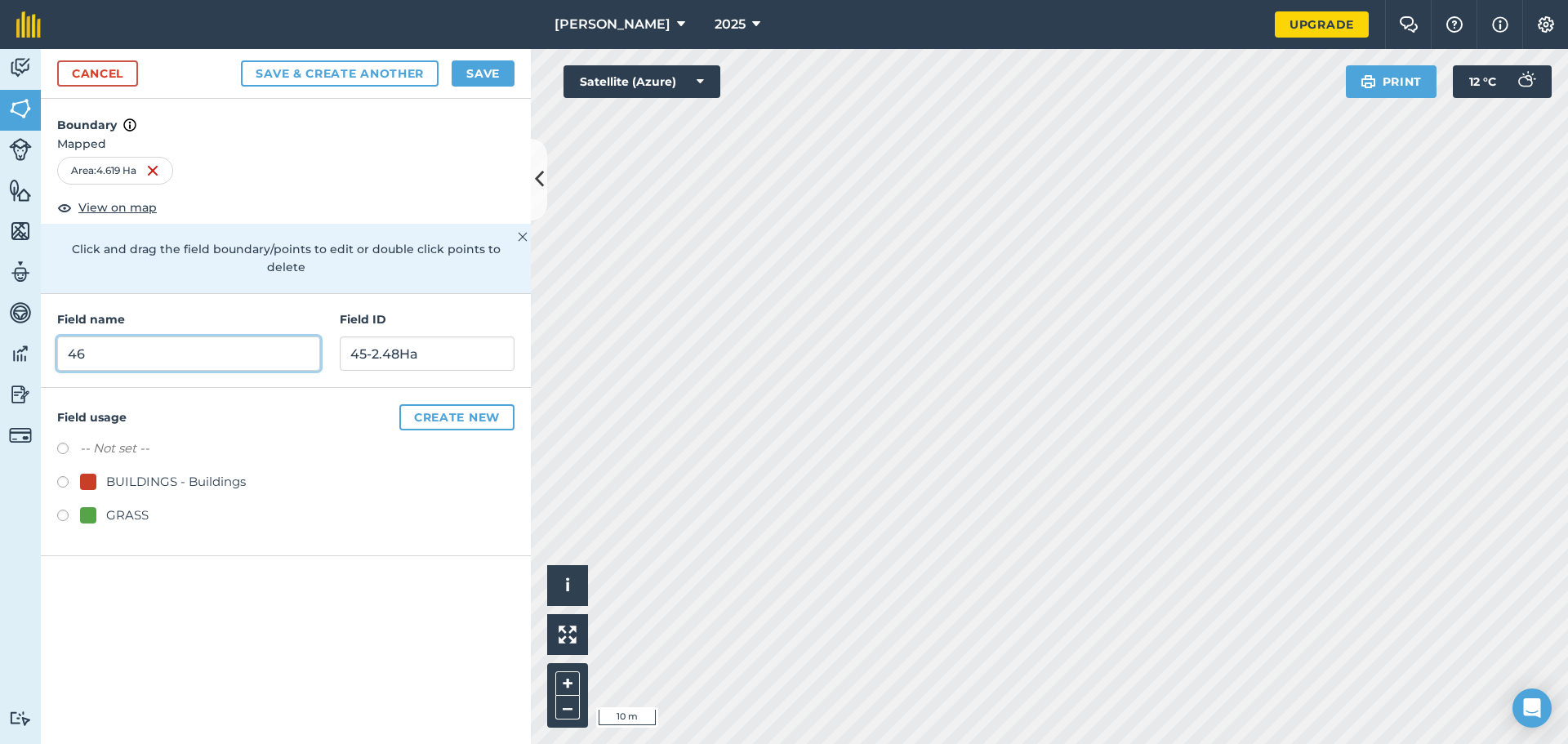
type input "46"
type input "46-4.619Ha"
click at [62, 510] on label at bounding box center [69, 518] width 23 height 16
click at [361, 66] on button "Save & Create Another" at bounding box center [340, 73] width 198 height 26
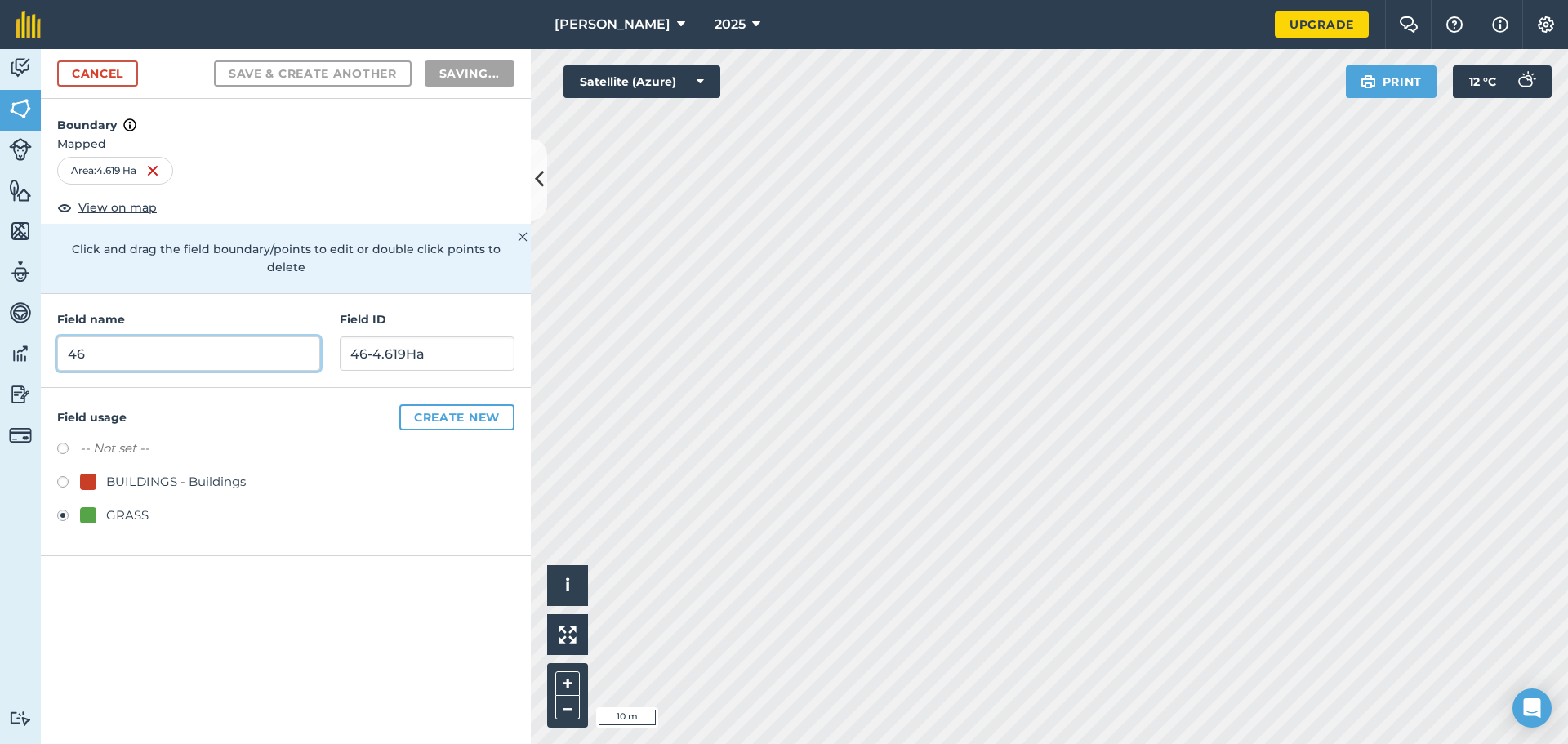
radio input "false"
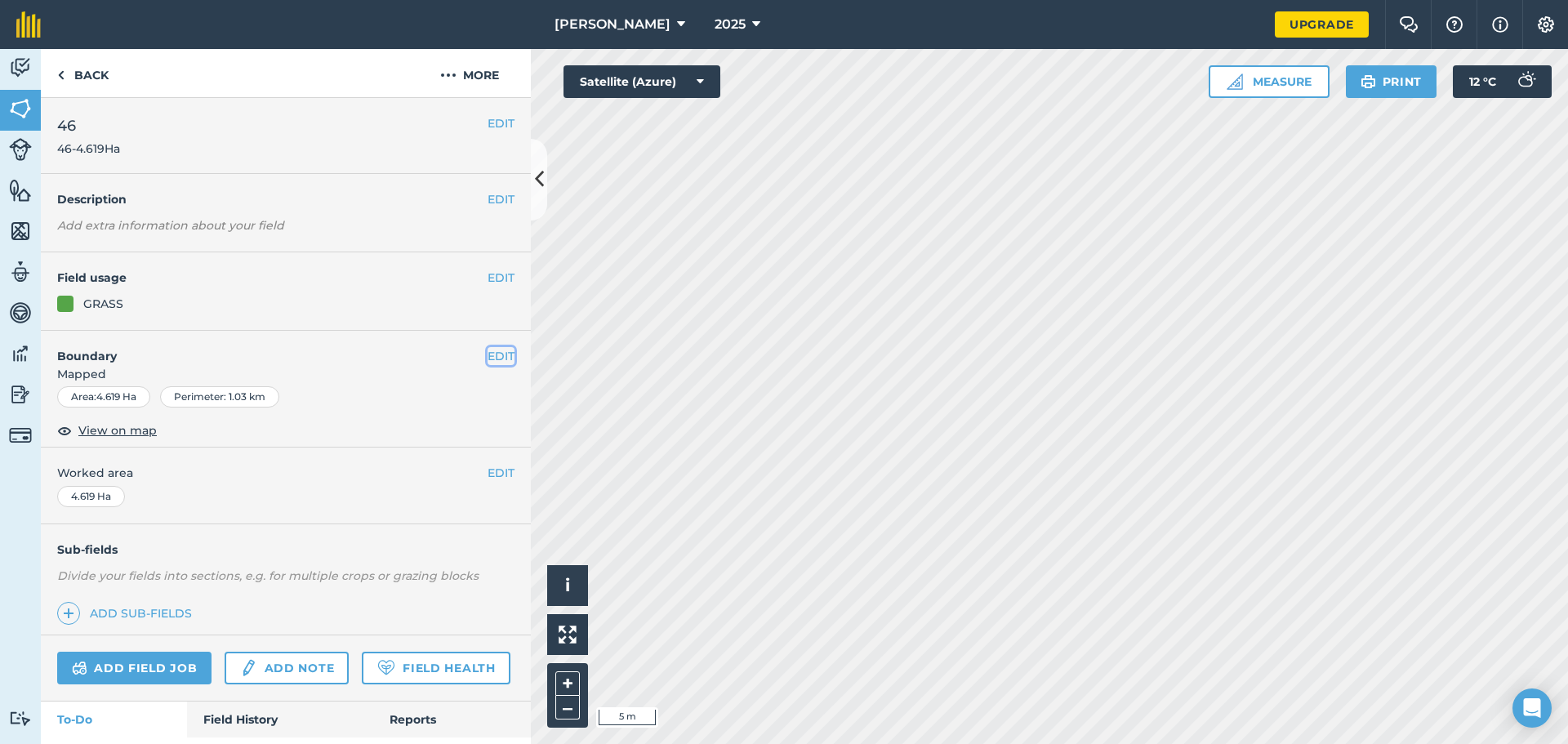
click at [489, 355] on button "EDIT" at bounding box center [500, 356] width 27 height 18
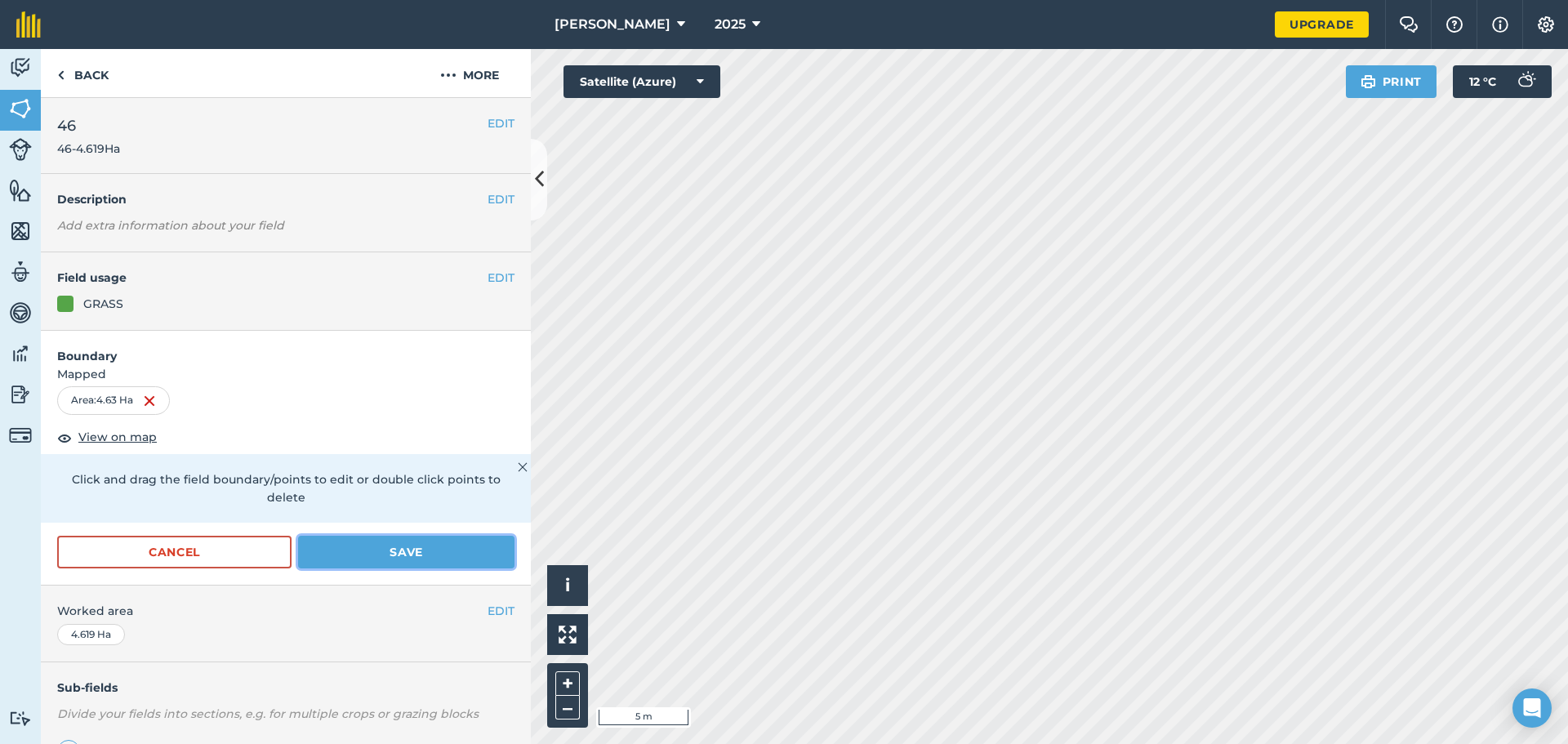
click at [406, 554] on button "Save" at bounding box center [405, 552] width 216 height 32
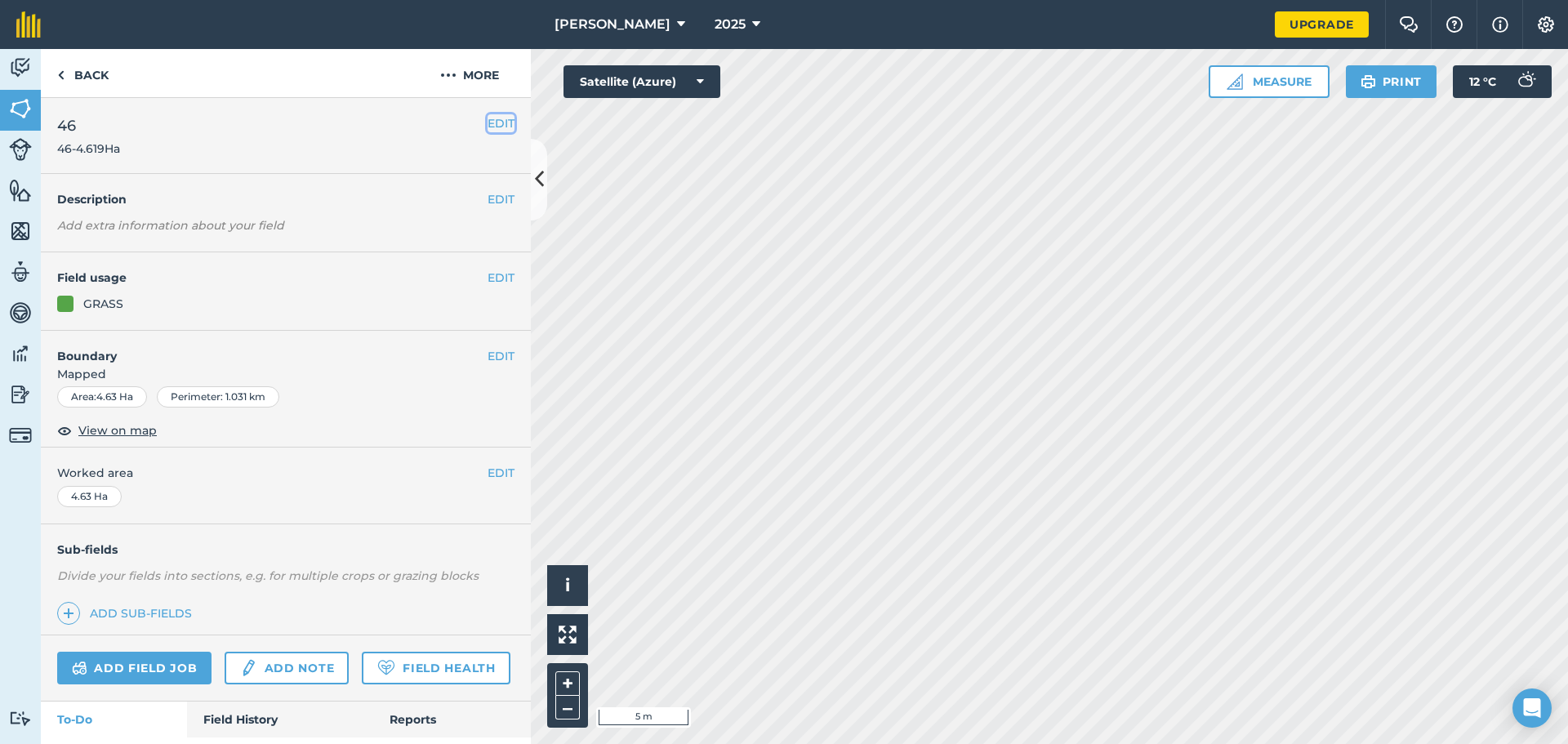
click at [491, 127] on button "EDIT" at bounding box center [500, 123] width 27 height 18
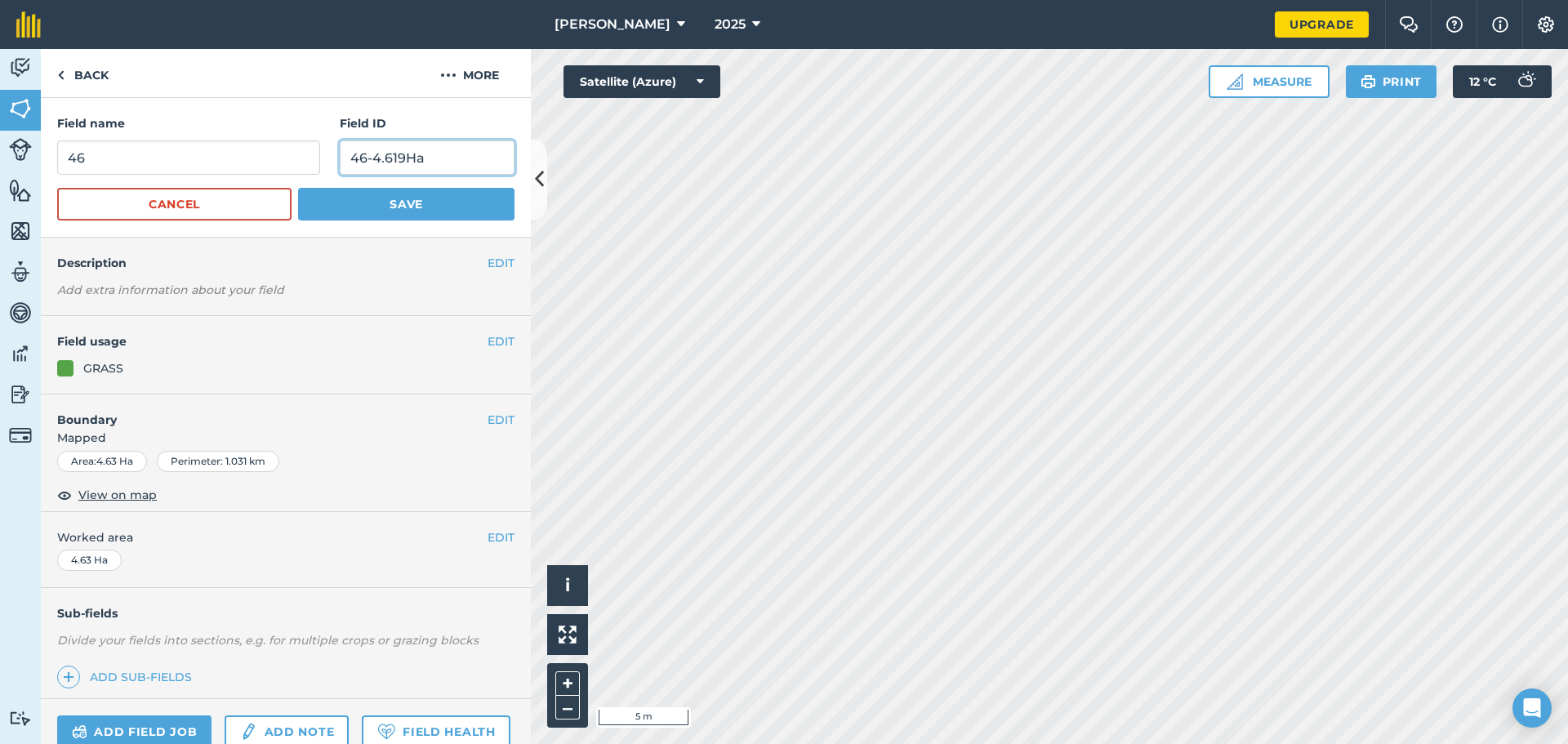
click at [395, 156] on input "46-4.619Ha" at bounding box center [427, 158] width 175 height 34
type input "46-4.63Ha"
click at [410, 210] on button "Save" at bounding box center [405, 204] width 216 height 32
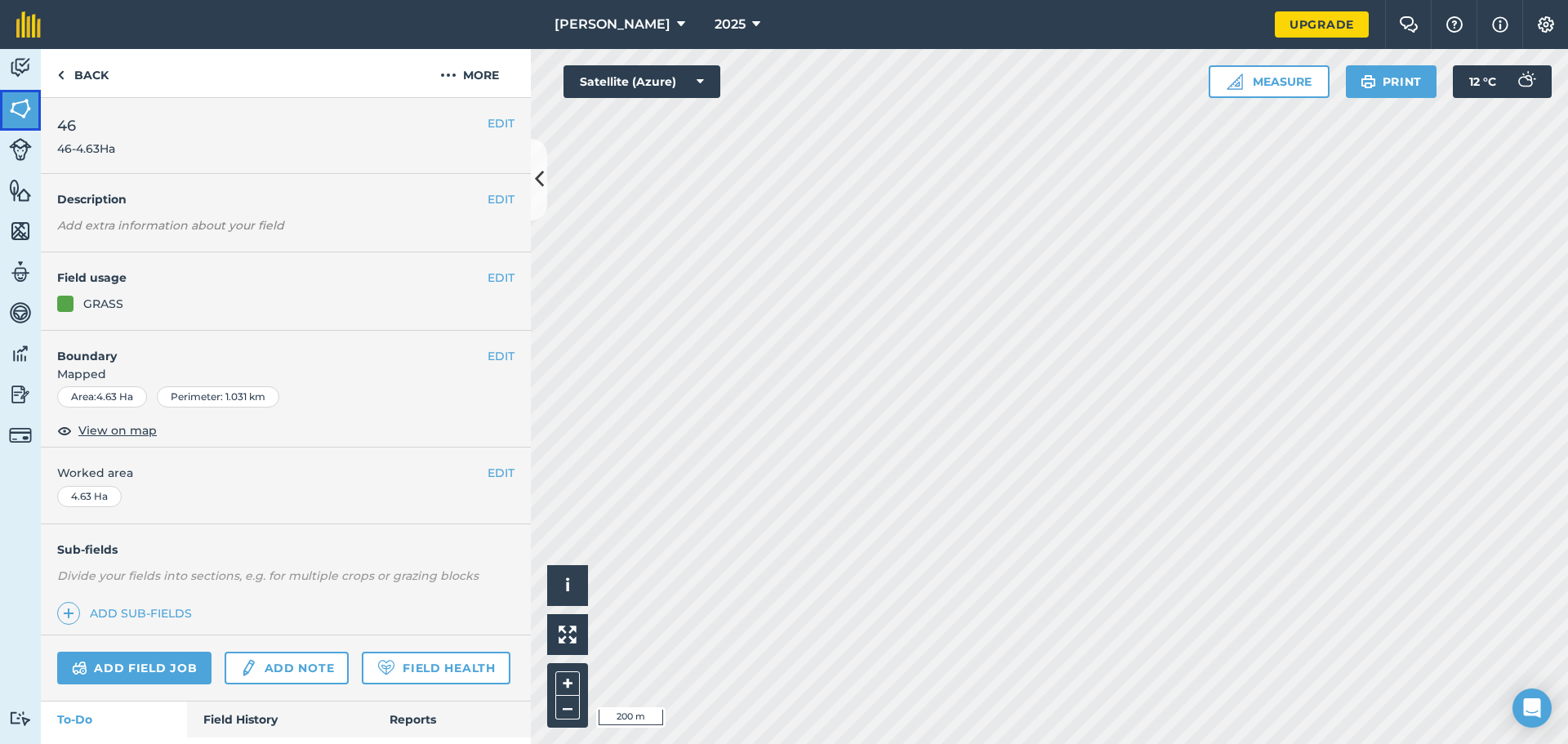
click at [26, 101] on img at bounding box center [20, 108] width 23 height 25
click at [487, 279] on button "EDIT" at bounding box center [500, 277] width 27 height 18
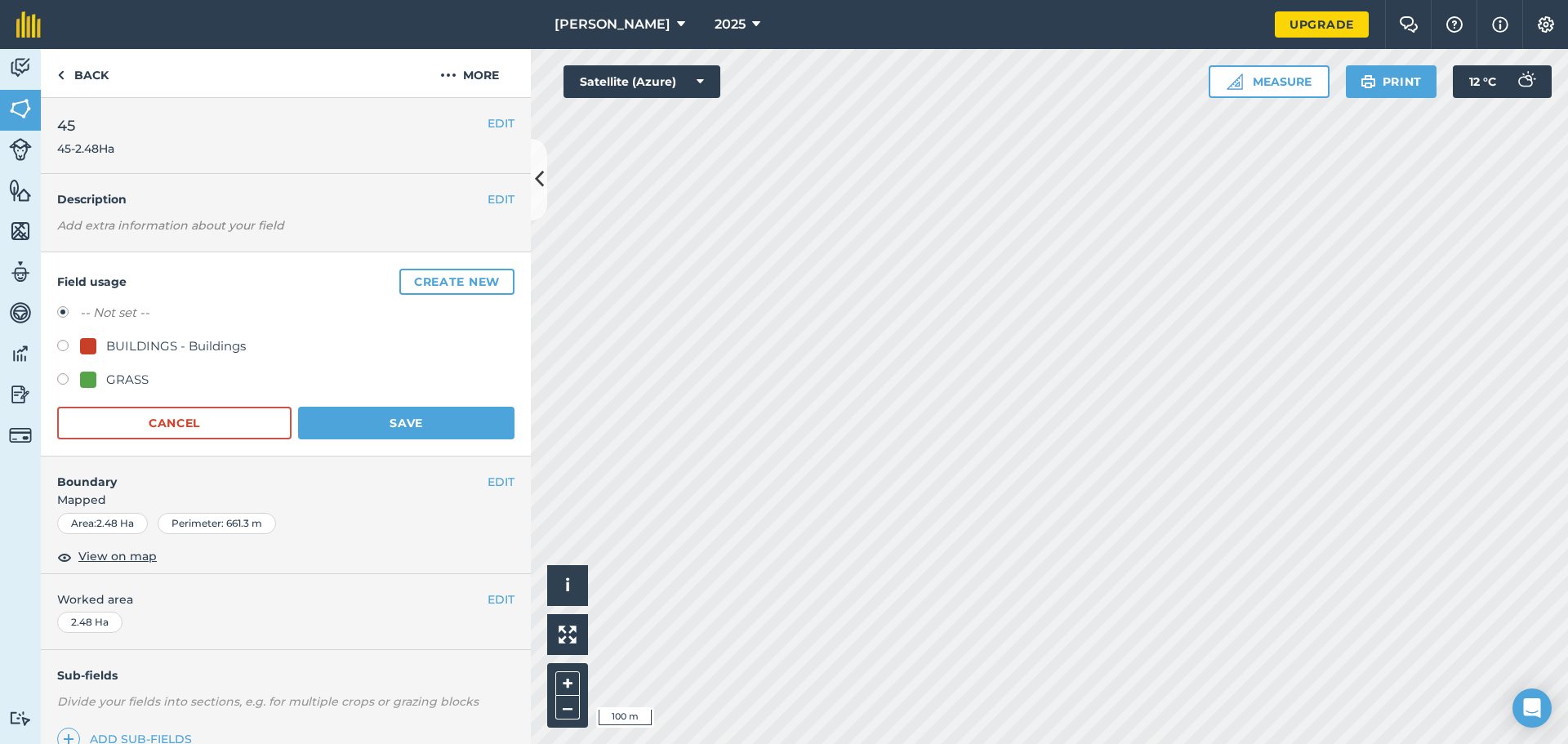
click at [61, 378] on label at bounding box center [69, 381] width 23 height 16
radio input "true"
radio input "false"
click at [390, 426] on button "Save" at bounding box center [405, 422] width 216 height 32
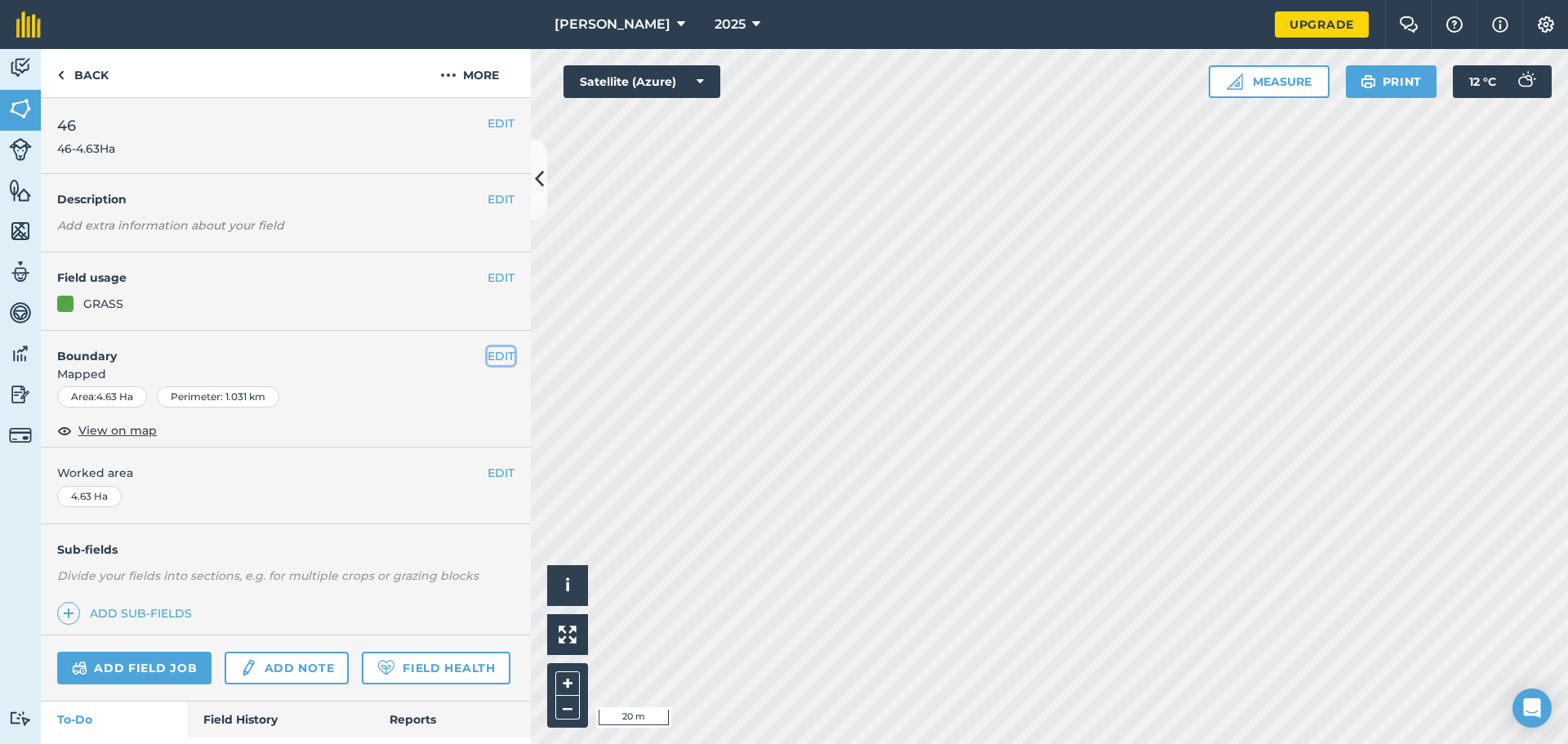
click at [497, 352] on button "EDIT" at bounding box center [500, 356] width 27 height 18
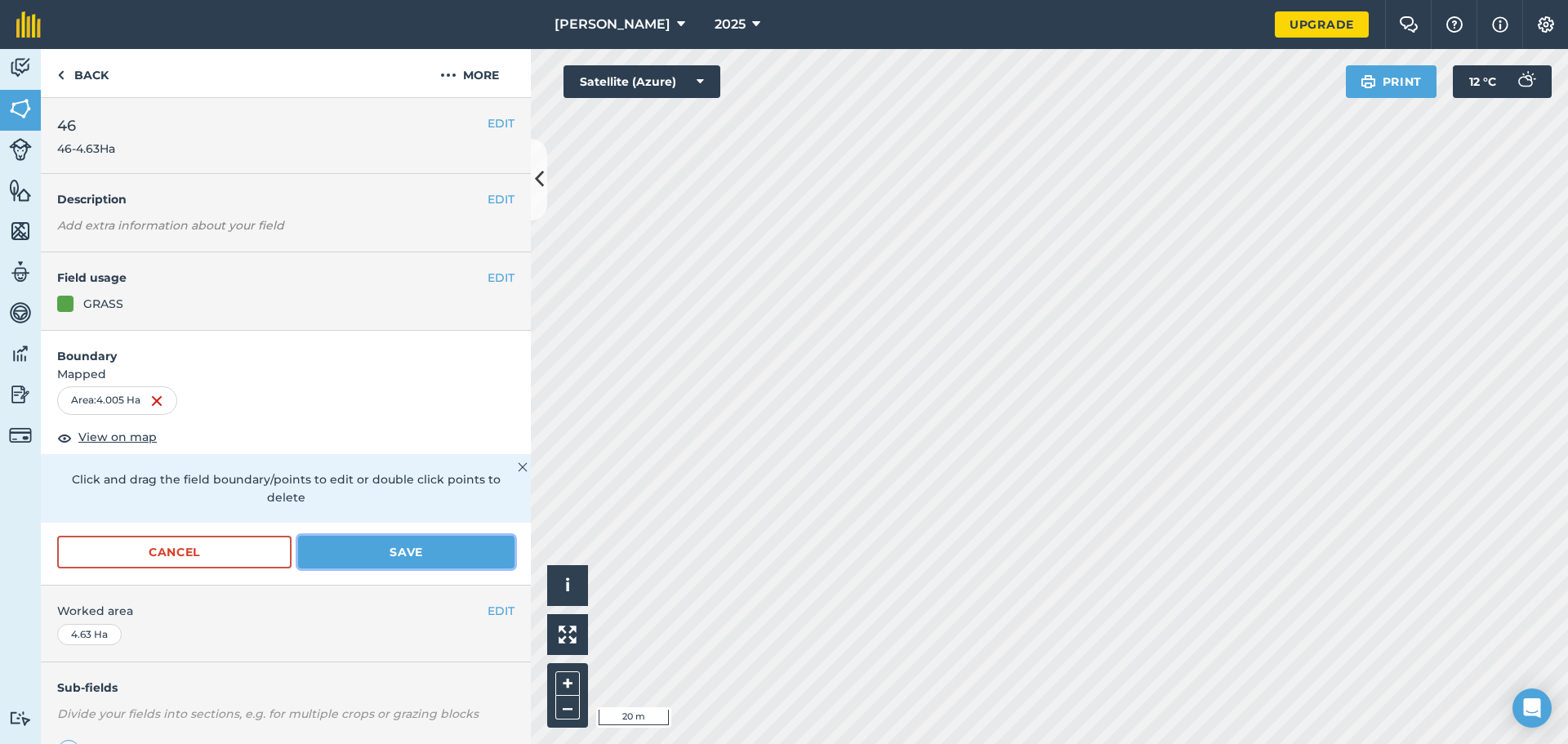
click at [372, 549] on button "Save" at bounding box center [405, 552] width 216 height 32
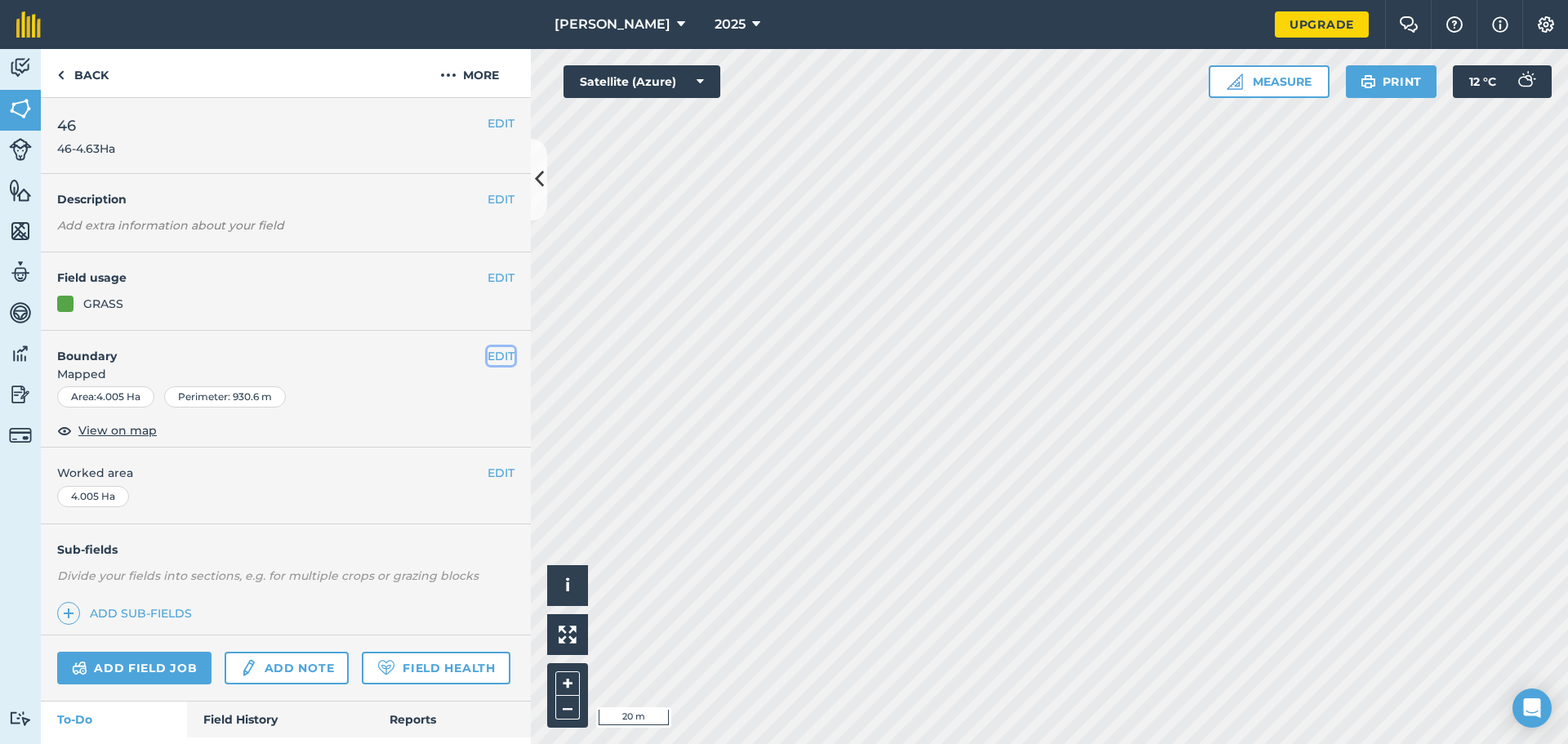
click at [492, 354] on button "EDIT" at bounding box center [500, 356] width 27 height 18
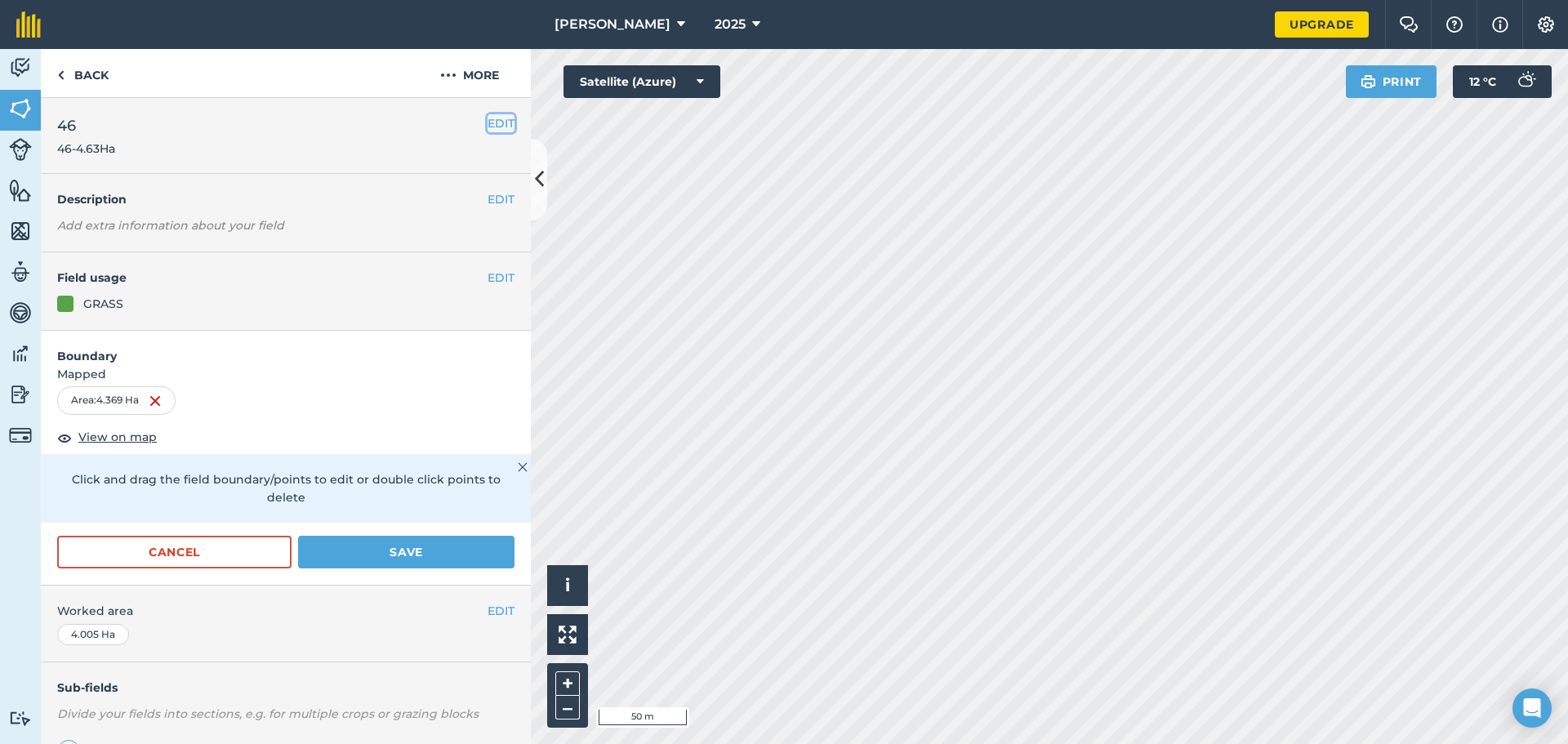
click at [487, 121] on button "EDIT" at bounding box center [500, 123] width 27 height 18
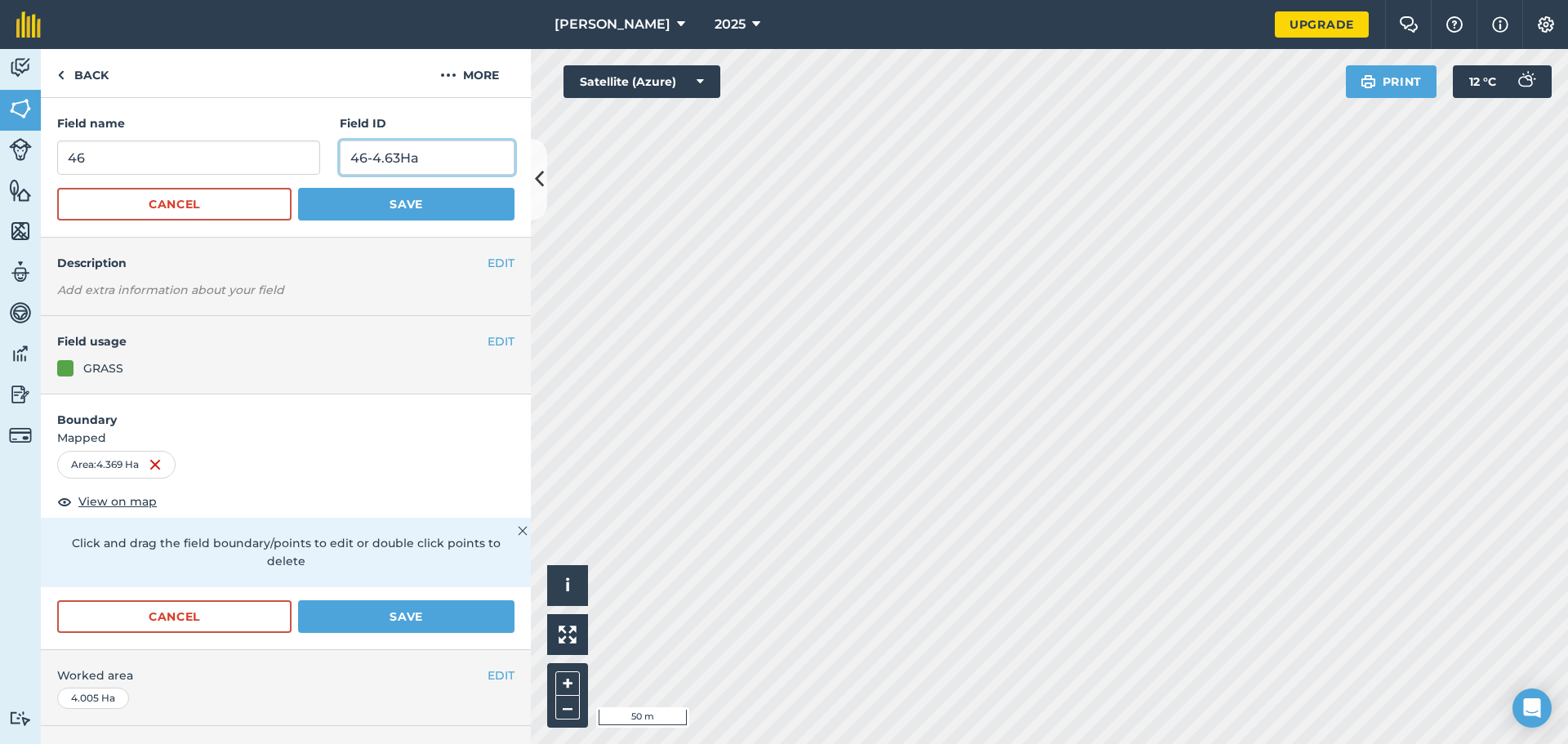
click at [392, 156] on input "46-4.63Ha" at bounding box center [427, 158] width 175 height 34
type input "46-4.369Ha"
click at [449, 203] on button "Save" at bounding box center [405, 204] width 216 height 32
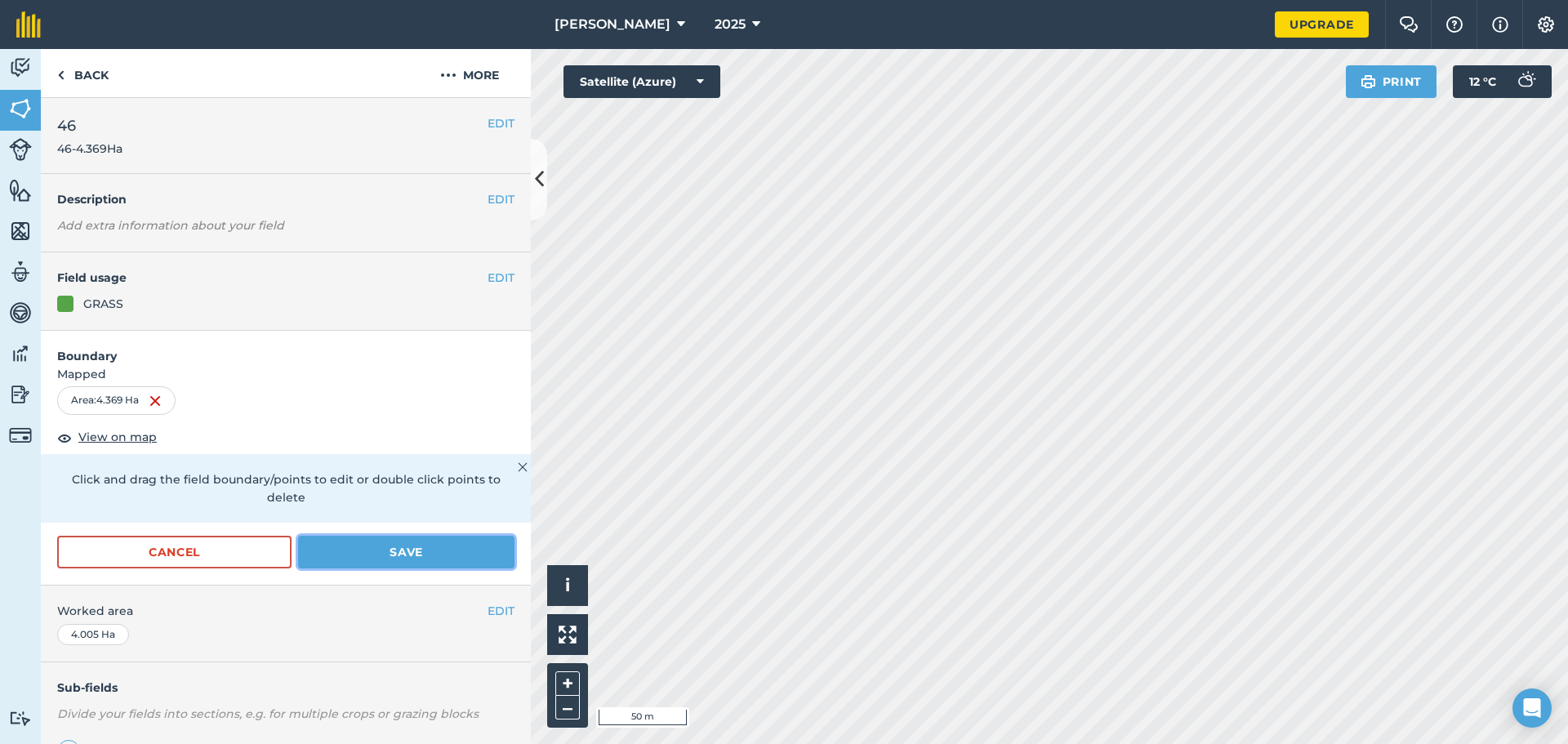
click at [386, 549] on button "Save" at bounding box center [405, 552] width 216 height 32
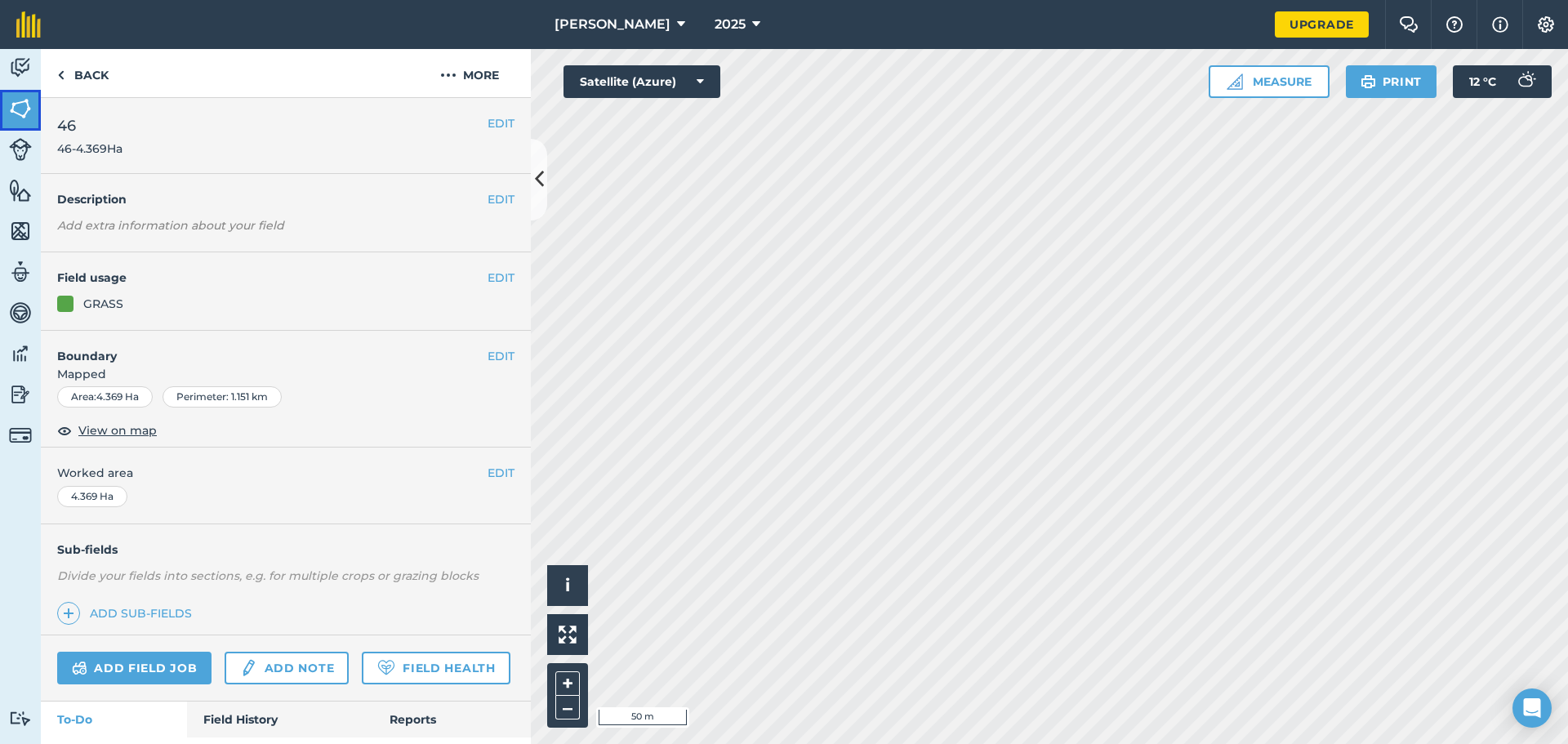
click at [26, 103] on img at bounding box center [20, 108] width 23 height 25
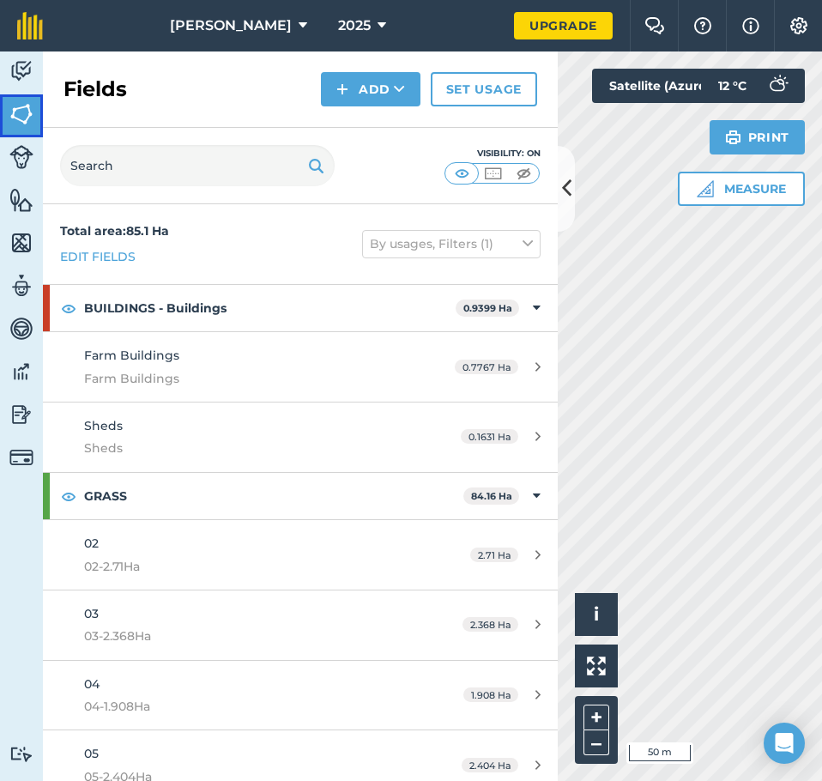
click at [19, 109] on img at bounding box center [21, 114] width 24 height 26
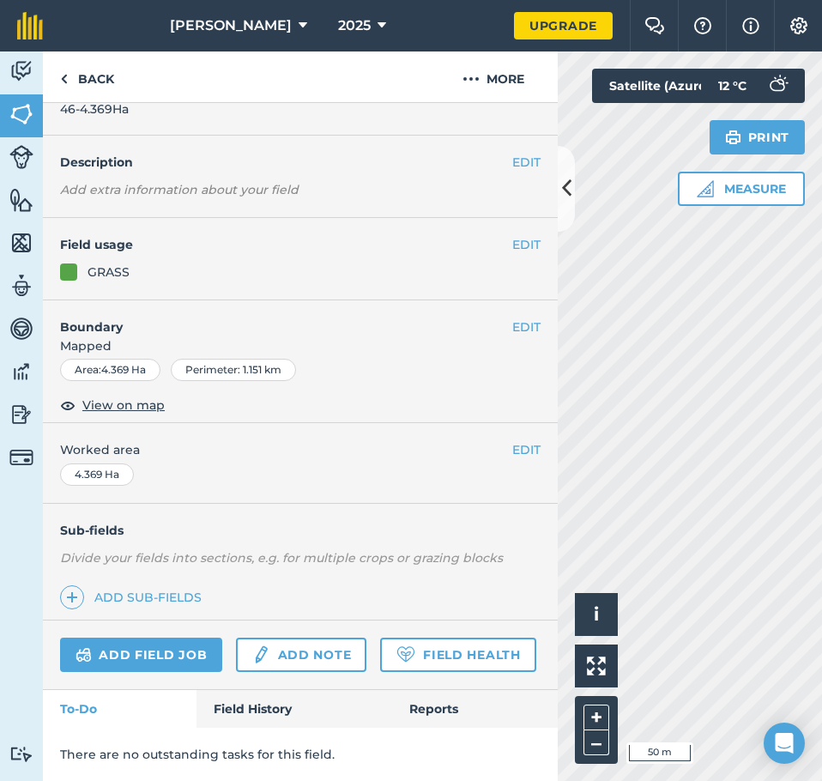
scroll to position [95, 0]
click at [565, 209] on button at bounding box center [566, 189] width 17 height 86
